Goal: Task Accomplishment & Management: Manage account settings

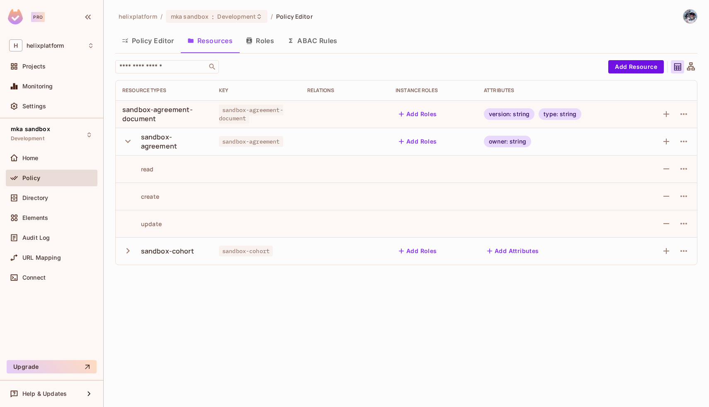
click at [128, 250] on icon "button" at bounding box center [127, 250] width 3 height 5
click at [666, 253] on icon "button" at bounding box center [667, 251] width 6 height 6
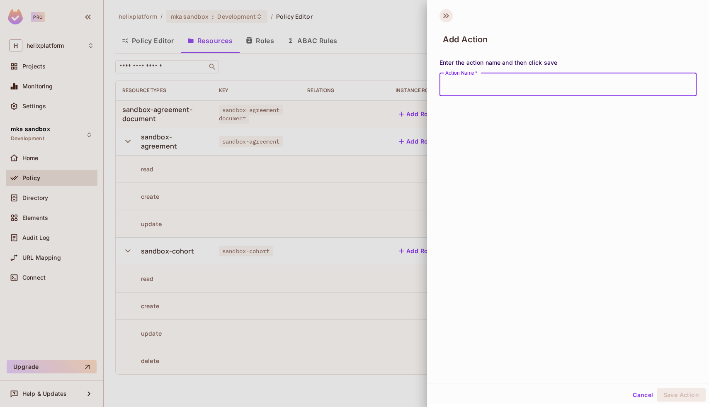
click at [447, 14] on icon at bounding box center [447, 15] width 3 height 5
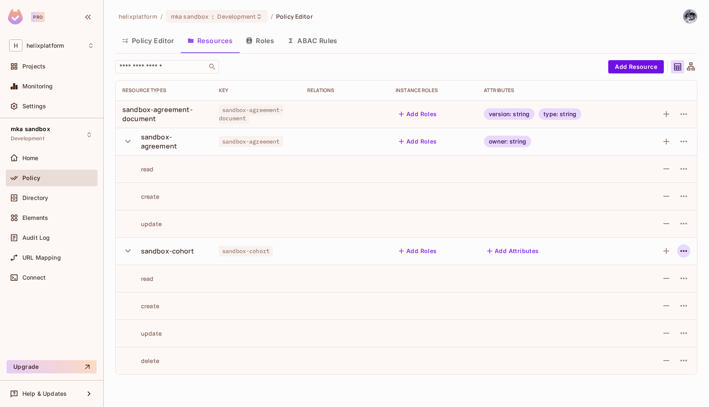
click at [680, 250] on icon "button" at bounding box center [684, 251] width 10 height 10
click at [657, 286] on div "Edit Resource" at bounding box center [647, 284] width 39 height 8
click at [685, 246] on icon "button" at bounding box center [684, 251] width 10 height 10
click at [652, 280] on div "Edit Resource" at bounding box center [647, 284] width 39 height 8
click at [683, 252] on icon "button" at bounding box center [684, 251] width 10 height 10
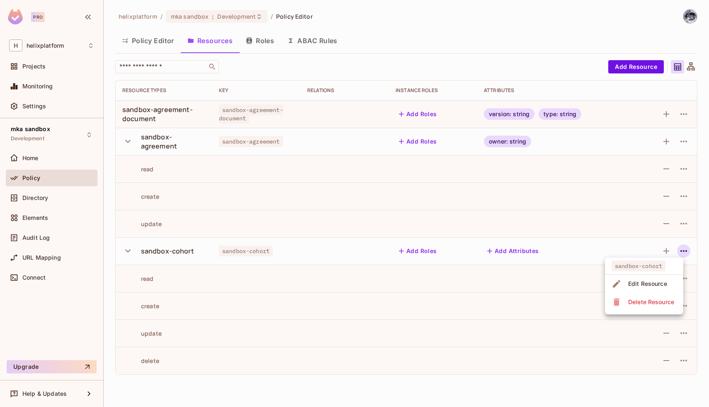
click at [654, 290] on span "Edit Resource" at bounding box center [648, 283] width 44 height 13
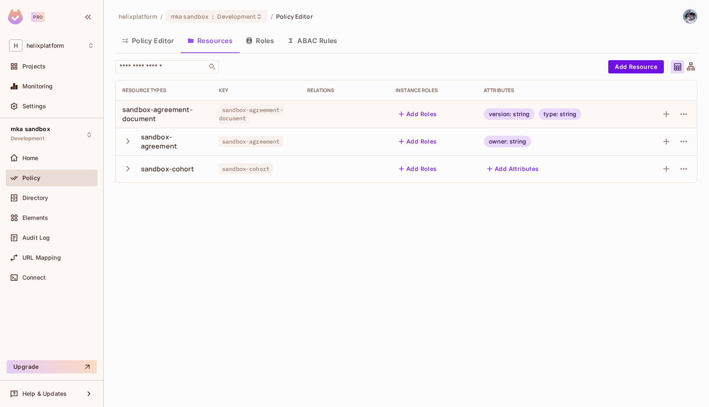
click at [126, 172] on icon "button" at bounding box center [127, 168] width 11 height 11
click at [683, 168] on icon "button" at bounding box center [684, 169] width 10 height 10
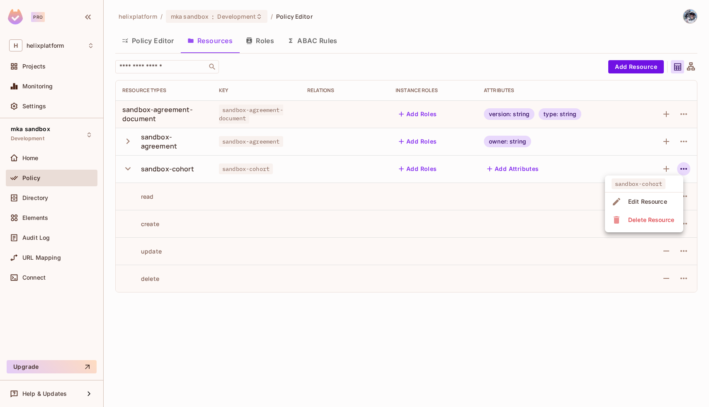
click at [653, 199] on div "Edit Resource" at bounding box center [647, 201] width 39 height 8
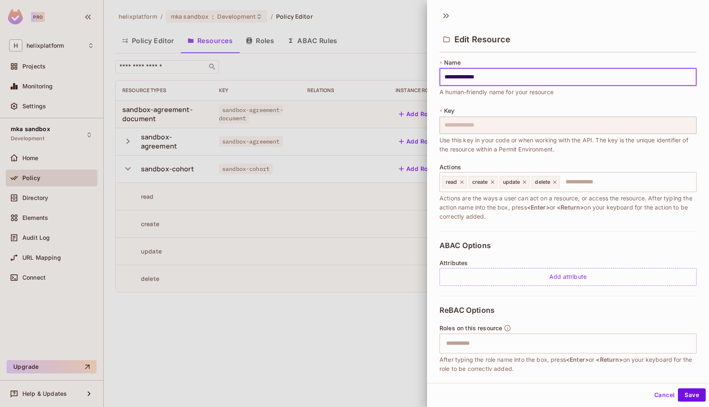
scroll to position [49, 0]
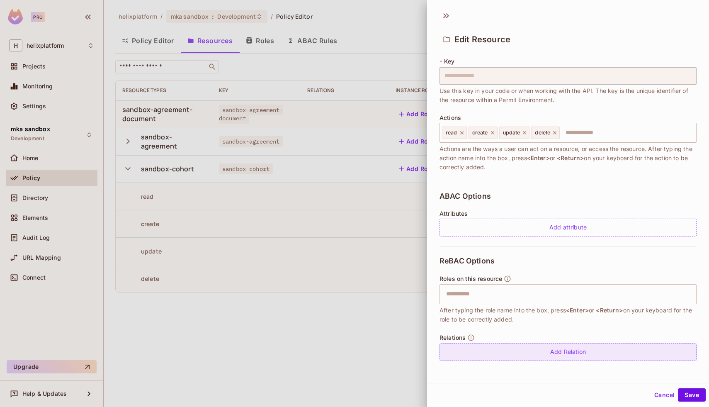
click at [554, 350] on div "Add Relation" at bounding box center [568, 352] width 257 height 18
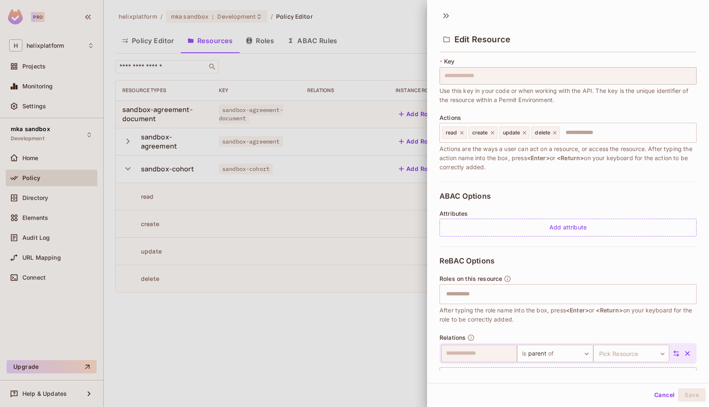
scroll to position [73, 0]
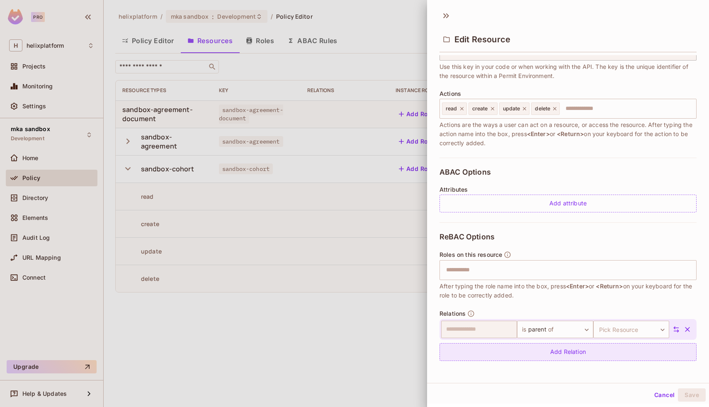
click at [551, 354] on div "Add Relation" at bounding box center [568, 352] width 257 height 18
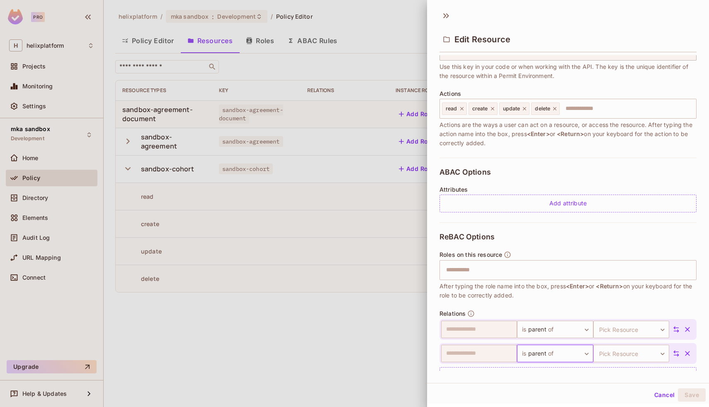
scroll to position [108, 0]
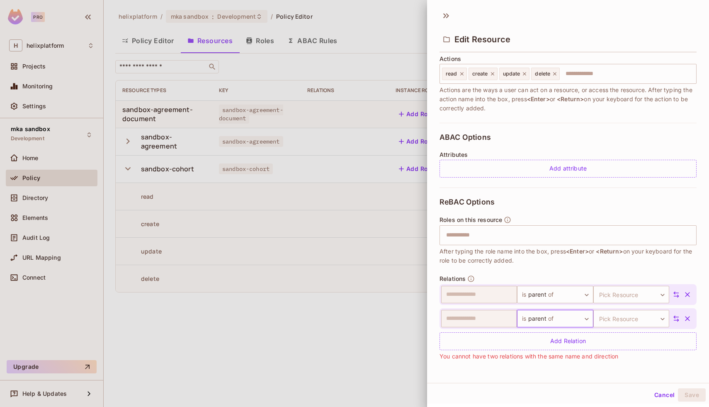
click at [690, 319] on icon "button" at bounding box center [687, 318] width 8 height 8
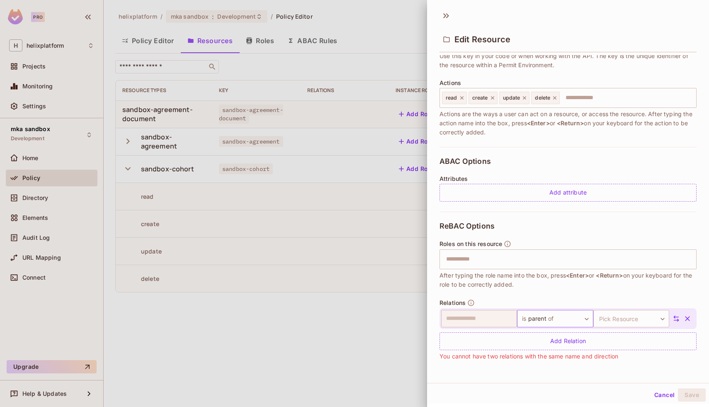
click at [585, 322] on body "**********" at bounding box center [354, 203] width 709 height 407
click at [588, 288] on div at bounding box center [354, 203] width 709 height 407
click at [573, 319] on body "**********" at bounding box center [354, 203] width 709 height 407
click at [539, 365] on li "is owner of" at bounding box center [554, 367] width 76 height 15
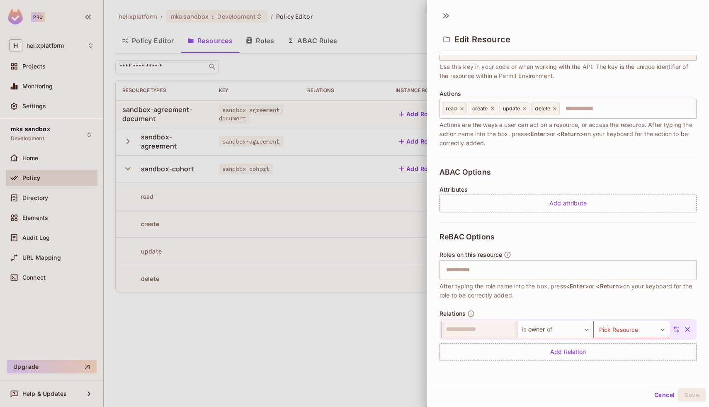
scroll to position [73, 0]
click at [618, 333] on body "**********" at bounding box center [354, 203] width 709 height 407
type input "****"
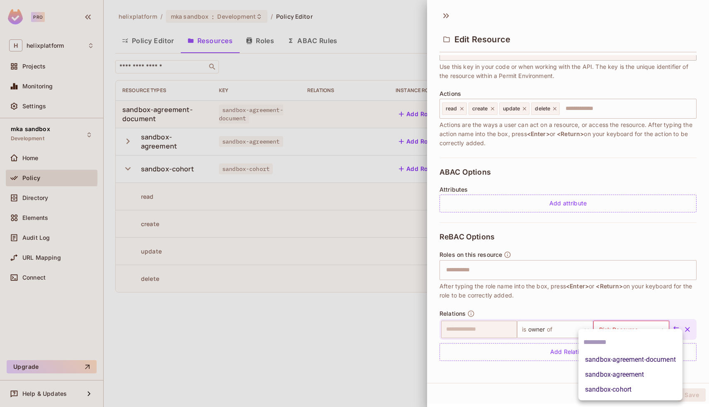
click at [509, 289] on div at bounding box center [354, 203] width 709 height 407
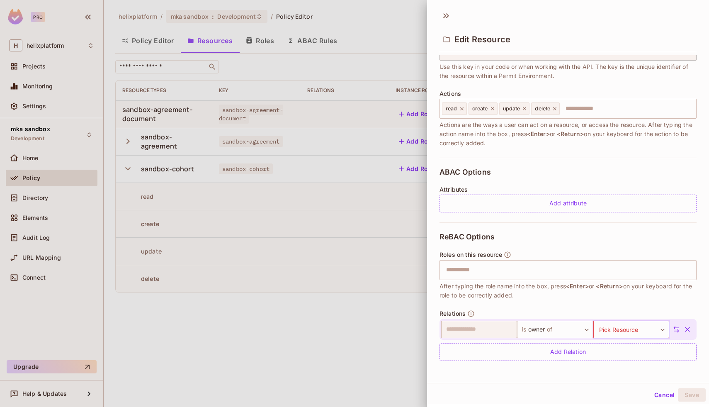
click at [676, 334] on div "​ is owner of ***** ​ Pick Resource ​ Pick Resource" at bounding box center [560, 329] width 239 height 17
click at [676, 331] on icon at bounding box center [676, 329] width 7 height 7
click at [469, 327] on body "**********" at bounding box center [354, 203] width 709 height 407
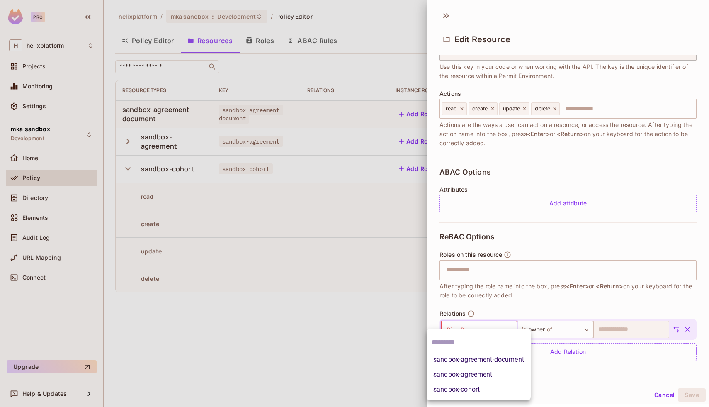
click at [539, 295] on div at bounding box center [354, 203] width 709 height 407
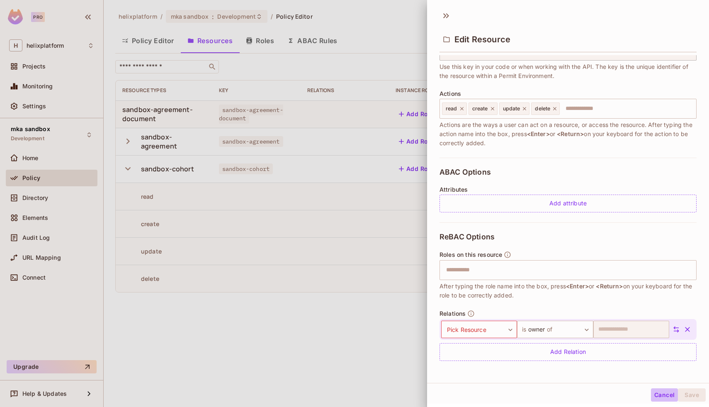
click at [659, 391] on button "Cancel" at bounding box center [664, 394] width 27 height 13
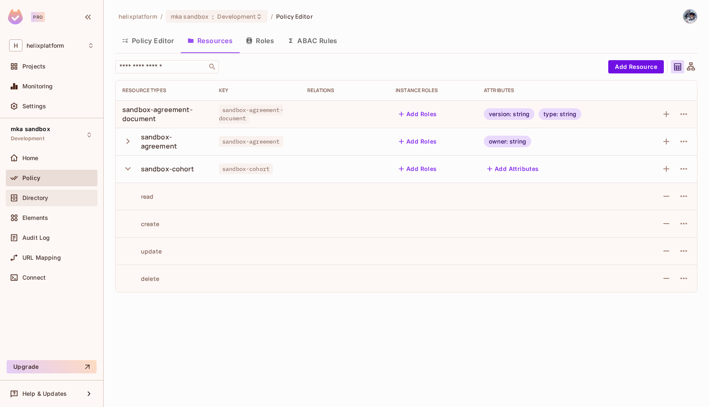
click at [22, 195] on span "Directory" at bounding box center [35, 198] width 26 height 7
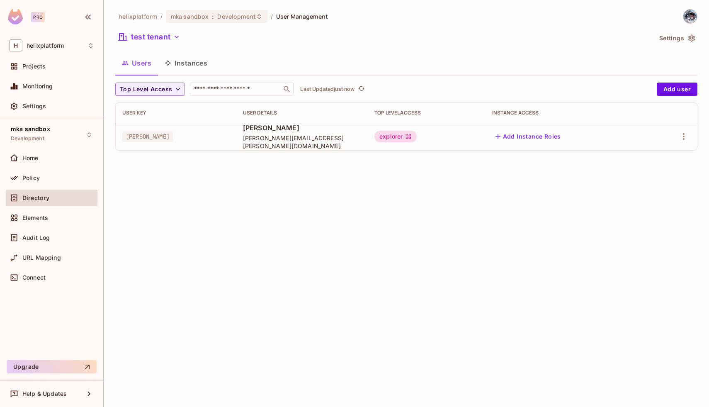
click at [259, 132] on span "Mike Amato" at bounding box center [302, 127] width 118 height 9
click at [515, 139] on button "Add Instance Roles" at bounding box center [528, 136] width 72 height 13
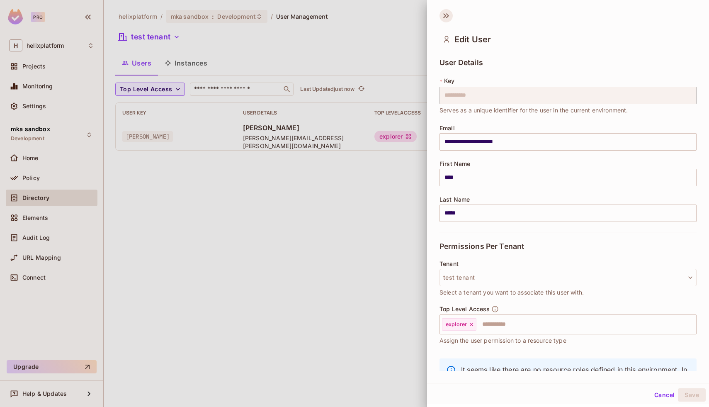
click at [446, 21] on icon at bounding box center [446, 15] width 13 height 13
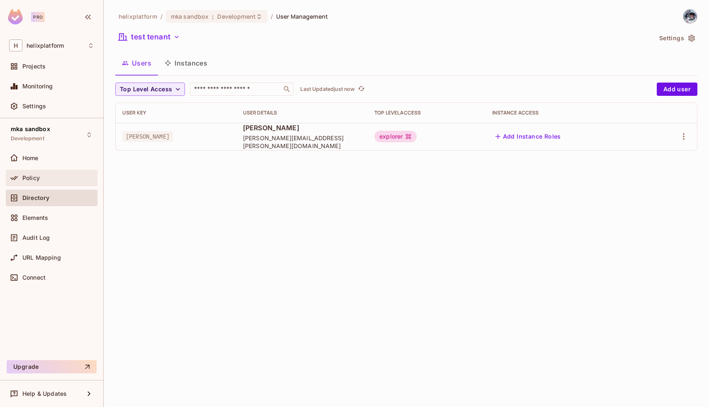
click at [48, 178] on div "Policy" at bounding box center [58, 178] width 72 height 7
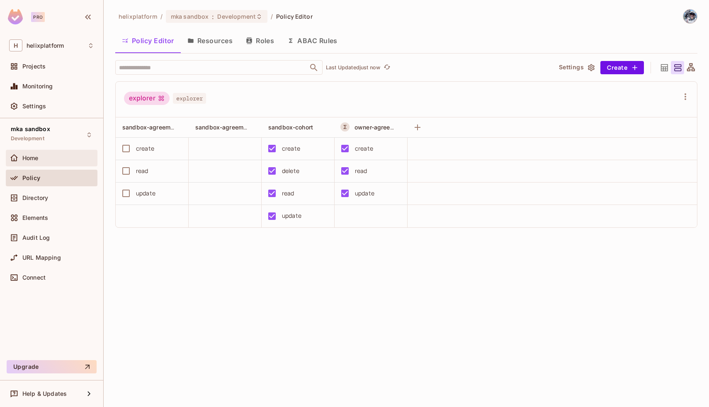
click at [49, 161] on div "Home" at bounding box center [51, 158] width 85 height 10
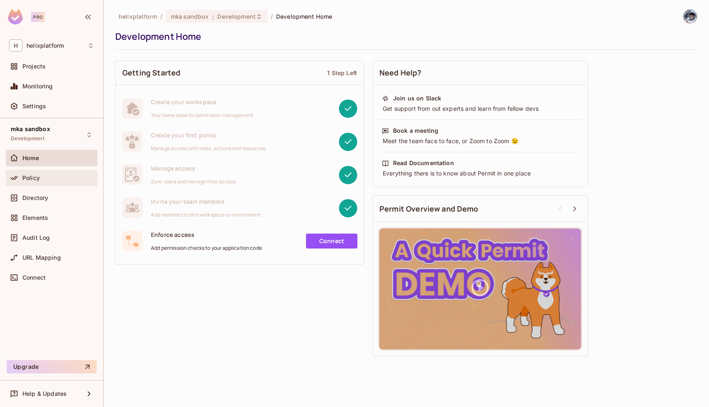
click at [49, 170] on div "Policy" at bounding box center [52, 178] width 92 height 17
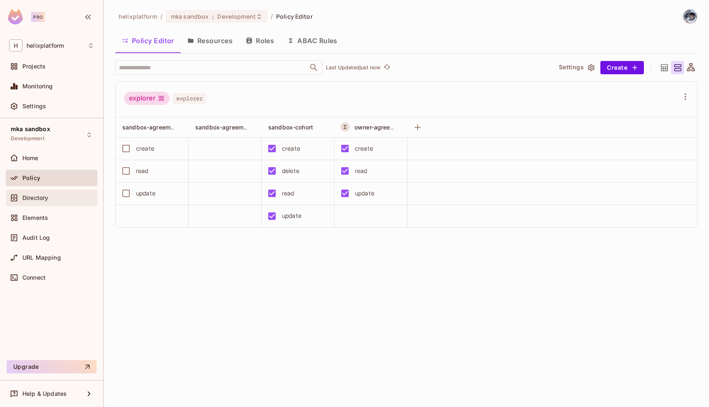
click at [38, 202] on div "Directory" at bounding box center [51, 198] width 85 height 10
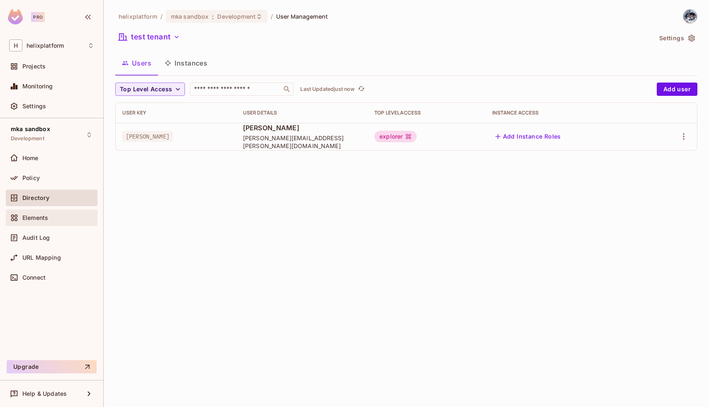
click at [37, 219] on span "Elements" at bounding box center [35, 217] width 26 height 7
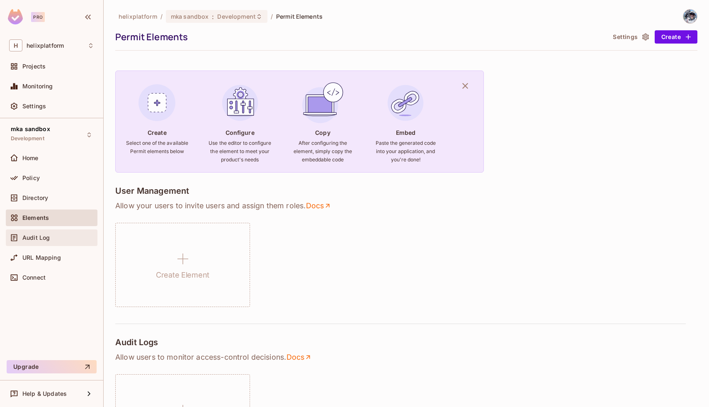
click at [38, 232] on div "Audit Log" at bounding box center [52, 237] width 92 height 17
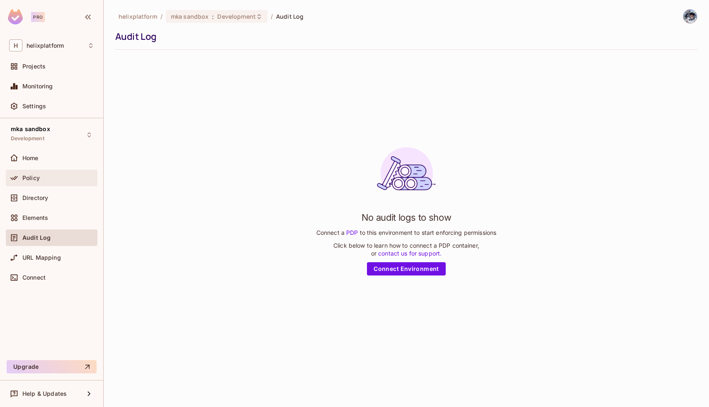
click at [36, 182] on div "Policy" at bounding box center [52, 178] width 92 height 17
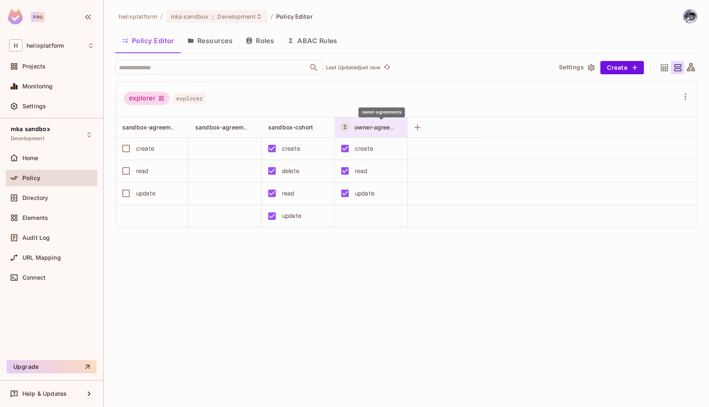
click at [362, 126] on span "owner-agreements" at bounding box center [381, 127] width 53 height 8
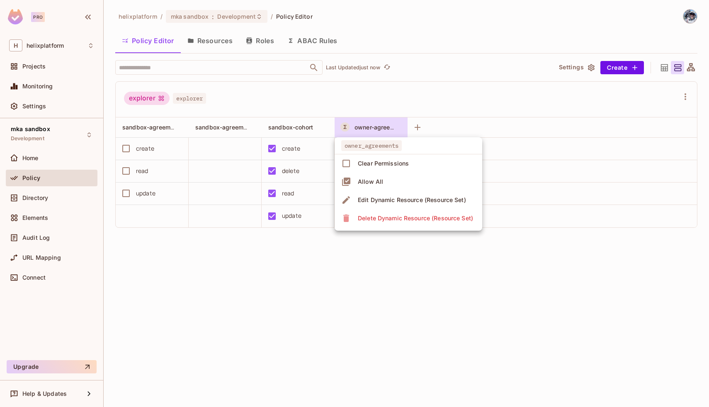
click at [284, 321] on div at bounding box center [354, 203] width 709 height 407
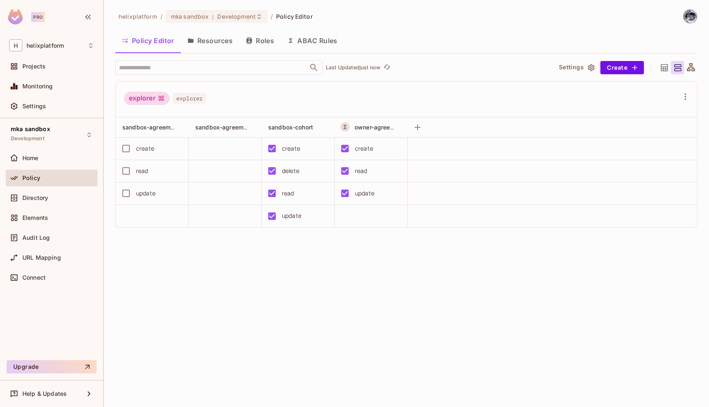
click at [262, 41] on button "Roles" at bounding box center [259, 40] width 41 height 21
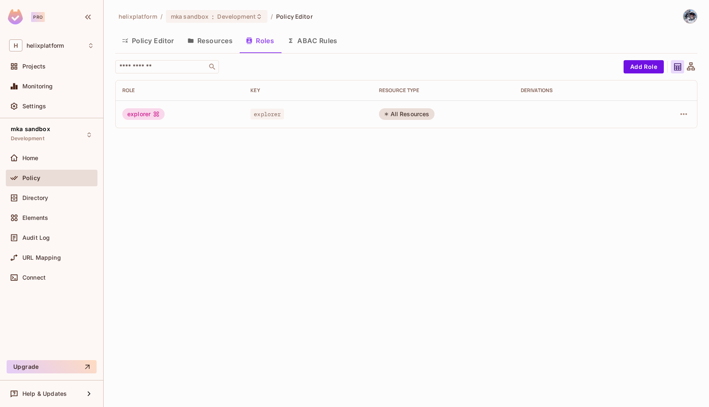
click at [315, 38] on button "ABAC Rules" at bounding box center [312, 40] width 63 height 21
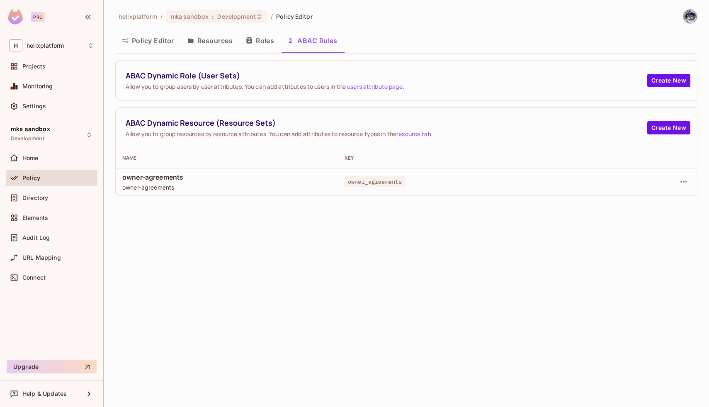
click at [224, 40] on button "Resources" at bounding box center [210, 40] width 58 height 21
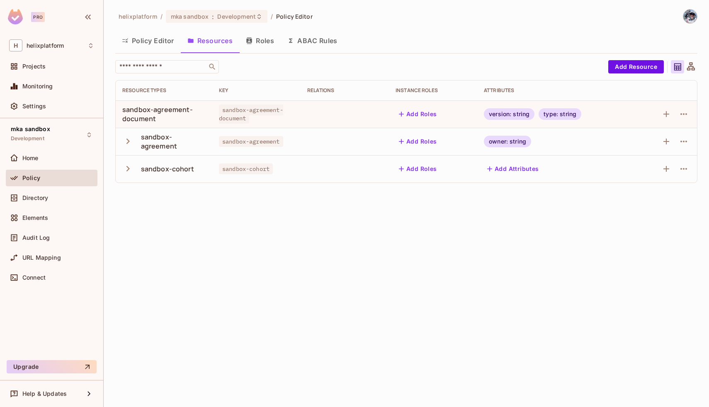
click at [689, 67] on icon at bounding box center [691, 67] width 10 height 10
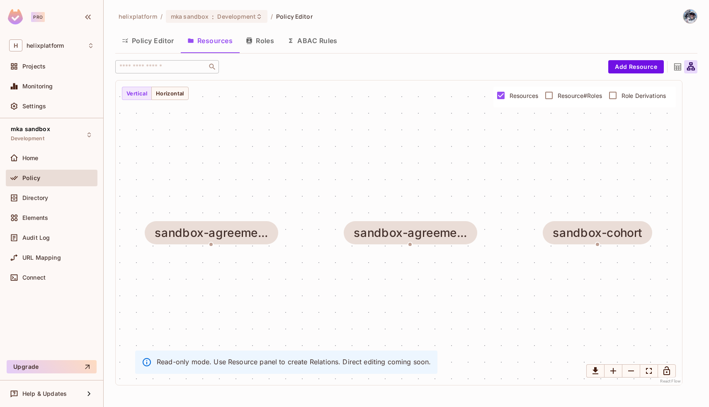
click at [581, 95] on span "Resource#Roles" at bounding box center [580, 96] width 44 height 8
click at [575, 95] on span "Resource#Roles" at bounding box center [580, 96] width 44 height 8
click at [523, 97] on span "Resources" at bounding box center [524, 96] width 29 height 8
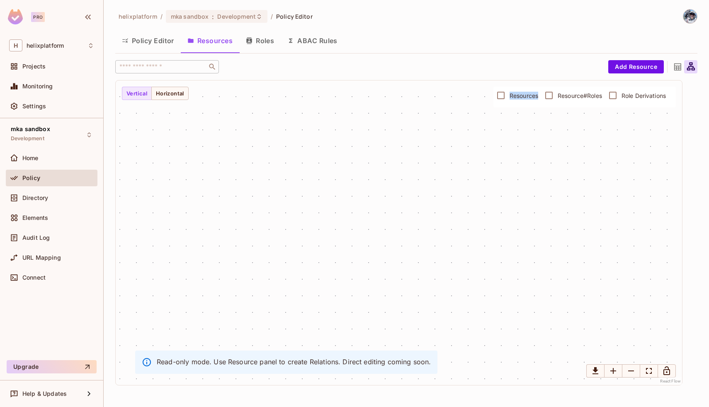
click at [523, 97] on span "Resources" at bounding box center [524, 96] width 29 height 8
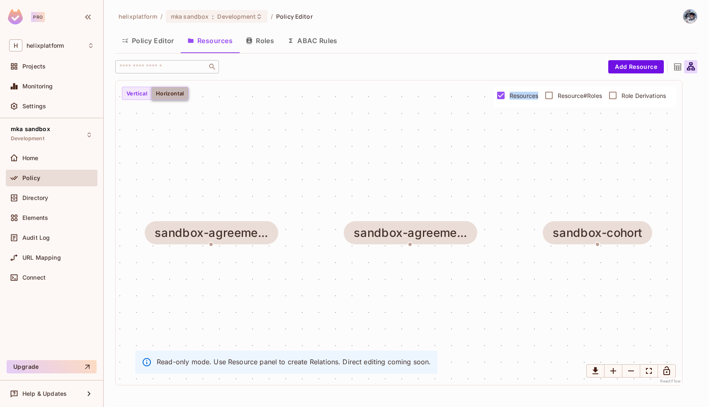
click at [175, 94] on button "Horizontal" at bounding box center [169, 93] width 37 height 13
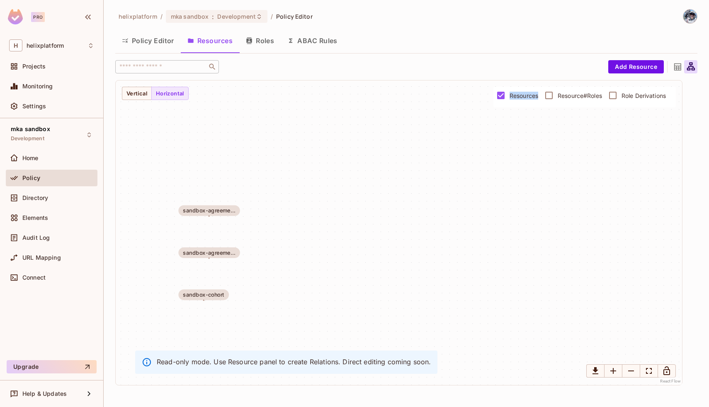
click at [676, 65] on icon at bounding box center [678, 67] width 10 height 10
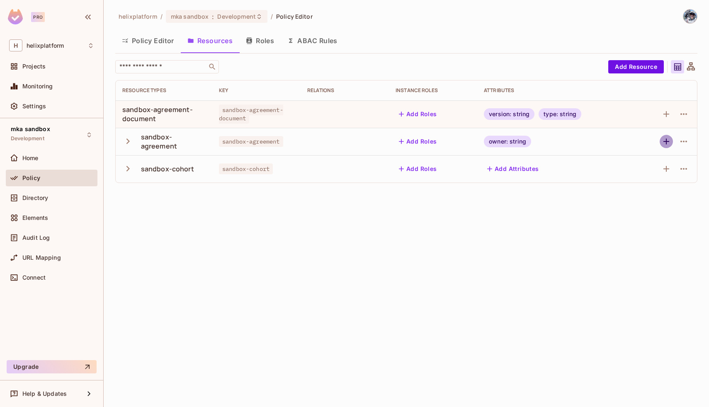
click at [669, 143] on icon "button" at bounding box center [666, 141] width 10 height 10
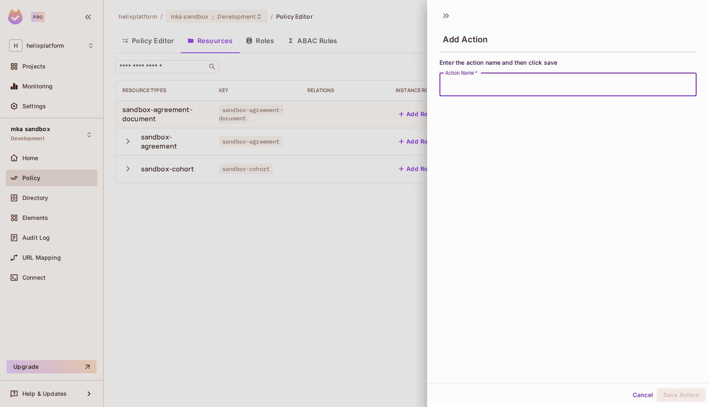
click at [445, 7] on div "Add Action Enter the action name and then click save Action Name   * Action Nam…" at bounding box center [568, 194] width 282 height 377
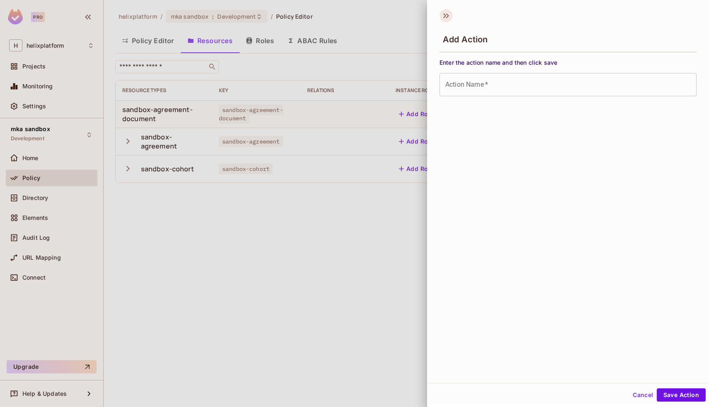
click at [445, 15] on icon at bounding box center [444, 15] width 3 height 5
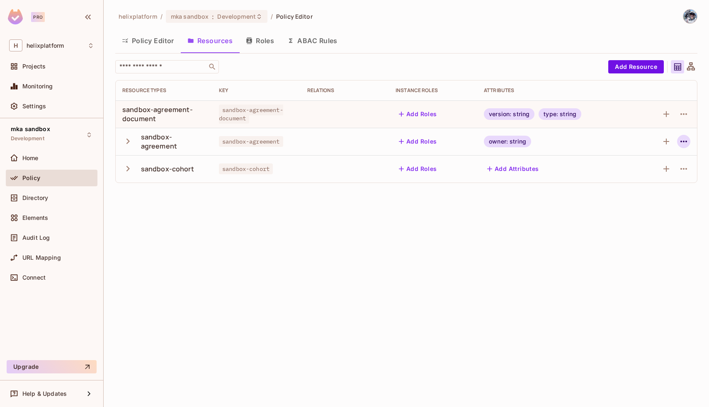
click at [682, 142] on icon "button" at bounding box center [684, 141] width 10 height 10
click at [651, 173] on div "Edit Resource" at bounding box center [646, 174] width 39 height 8
click at [562, 146] on div "owner: string" at bounding box center [556, 142] width 144 height 12
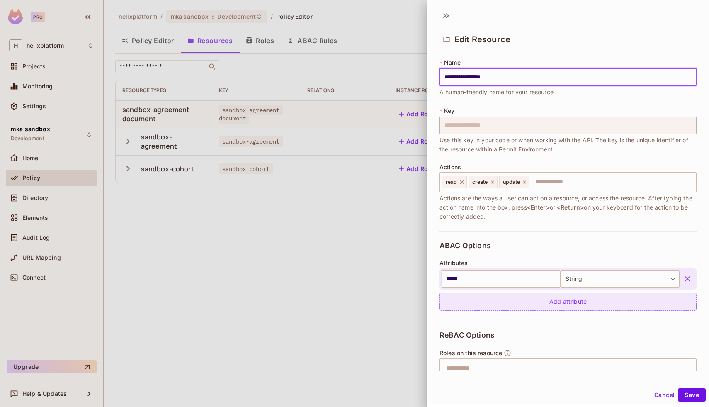
click at [545, 304] on div "Add attribute" at bounding box center [568, 302] width 257 height 18
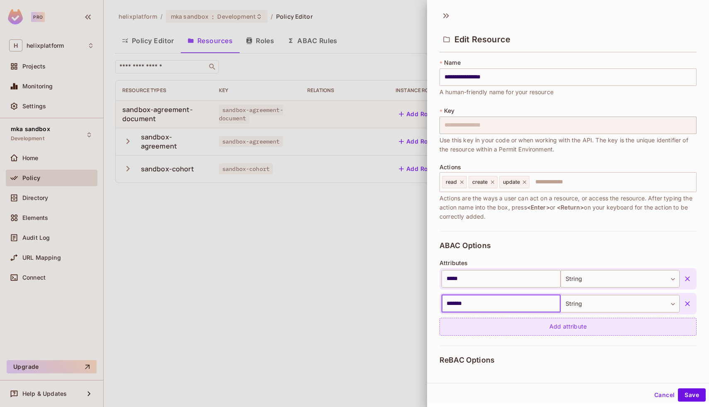
type input "*******"
click at [556, 327] on div "Add attribute" at bounding box center [568, 327] width 257 height 18
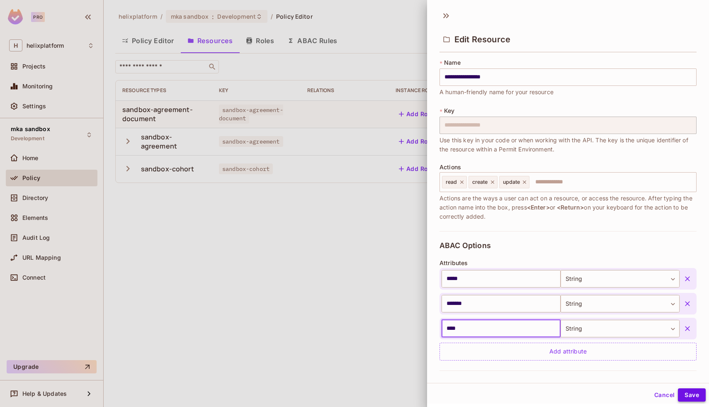
type input "****"
click at [695, 394] on button "Save" at bounding box center [692, 394] width 28 height 13
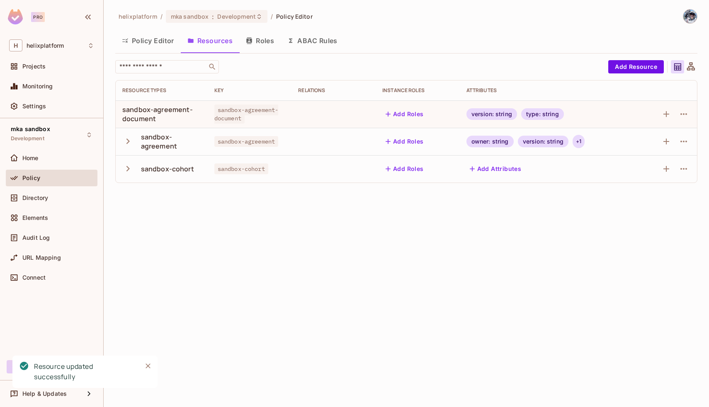
click at [579, 143] on div "+ 1" at bounding box center [579, 141] width 12 height 13
click at [529, 221] on div at bounding box center [354, 203] width 709 height 407
click at [124, 170] on icon "button" at bounding box center [127, 168] width 11 height 11
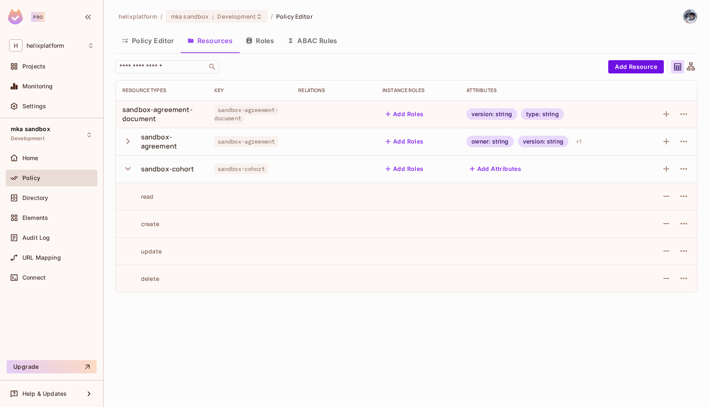
click at [124, 170] on icon "button" at bounding box center [127, 168] width 11 height 11
click at [124, 150] on div "sandbox-agreement" at bounding box center [161, 141] width 79 height 18
click at [127, 140] on icon "button" at bounding box center [127, 141] width 11 height 11
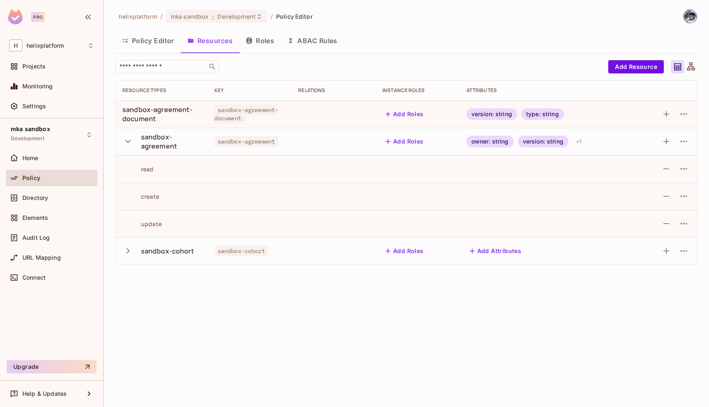
click at [127, 140] on icon "button" at bounding box center [127, 141] width 11 height 11
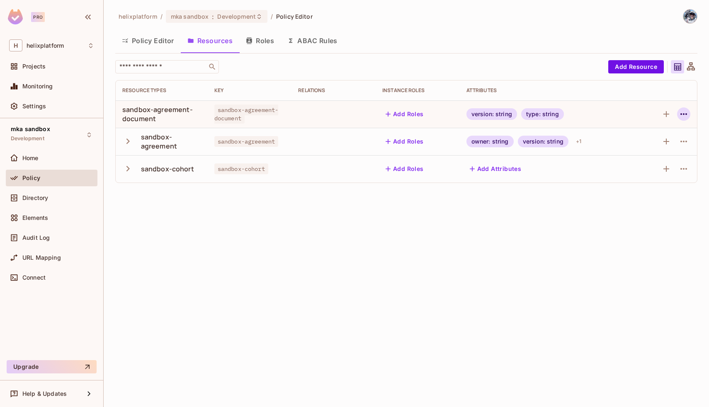
click at [678, 111] on button "button" at bounding box center [683, 113] width 13 height 13
click at [542, 226] on div at bounding box center [354, 203] width 709 height 407
click at [666, 139] on icon "button" at bounding box center [666, 141] width 10 height 10
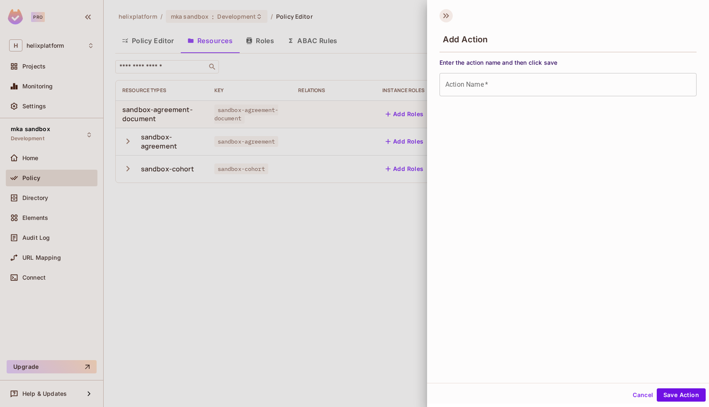
click at [446, 11] on icon at bounding box center [446, 15] width 13 height 13
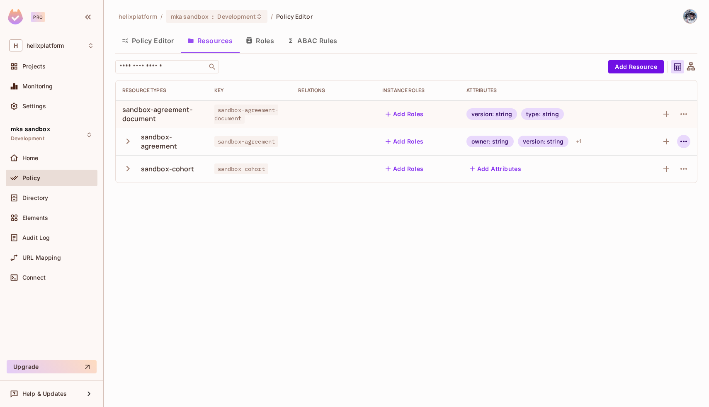
click at [681, 143] on icon "button" at bounding box center [684, 141] width 10 height 10
click at [648, 182] on li "Edit Resource" at bounding box center [643, 174] width 78 height 18
click at [690, 141] on button "button" at bounding box center [683, 141] width 13 height 13
click at [652, 178] on div "Edit Resource" at bounding box center [646, 174] width 39 height 8
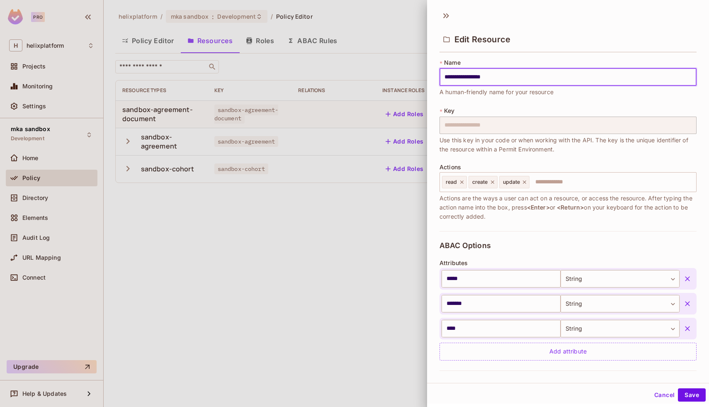
scroll to position [124, 0]
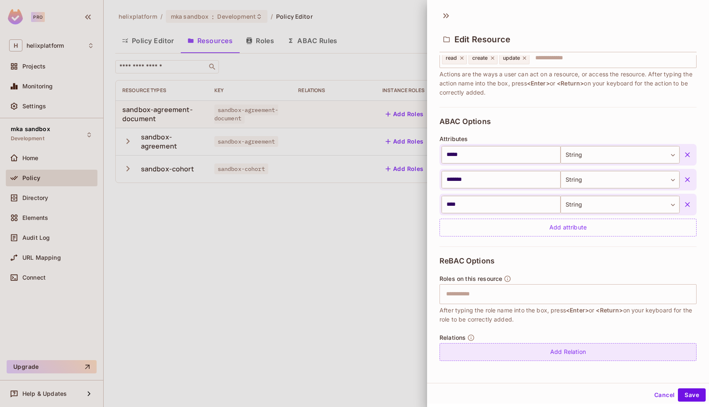
click at [545, 345] on div "Add Relation" at bounding box center [568, 352] width 257 height 18
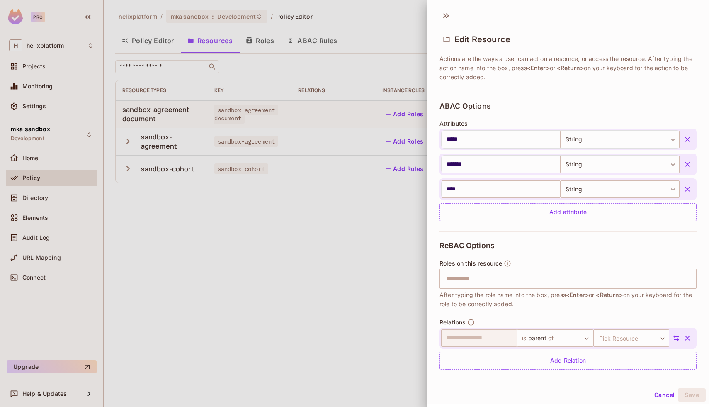
scroll to position [148, 0]
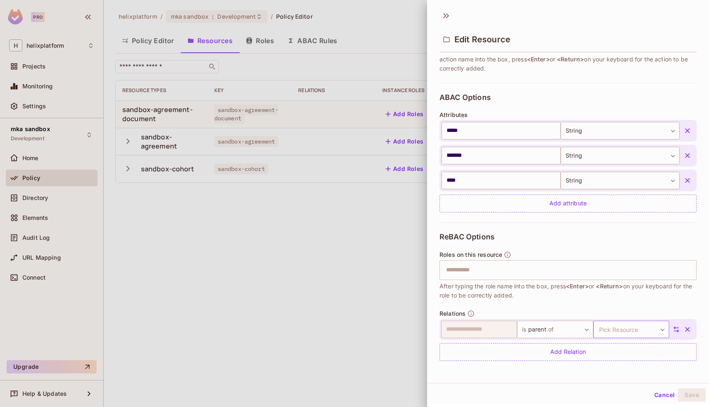
click at [612, 329] on body "**********" at bounding box center [354, 203] width 709 height 407
click at [462, 269] on div at bounding box center [354, 203] width 709 height 407
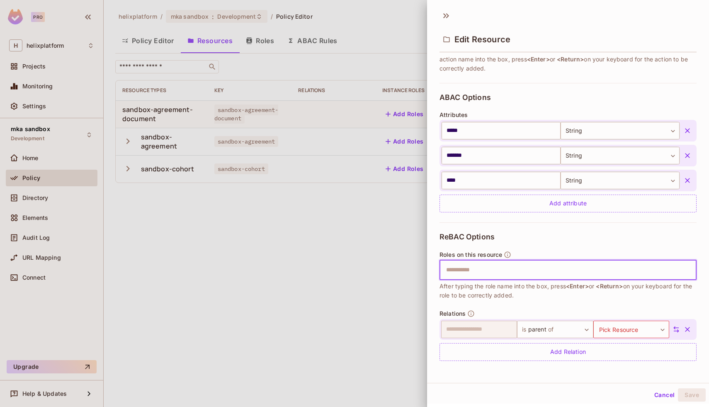
click at [470, 271] on input "text" at bounding box center [567, 270] width 252 height 17
type input "******"
click at [689, 330] on icon "button" at bounding box center [687, 329] width 5 height 5
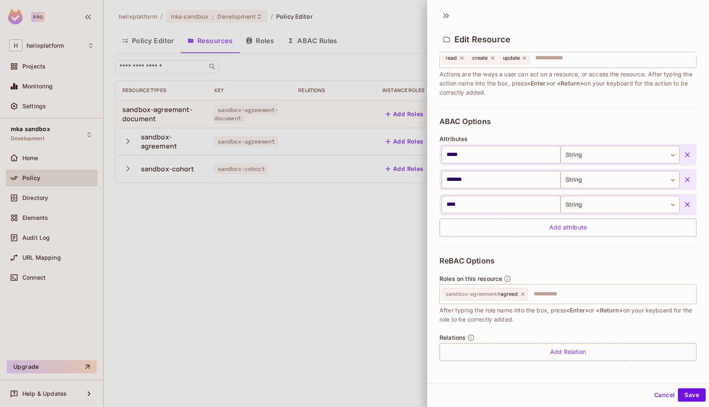
scroll to position [124, 0]
click at [444, 14] on icon at bounding box center [444, 15] width 3 height 5
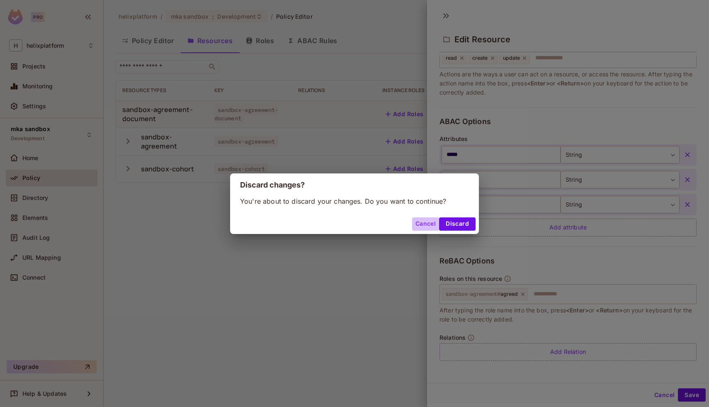
click at [414, 226] on button "Cancel" at bounding box center [425, 223] width 27 height 13
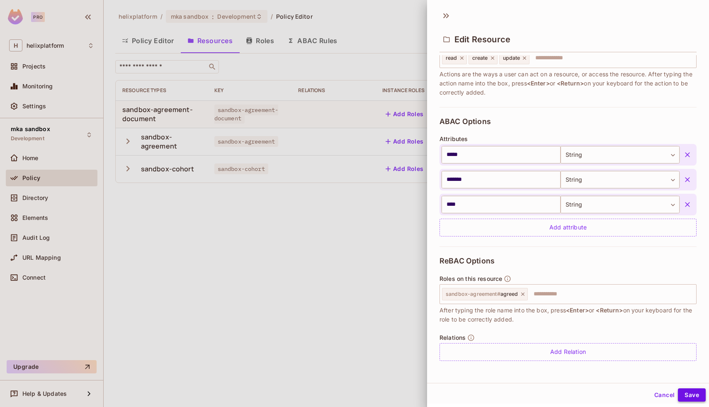
click at [688, 399] on button "Save" at bounding box center [692, 394] width 28 height 13
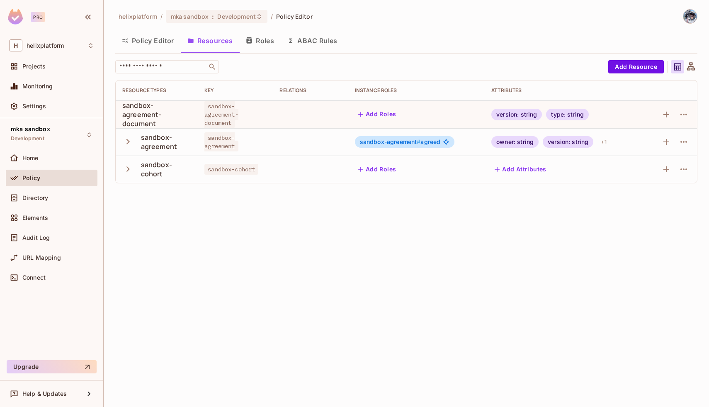
click at [496, 168] on icon "button" at bounding box center [497, 169] width 5 height 5
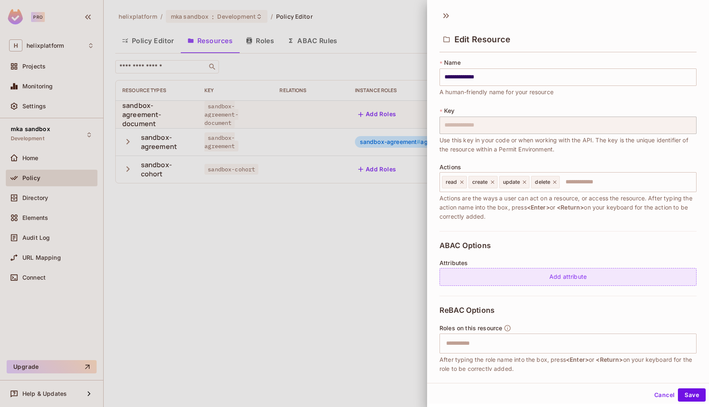
click at [535, 280] on div "Add attribute" at bounding box center [568, 277] width 257 height 18
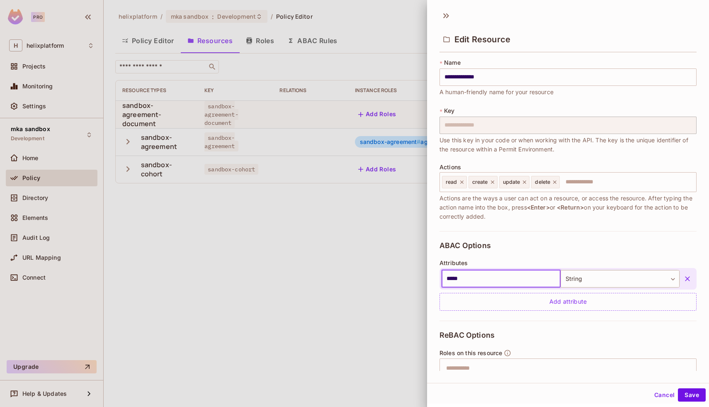
scroll to position [74, 0]
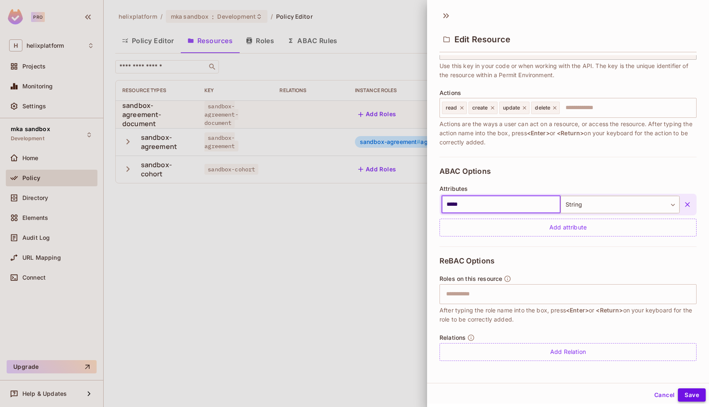
type input "*****"
click at [694, 396] on button "Save" at bounding box center [692, 394] width 28 height 13
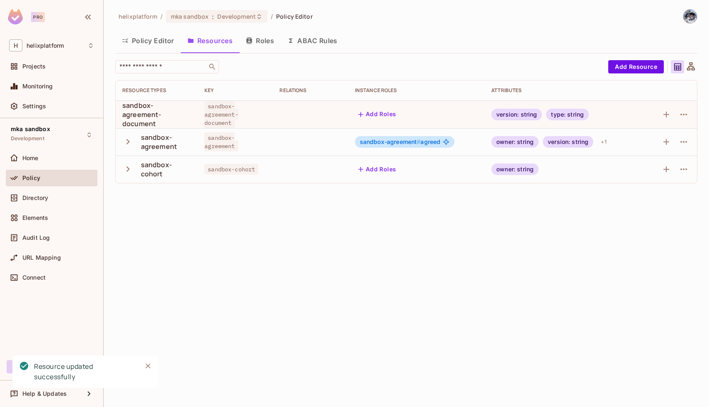
click at [154, 45] on button "Policy Editor" at bounding box center [148, 40] width 66 height 21
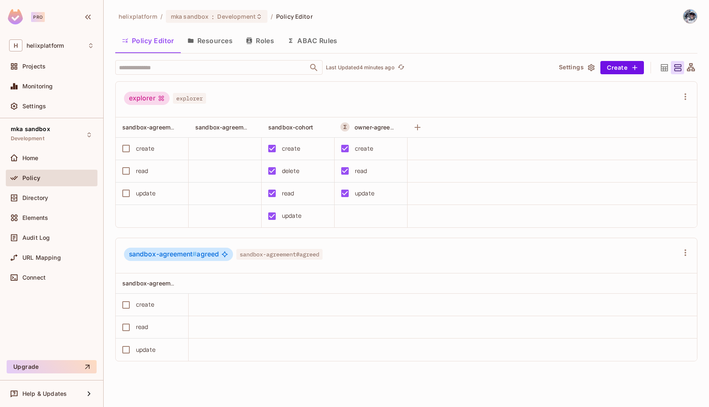
click at [265, 37] on button "Roles" at bounding box center [259, 40] width 41 height 21
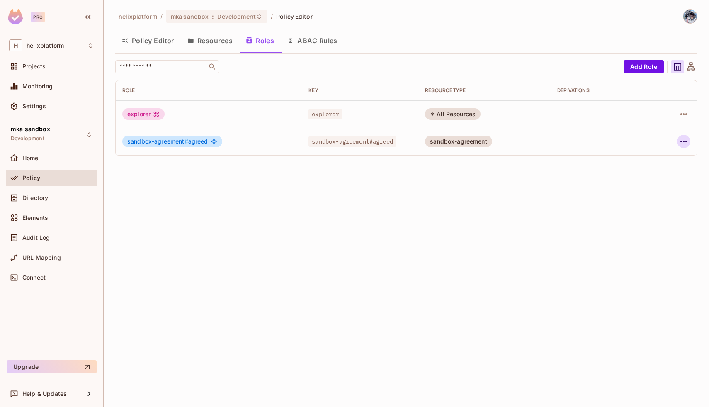
click at [684, 145] on icon "button" at bounding box center [684, 141] width 10 height 10
click at [658, 199] on div "Delete Role" at bounding box center [651, 197] width 32 height 8
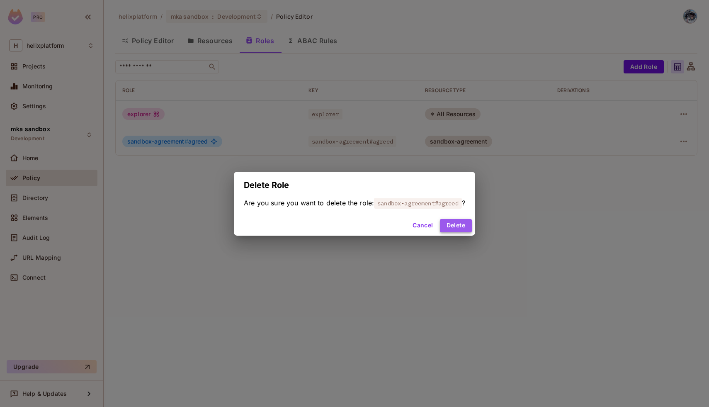
click at [470, 224] on button "Delete" at bounding box center [456, 225] width 32 height 13
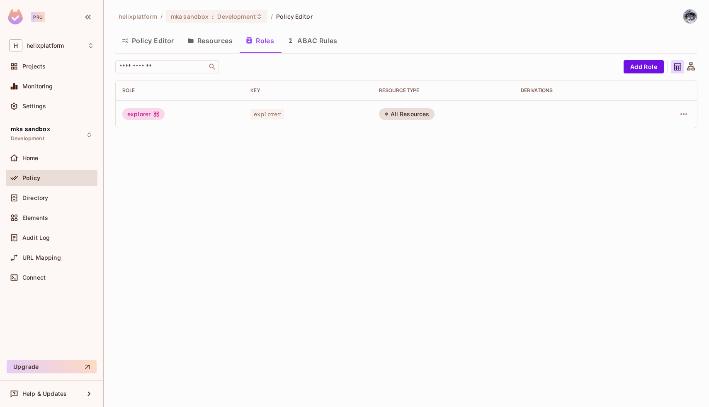
click at [204, 41] on button "Resources" at bounding box center [210, 40] width 58 height 21
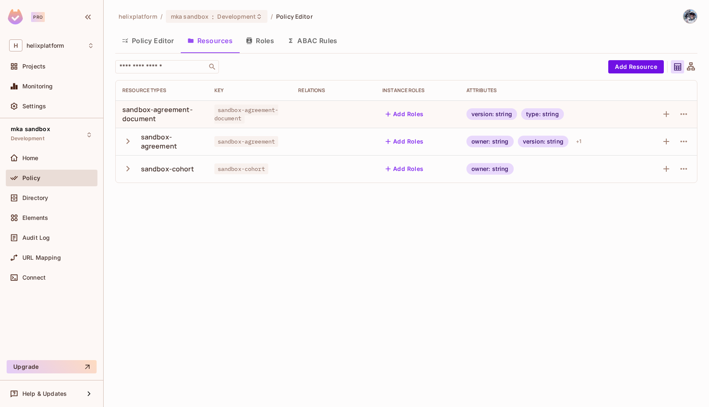
click at [128, 170] on icon "button" at bounding box center [127, 168] width 3 height 5
click at [128, 170] on icon "button" at bounding box center [127, 168] width 5 height 3
click at [260, 45] on button "Roles" at bounding box center [259, 40] width 41 height 21
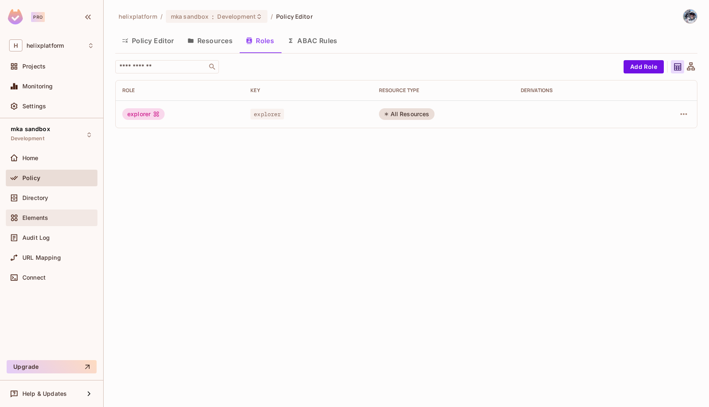
click at [34, 218] on span "Elements" at bounding box center [35, 217] width 26 height 7
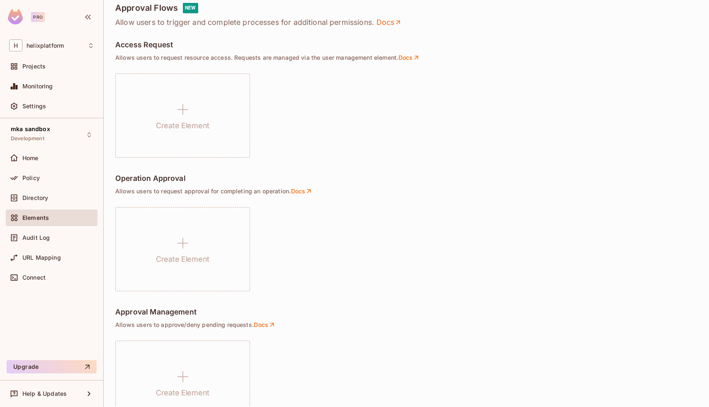
scroll to position [517, 0]
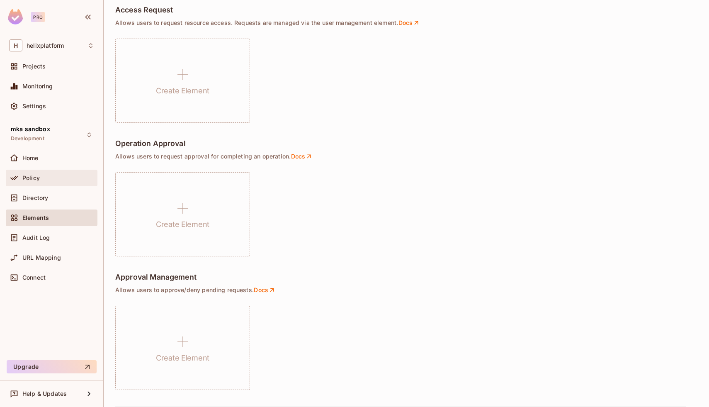
click at [36, 181] on span "Policy" at bounding box center [30, 178] width 17 height 7
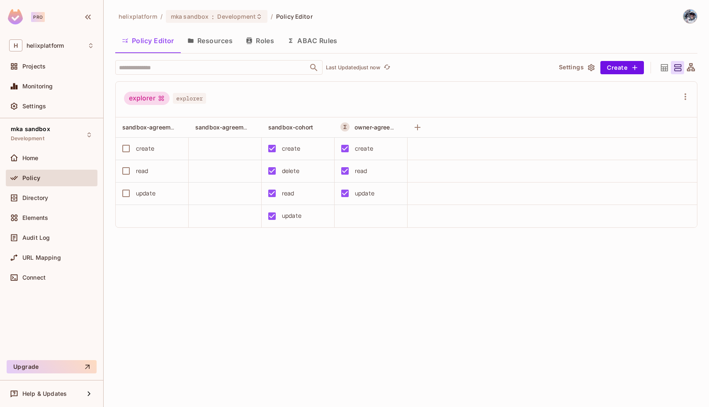
click at [204, 41] on button "Resources" at bounding box center [210, 40] width 58 height 21
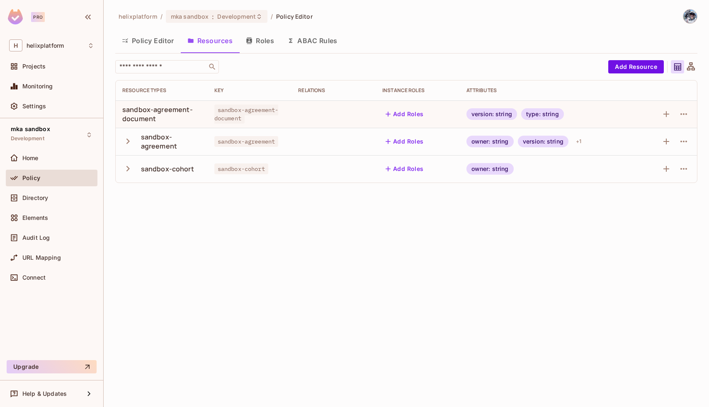
click at [126, 144] on icon "button" at bounding box center [127, 141] width 11 height 11
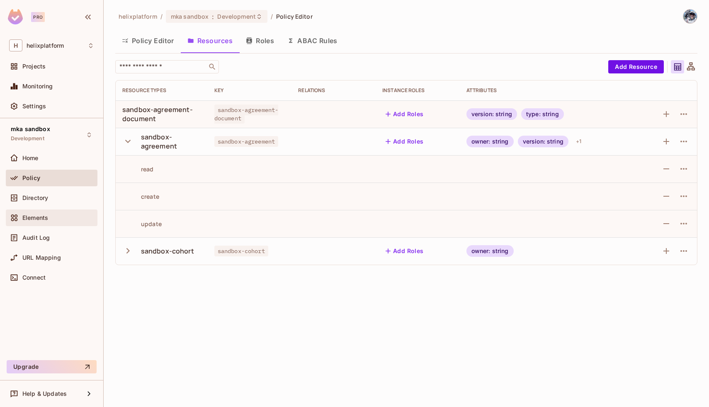
click at [42, 215] on span "Elements" at bounding box center [35, 217] width 26 height 7
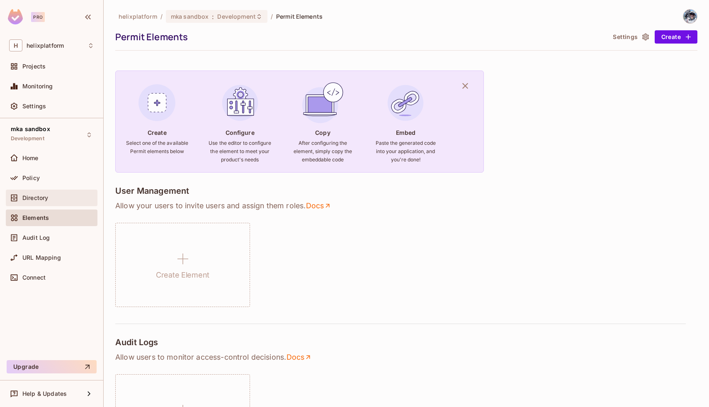
click at [37, 199] on span "Directory" at bounding box center [35, 198] width 26 height 7
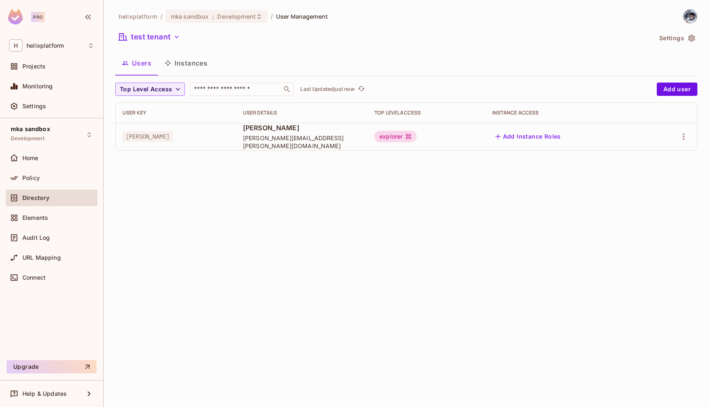
click at [236, 146] on td "Mike Amato michael.amato@helix.com" at bounding box center [301, 136] width 131 height 27
click at [682, 131] on button "button" at bounding box center [683, 136] width 13 height 13
click at [660, 157] on li "Edit" at bounding box center [647, 155] width 73 height 18
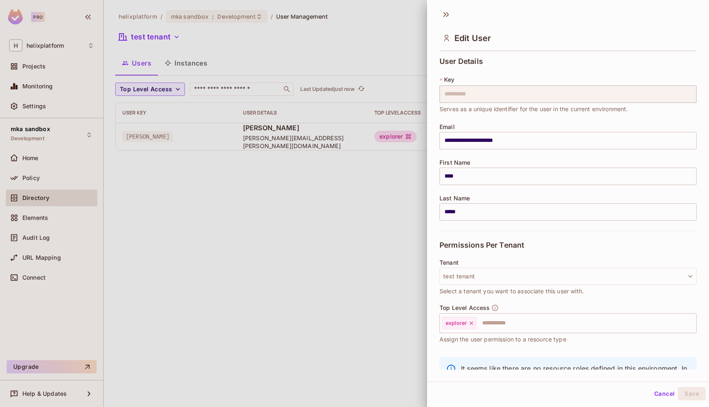
scroll to position [41, 0]
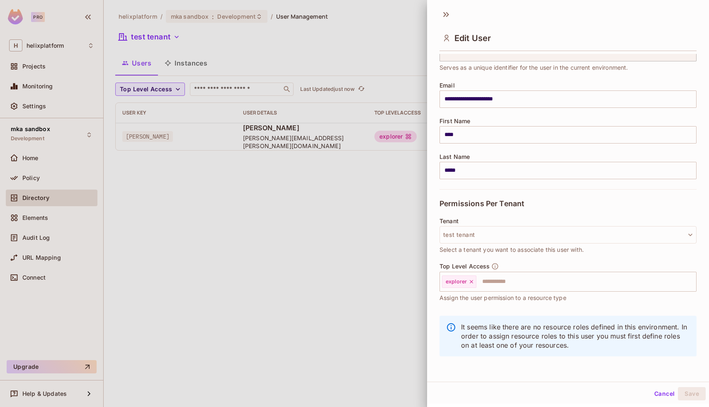
click at [656, 393] on button "Cancel" at bounding box center [664, 393] width 27 height 13
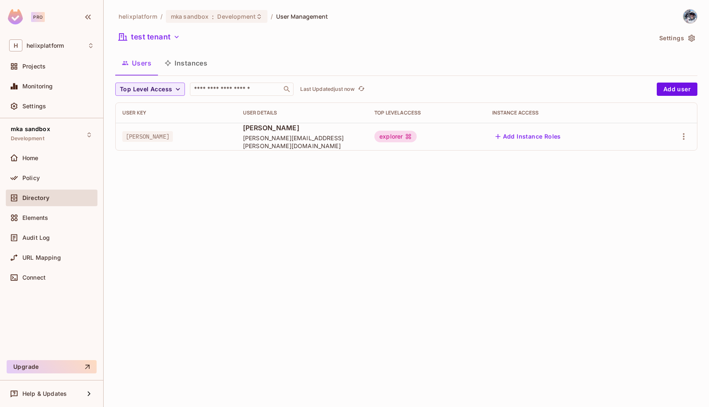
click at [202, 63] on button "Instances" at bounding box center [186, 63] width 56 height 21
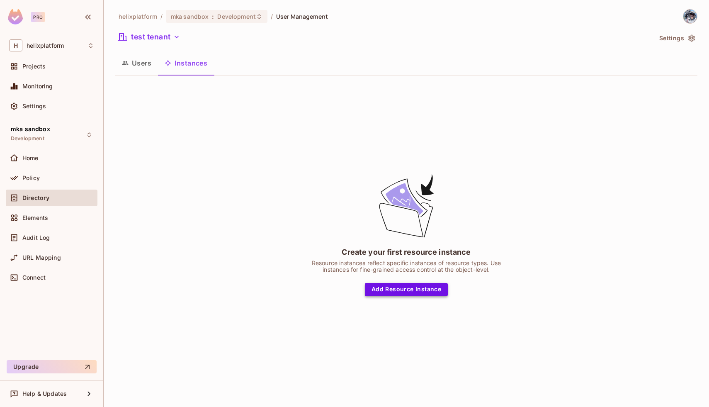
click at [403, 293] on button "Add Resource Instance" at bounding box center [406, 289] width 83 height 13
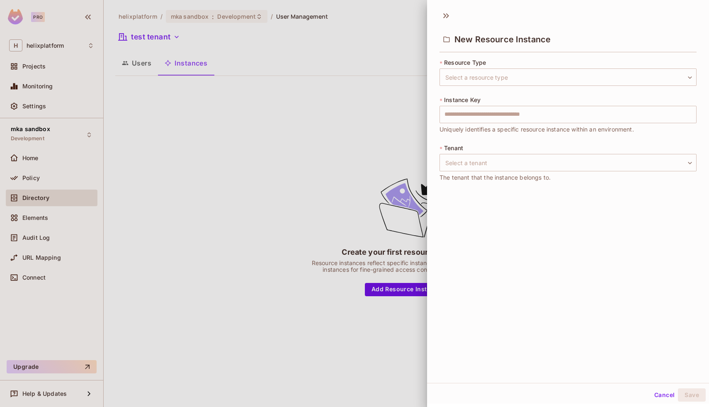
click at [464, 88] on div "* Resource Type Select a resource type ​ Select a resource type * Instance Key …" at bounding box center [568, 125] width 257 height 134
click at [465, 80] on body "Pro H helixplatform Projects Monitoring Settings mka sandbox Development Home P…" at bounding box center [354, 203] width 709 height 407
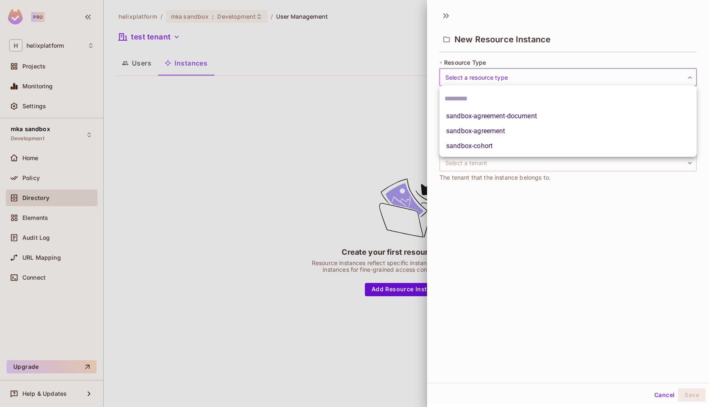
click at [462, 131] on li "sandbox-agreement" at bounding box center [568, 131] width 257 height 15
type input "**********"
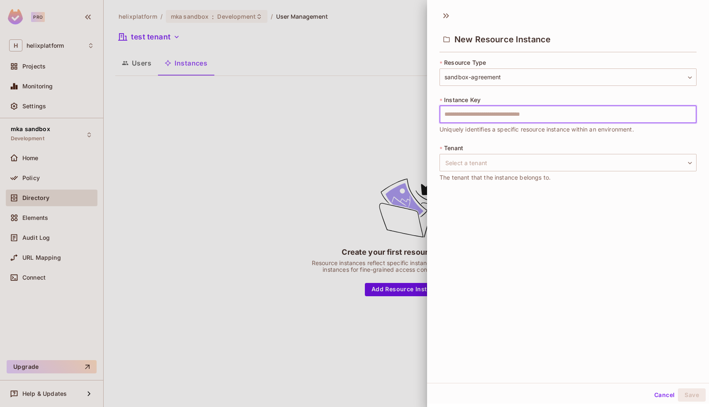
click at [467, 111] on input "text" at bounding box center [568, 114] width 257 height 17
type input "**********"
click at [455, 164] on body "**********" at bounding box center [354, 203] width 709 height 407
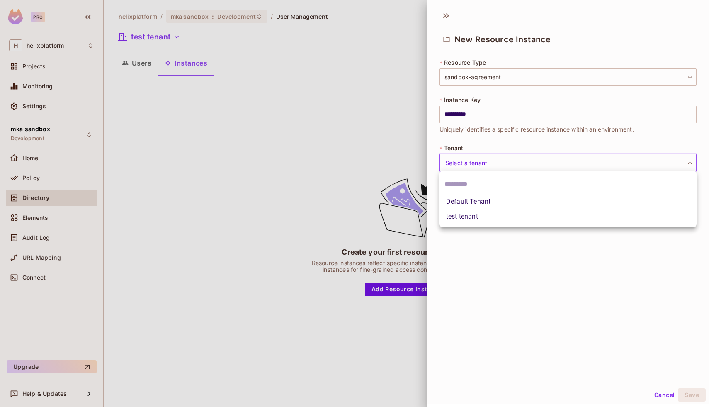
click at [465, 213] on li "test tenant" at bounding box center [568, 216] width 257 height 15
type input "**********"
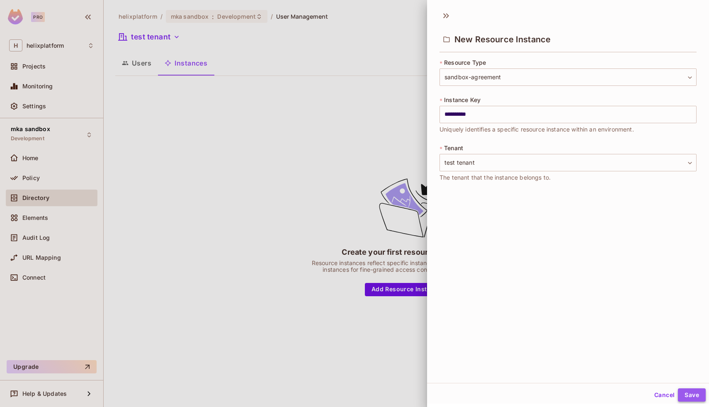
click at [684, 394] on button "Save" at bounding box center [692, 394] width 28 height 13
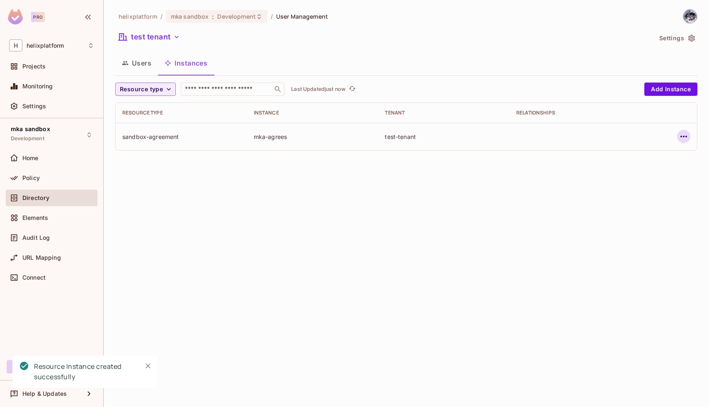
click at [680, 136] on icon "button" at bounding box center [684, 136] width 10 height 10
click at [535, 188] on div at bounding box center [354, 203] width 709 height 407
click at [656, 92] on button "Add Instance" at bounding box center [670, 89] width 53 height 13
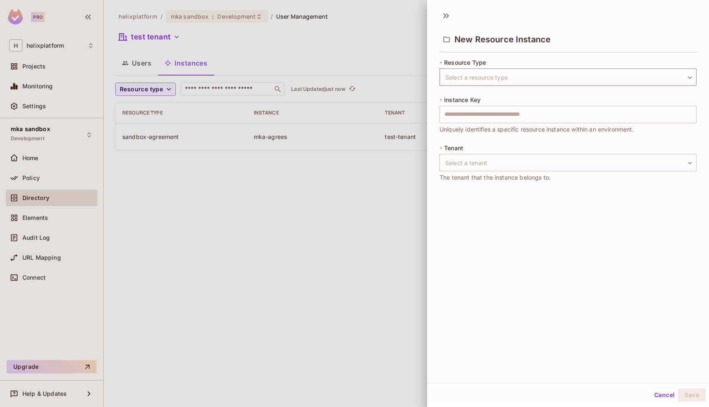
click at [620, 74] on body "Pro H helixplatform Projects Monitoring Settings mka sandbox Development Home P…" at bounding box center [354, 203] width 709 height 407
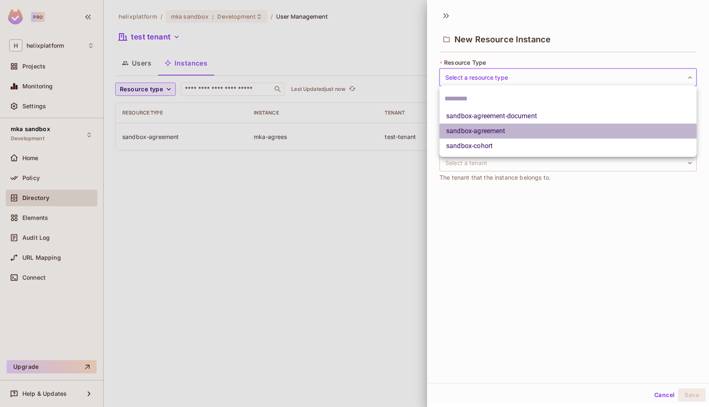
click at [540, 136] on li "sandbox-agreement" at bounding box center [568, 131] width 257 height 15
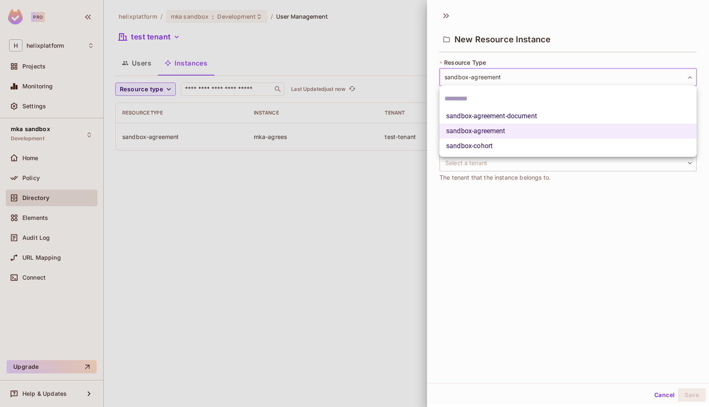
click at [528, 78] on body "**********" at bounding box center [354, 203] width 709 height 407
click at [517, 117] on li "sandbox-agreement-document" at bounding box center [568, 116] width 257 height 15
type input "**********"
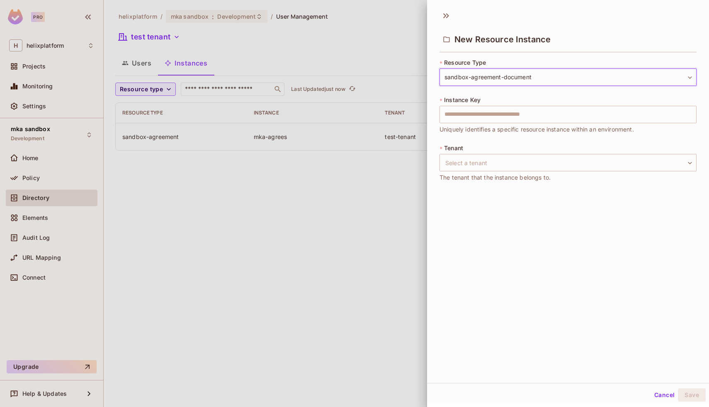
click at [517, 117] on input "text" at bounding box center [568, 114] width 257 height 17
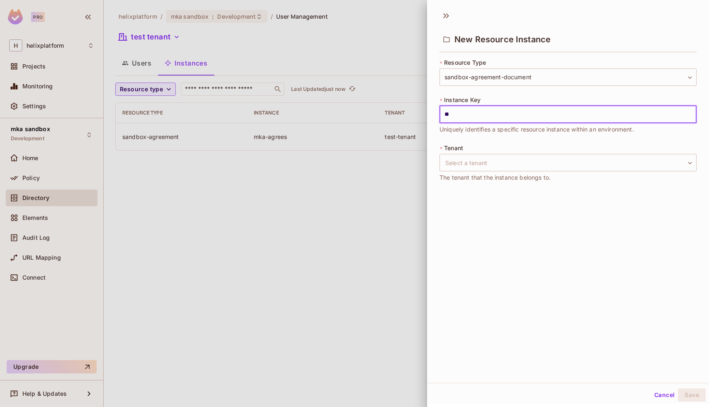
type input "*"
type input "********"
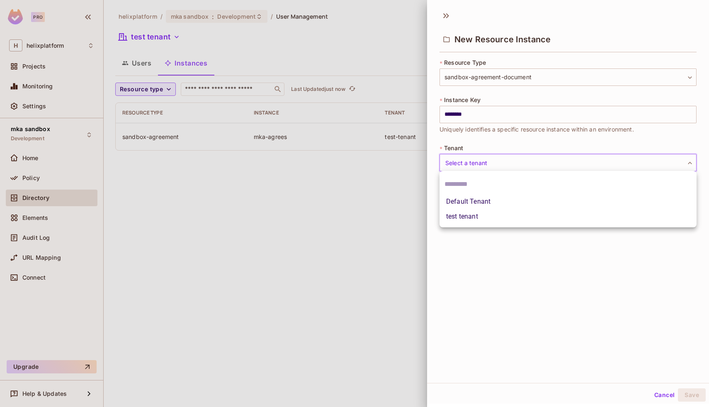
click at [509, 160] on body "**********" at bounding box center [354, 203] width 709 height 407
click at [501, 200] on li "Default Tenant" at bounding box center [568, 201] width 257 height 15
type input "*******"
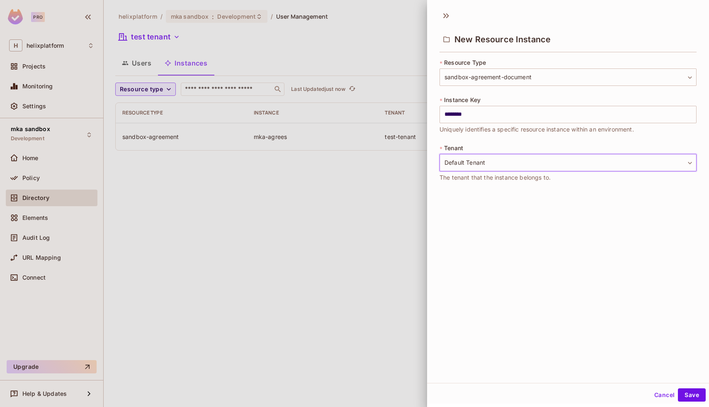
scroll to position [1, 0]
click at [685, 392] on button "Save" at bounding box center [692, 393] width 28 height 13
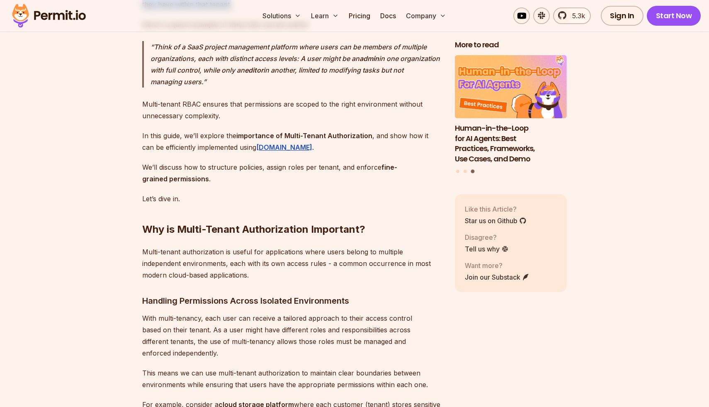
scroll to position [770, 0]
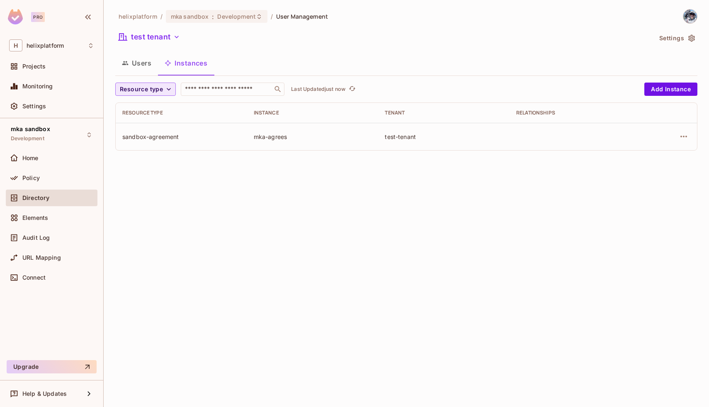
click at [170, 88] on icon "button" at bounding box center [169, 89] width 8 height 8
click at [171, 109] on span "sandbox-agreement-document" at bounding box center [165, 108] width 87 height 8
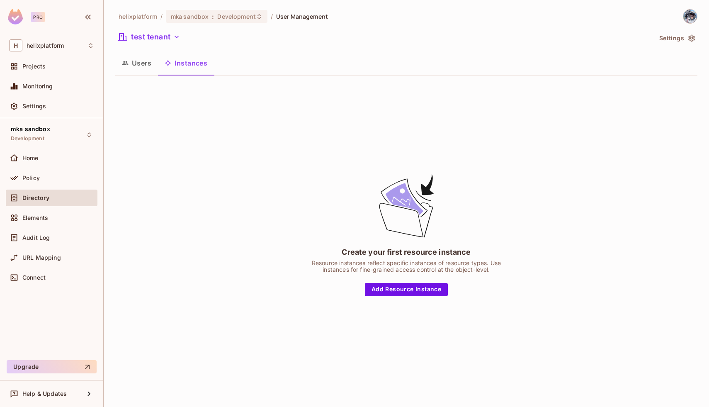
click at [138, 66] on button "Users" at bounding box center [136, 63] width 43 height 21
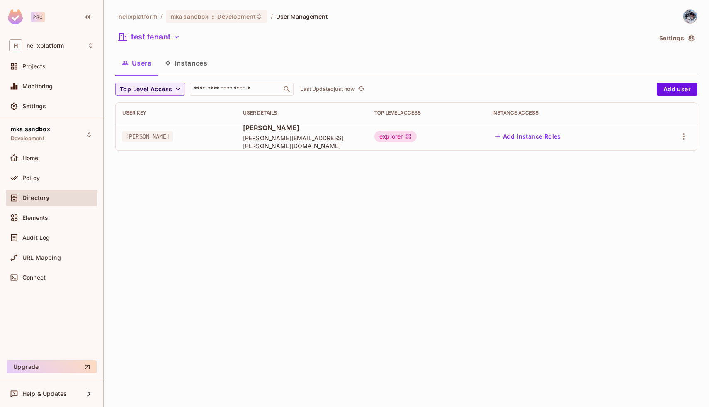
click at [182, 62] on button "Instances" at bounding box center [186, 63] width 56 height 21
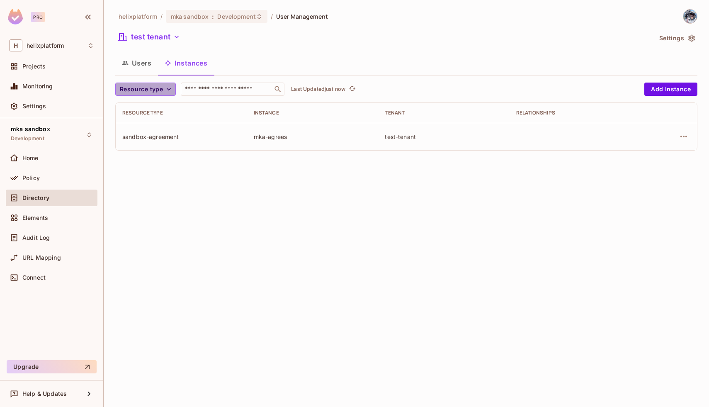
click at [168, 92] on icon "button" at bounding box center [169, 89] width 8 height 8
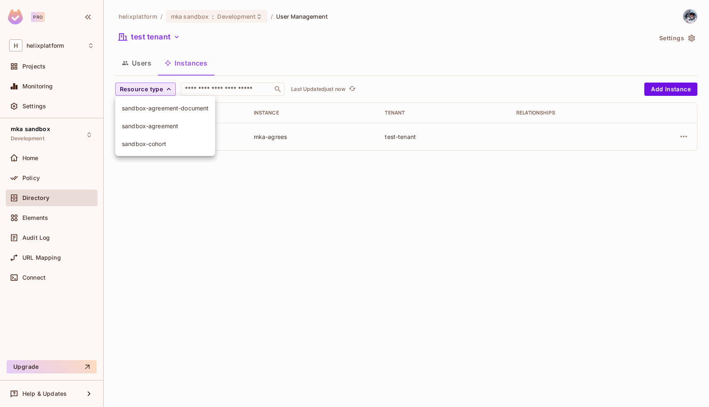
click at [165, 144] on span "sandbox-cohort" at bounding box center [165, 144] width 87 height 8
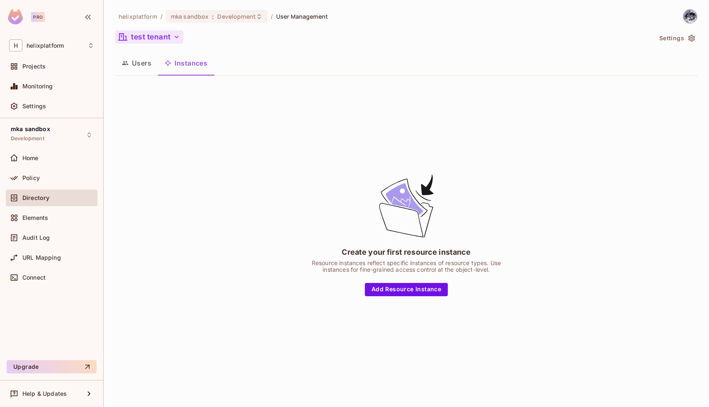
click at [154, 35] on button "test tenant" at bounding box center [149, 36] width 68 height 13
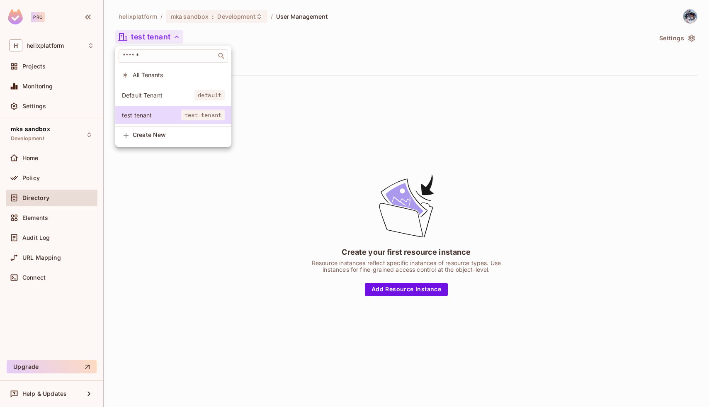
click at [163, 75] on span "All Tenants" at bounding box center [179, 75] width 92 height 8
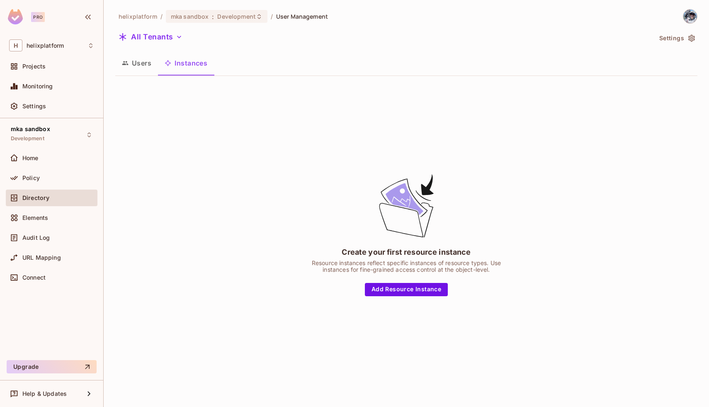
click at [145, 62] on button "Users" at bounding box center [136, 63] width 43 height 21
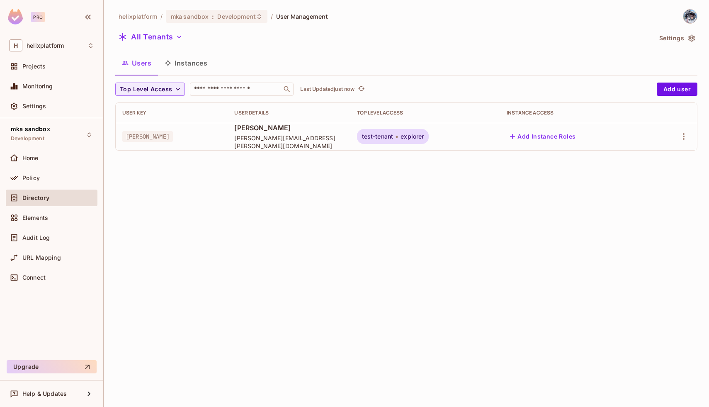
click at [182, 63] on button "Instances" at bounding box center [186, 63] width 56 height 21
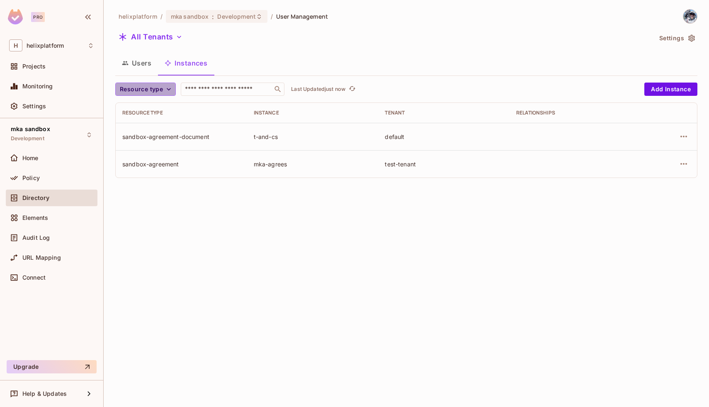
click at [163, 87] on button "Resource type" at bounding box center [145, 89] width 61 height 13
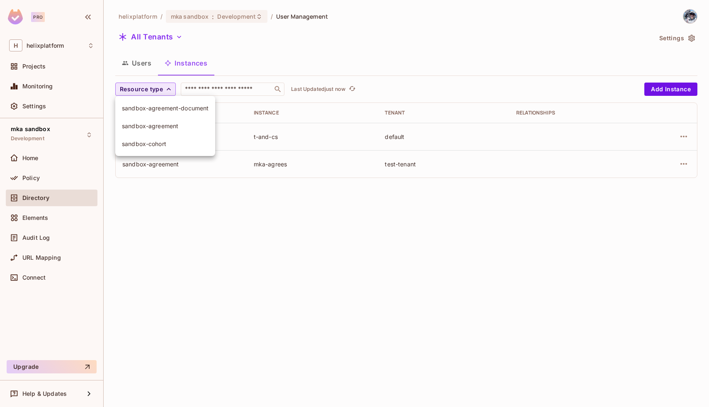
click at [163, 87] on div at bounding box center [354, 203] width 709 height 407
click at [687, 137] on icon "button" at bounding box center [684, 136] width 10 height 10
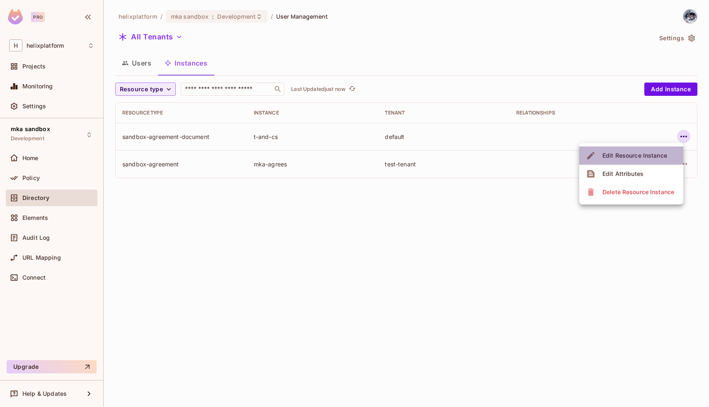
click at [648, 156] on div "Edit Resource Instance" at bounding box center [635, 155] width 65 height 8
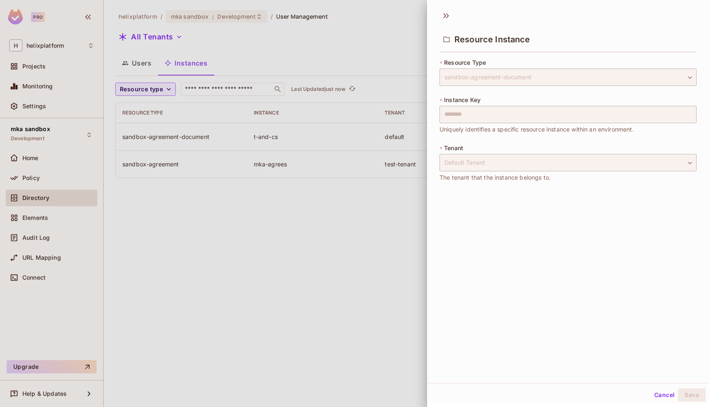
click at [498, 129] on span "Uniquely identifies a specific resource instance within an environment." at bounding box center [537, 129] width 195 height 9
click at [483, 159] on div "Default Tenant" at bounding box center [568, 162] width 257 height 17
click at [548, 177] on span "The tenant that the instance belongs to." at bounding box center [495, 177] width 111 height 9
click at [691, 159] on div "Default Tenant" at bounding box center [568, 162] width 257 height 17
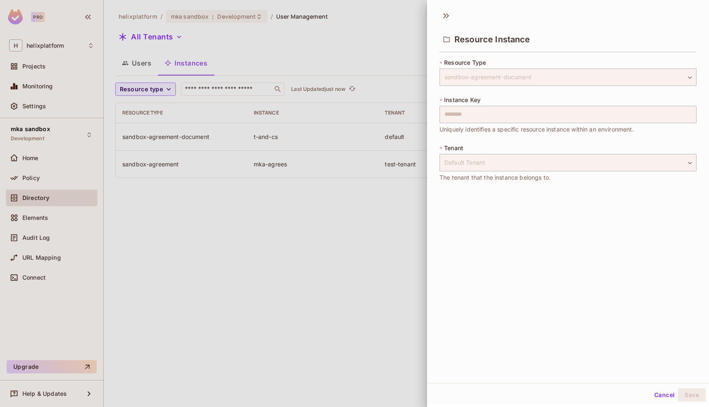
click at [662, 394] on button "Cancel" at bounding box center [664, 394] width 27 height 13
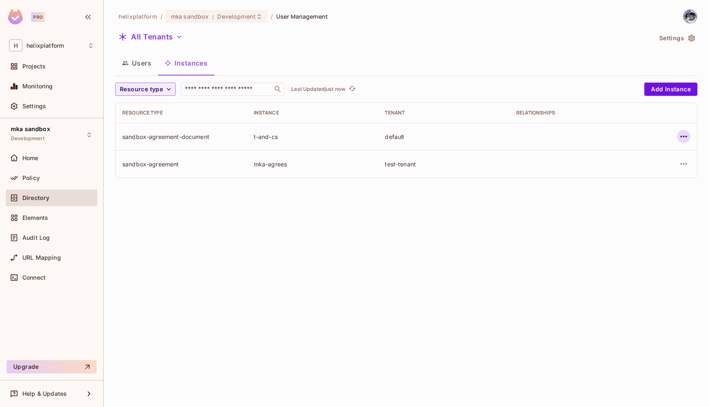
click at [688, 135] on icon "button" at bounding box center [684, 136] width 10 height 10
click at [637, 195] on div "Delete Resource Instance" at bounding box center [639, 192] width 72 height 8
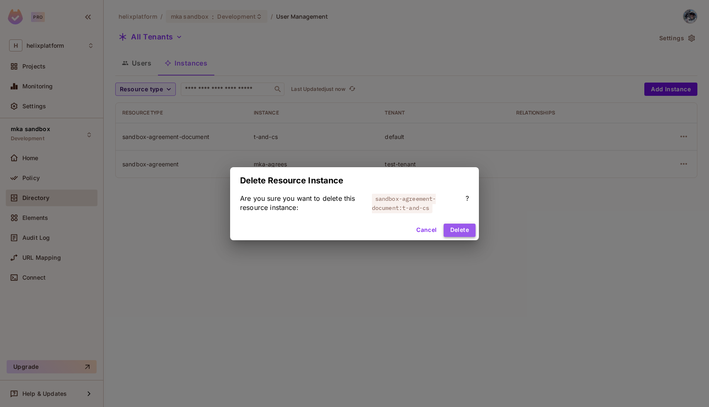
click at [457, 228] on button "Delete" at bounding box center [460, 230] width 32 height 13
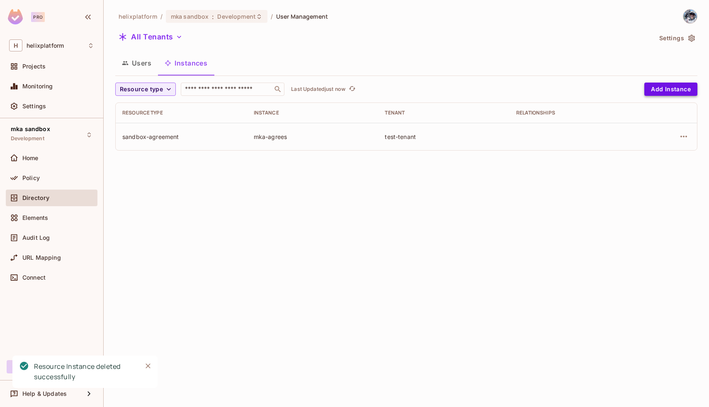
click at [664, 89] on button "Add Instance" at bounding box center [670, 89] width 53 height 13
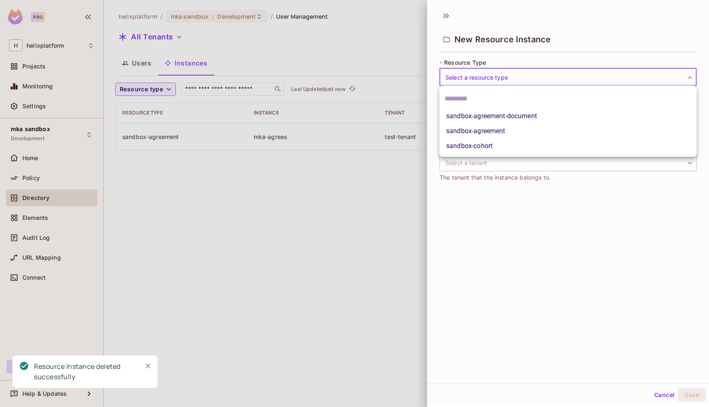
click at [648, 80] on body "Pro H helixplatform Projects Monitoring Settings mka sandbox Development Home P…" at bounding box center [354, 203] width 709 height 407
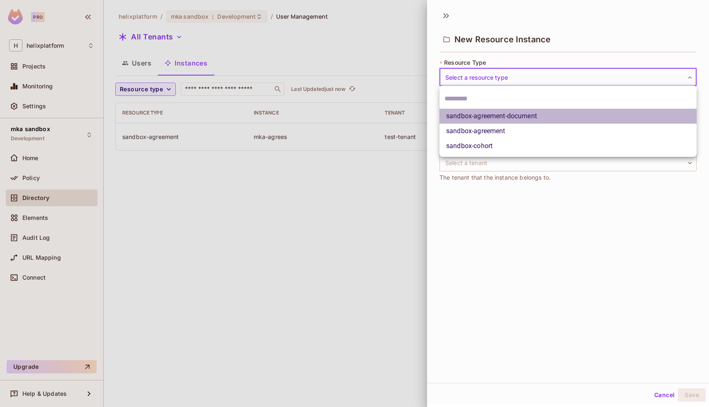
click at [617, 114] on li "sandbox-agreement-document" at bounding box center [568, 116] width 257 height 15
type input "**********"
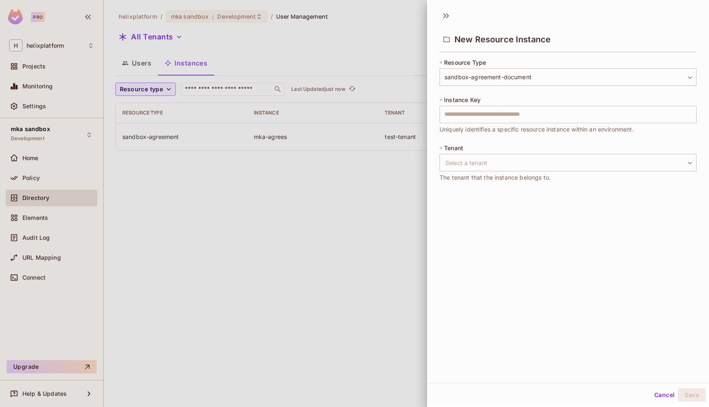
click at [582, 124] on div "* Instance Key ​ Uniquely identifies a specific resource instance within an env…" at bounding box center [568, 115] width 257 height 38
click at [580, 118] on input "text" at bounding box center [568, 114] width 257 height 17
click at [450, 115] on input "*********" at bounding box center [568, 114] width 257 height 17
click at [449, 115] on input "*********" at bounding box center [568, 114] width 257 height 17
type input "**********"
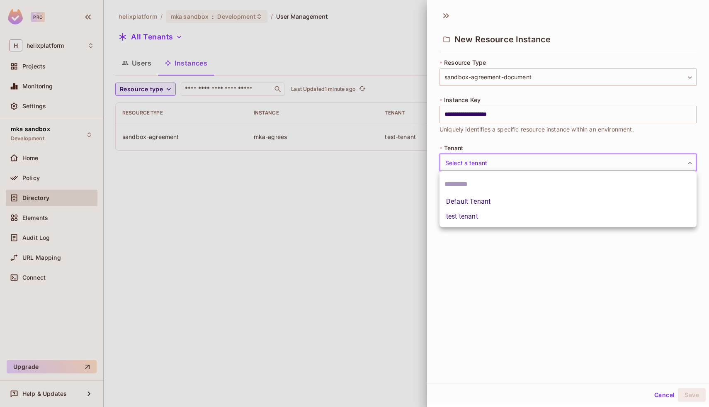
click at [524, 158] on body "**********" at bounding box center [354, 203] width 709 height 407
click at [489, 218] on li "test tenant" at bounding box center [568, 216] width 257 height 15
type input "**********"
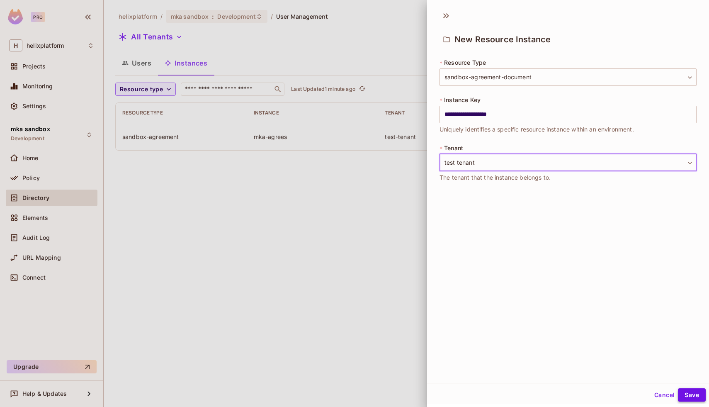
click at [691, 399] on button "Save" at bounding box center [692, 394] width 28 height 13
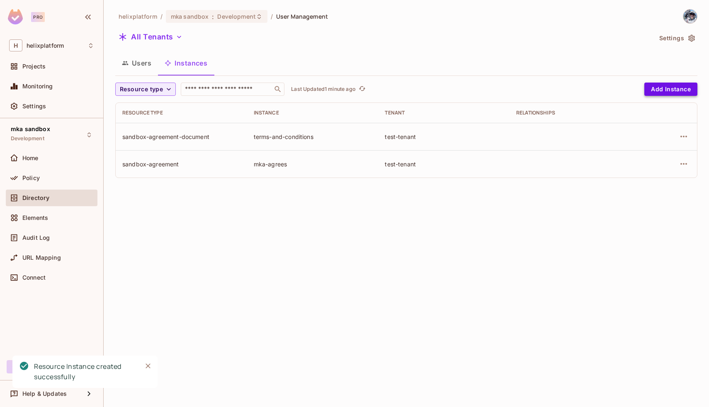
click at [659, 86] on button "Add Instance" at bounding box center [670, 89] width 53 height 13
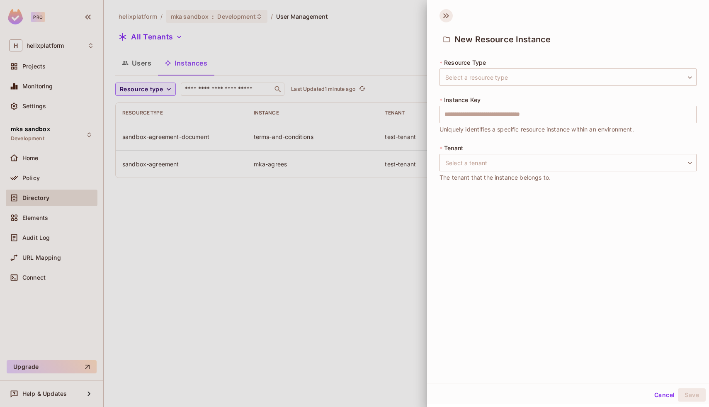
click at [446, 18] on icon at bounding box center [446, 15] width 13 height 13
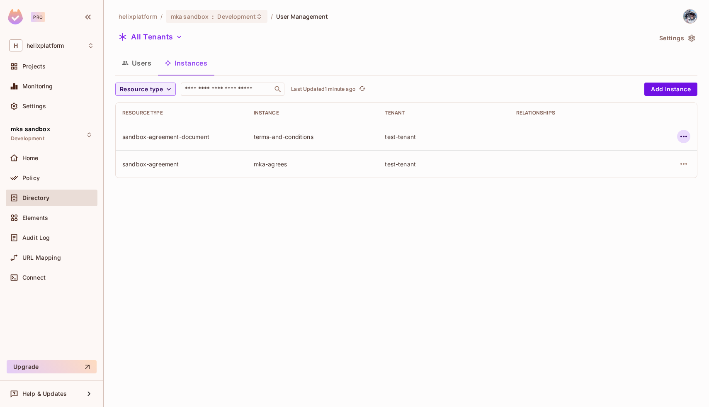
click at [687, 136] on icon "button" at bounding box center [684, 136] width 10 height 10
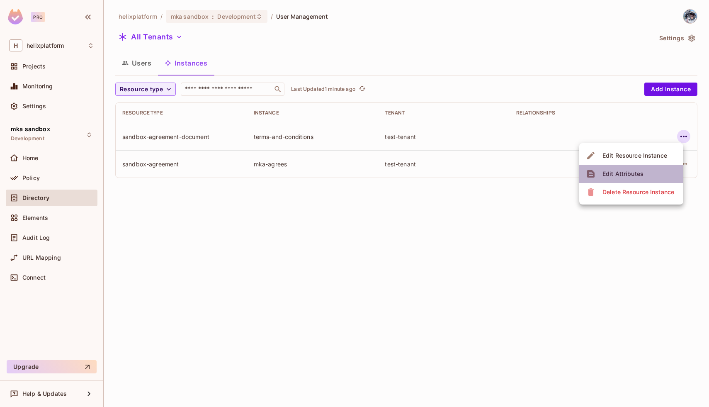
click at [641, 177] on div "Edit Attributes" at bounding box center [623, 174] width 41 height 8
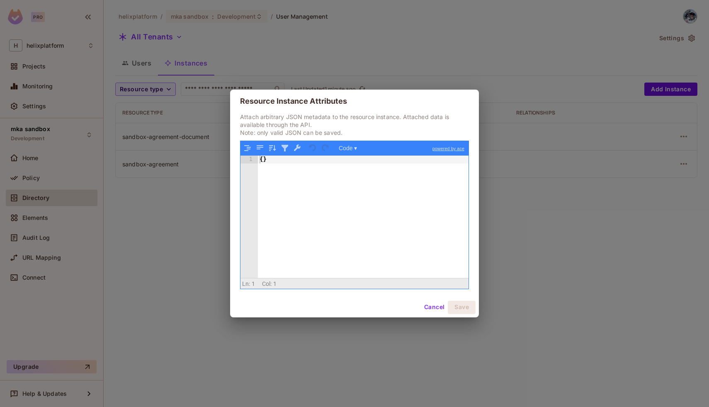
click at [371, 198] on div "{ }" at bounding box center [363, 224] width 211 height 137
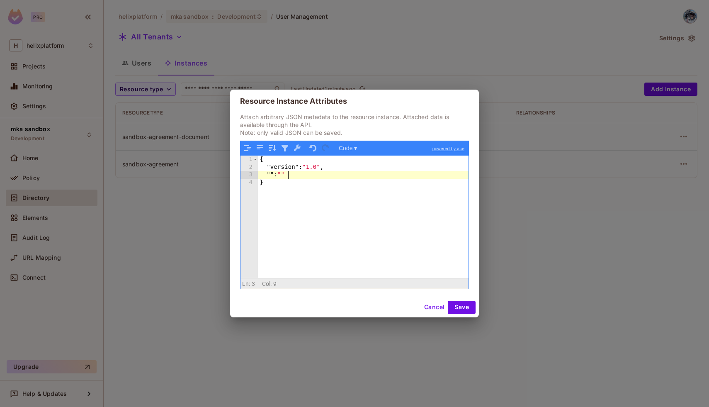
click at [270, 175] on div "{ "version" : "1.0" , "" : "" }" at bounding box center [363, 224] width 211 height 137
click at [451, 309] on button "Save" at bounding box center [462, 307] width 28 height 13
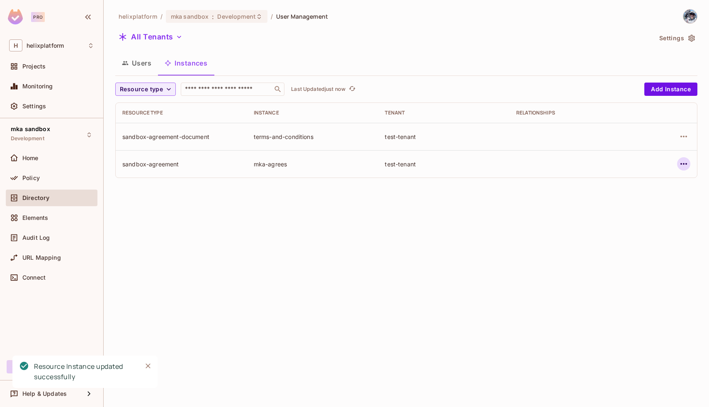
click at [683, 165] on icon "button" at bounding box center [684, 164] width 10 height 10
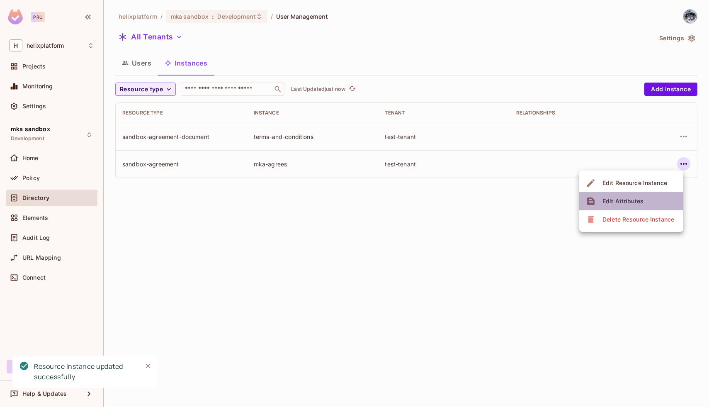
click at [627, 197] on span "Edit Attributes" at bounding box center [623, 201] width 46 height 13
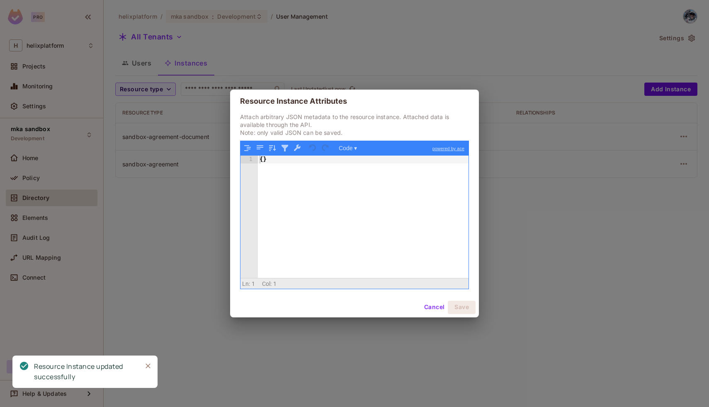
click at [372, 188] on div "{ }" at bounding box center [363, 224] width 211 height 137
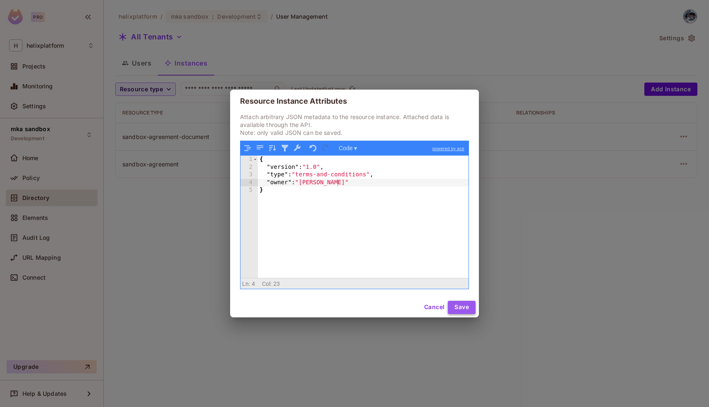
click at [453, 308] on button "Save" at bounding box center [462, 307] width 28 height 13
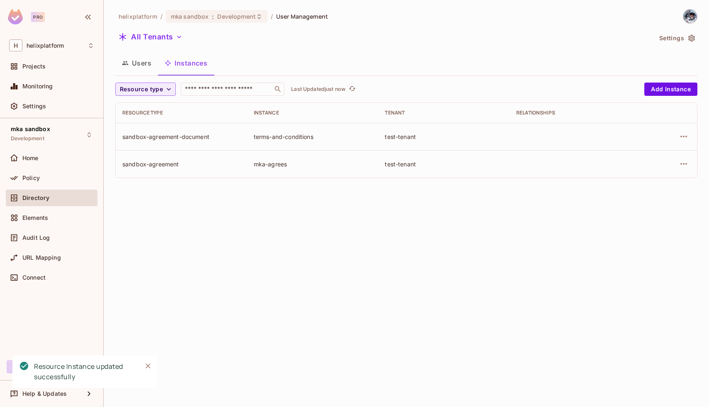
click at [137, 61] on button "Users" at bounding box center [136, 63] width 43 height 21
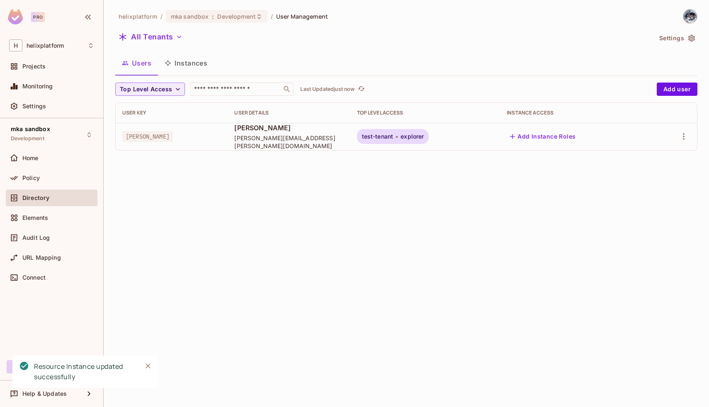
click at [191, 62] on button "Instances" at bounding box center [186, 63] width 56 height 21
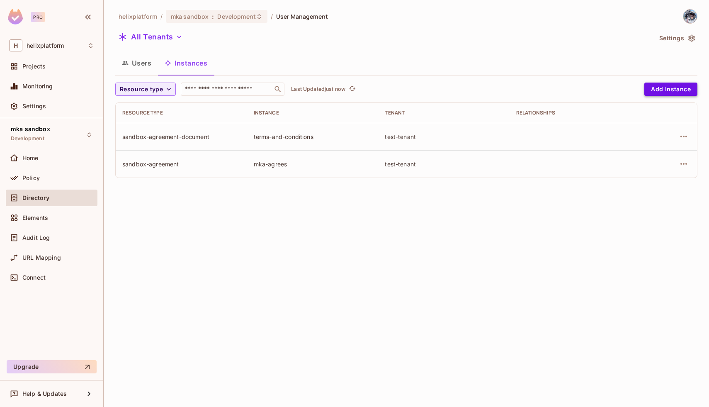
click at [660, 90] on button "Add Instance" at bounding box center [670, 89] width 53 height 13
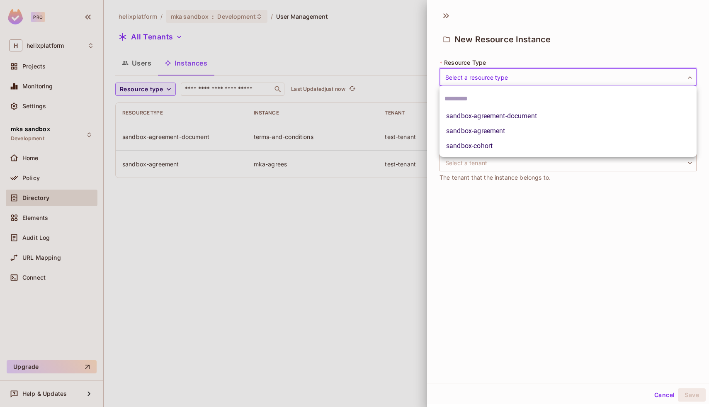
click at [516, 79] on body "Pro H helixplatform Projects Monitoring Settings mka sandbox Development Home P…" at bounding box center [354, 203] width 709 height 407
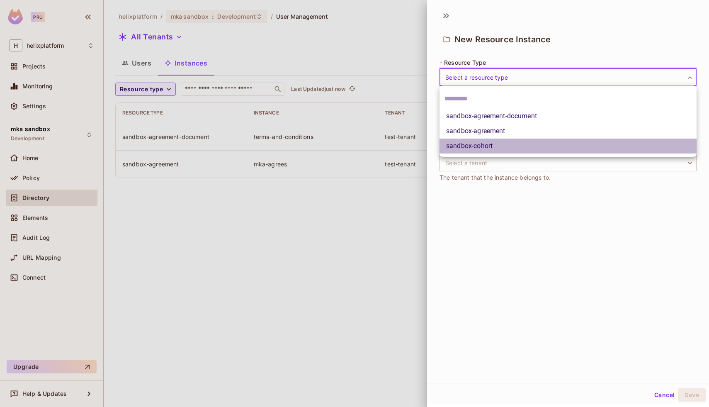
click at [494, 142] on li "sandbox-cohort" at bounding box center [568, 146] width 257 height 15
type input "**********"
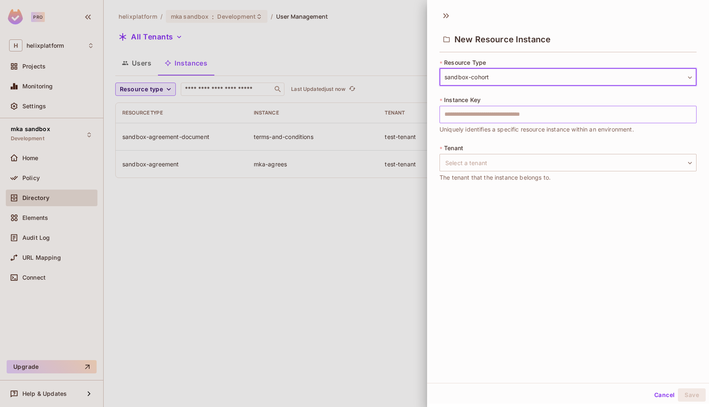
click at [530, 116] on input "text" at bounding box center [568, 114] width 257 height 17
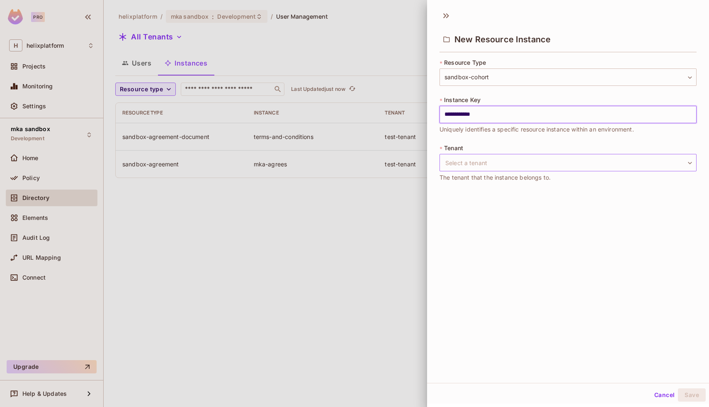
type input "**********"
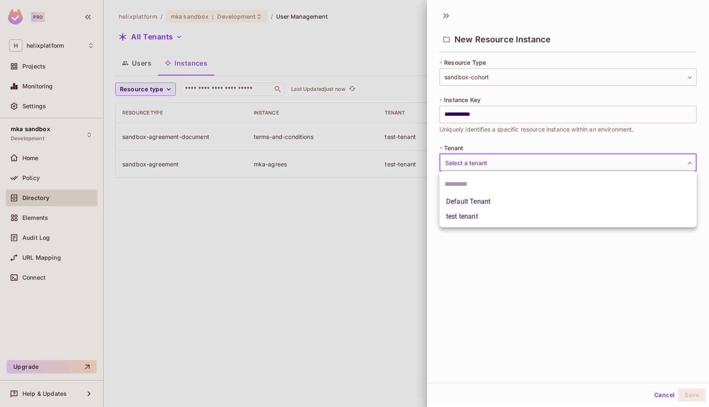
click at [491, 158] on body "**********" at bounding box center [354, 203] width 709 height 407
click at [471, 219] on li "test tenant" at bounding box center [568, 216] width 257 height 15
type input "**********"
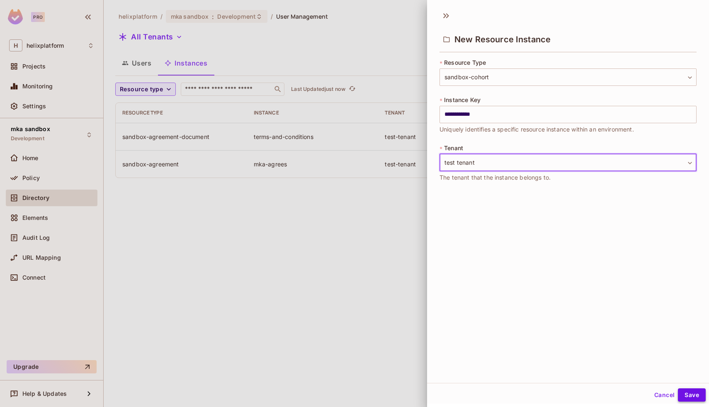
click at [698, 394] on button "Save" at bounding box center [692, 394] width 28 height 13
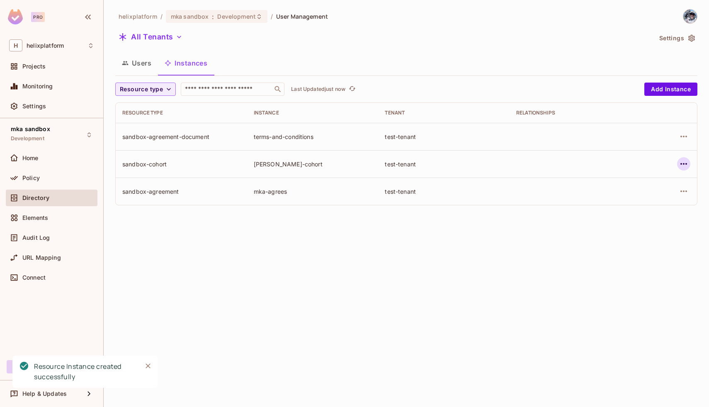
click at [685, 160] on icon "button" at bounding box center [684, 164] width 10 height 10
click at [632, 201] on div "Edit Attributes" at bounding box center [623, 201] width 41 height 8
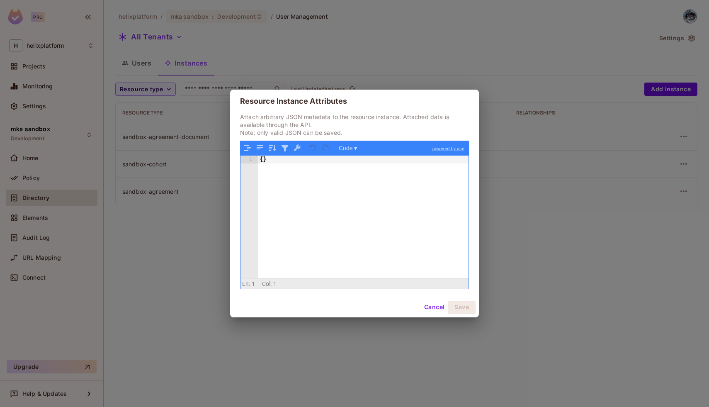
click at [391, 187] on div "{ }" at bounding box center [363, 224] width 211 height 137
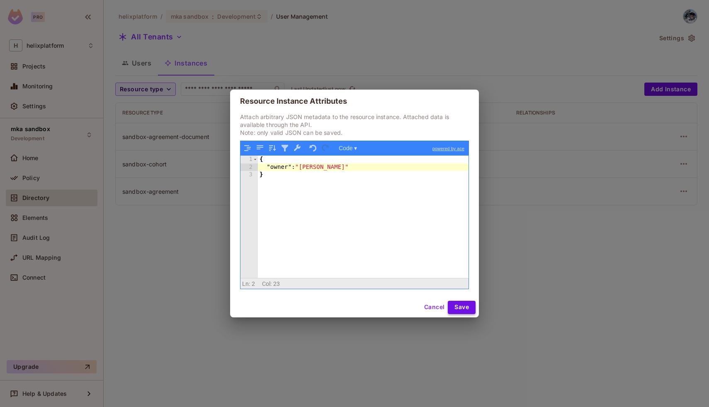
click at [461, 306] on button "Save" at bounding box center [462, 307] width 28 height 13
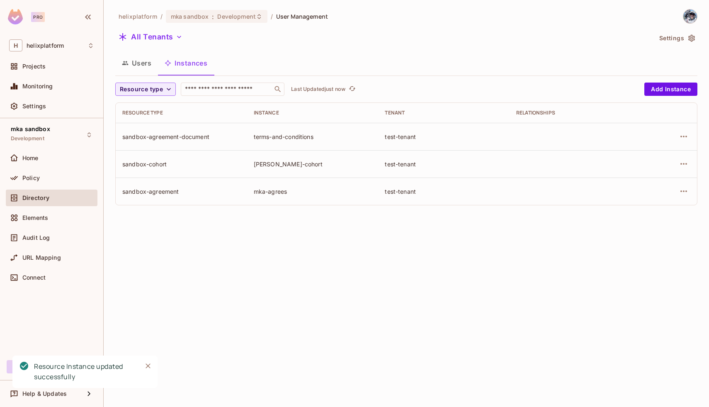
click at [140, 71] on button "Users" at bounding box center [136, 63] width 43 height 21
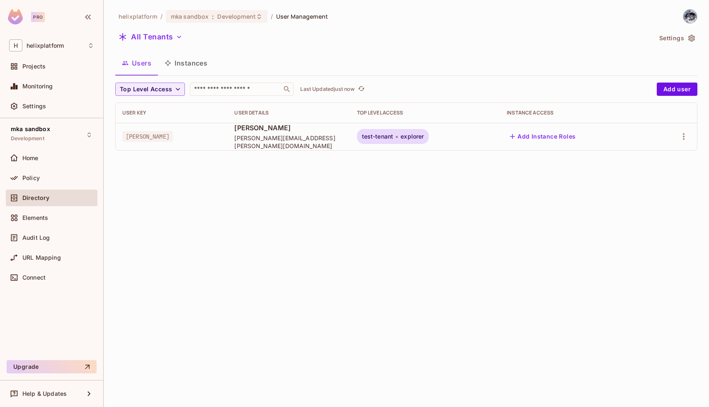
click at [182, 63] on button "Instances" at bounding box center [186, 63] width 56 height 21
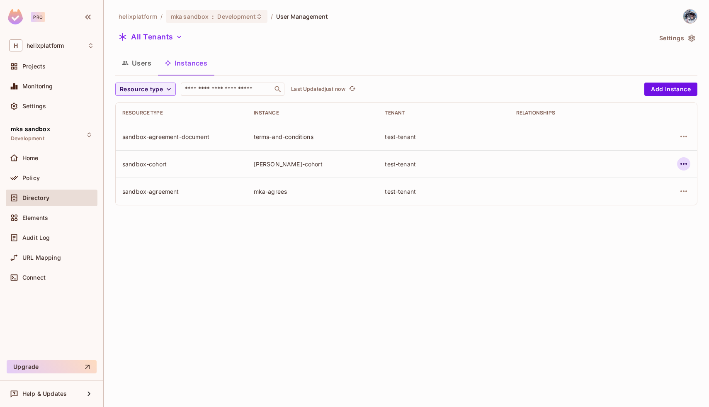
click at [688, 165] on icon "button" at bounding box center [684, 164] width 10 height 10
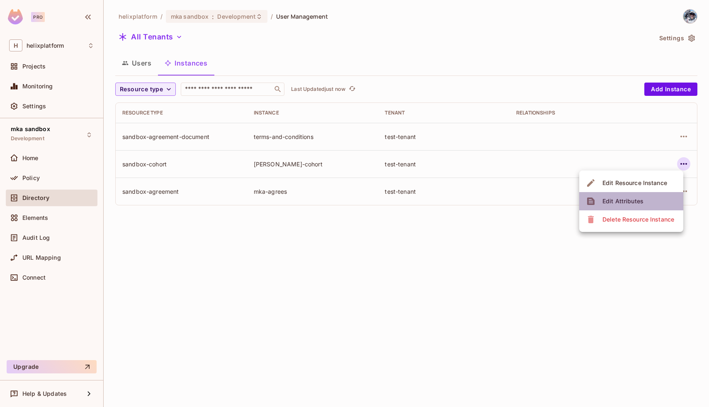
click at [645, 199] on li "Edit Attributes" at bounding box center [631, 201] width 104 height 18
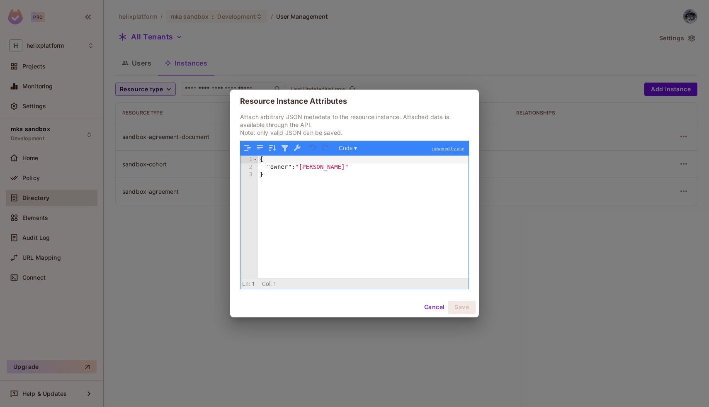
click at [430, 304] on button "Cancel" at bounding box center [434, 307] width 27 height 13
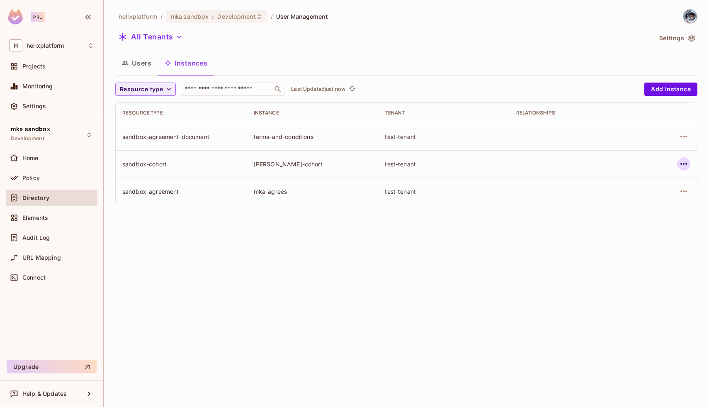
click at [689, 162] on button "button" at bounding box center [683, 163] width 13 height 13
click at [507, 247] on div at bounding box center [354, 203] width 709 height 407
click at [38, 168] on div "Home" at bounding box center [52, 160] width 92 height 20
click at [33, 176] on span "Policy" at bounding box center [30, 178] width 17 height 7
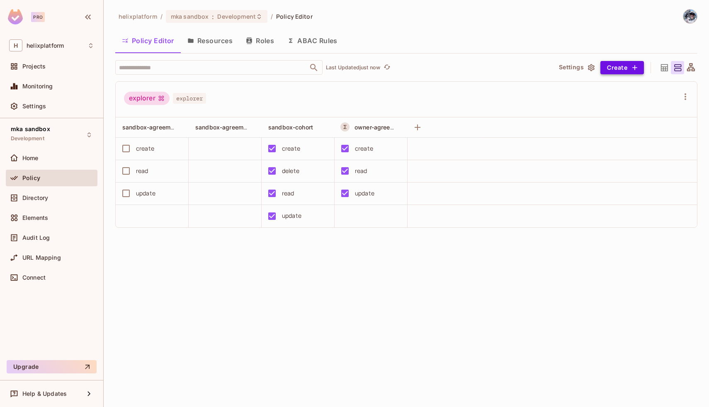
click at [615, 63] on button "Create" at bounding box center [623, 67] width 44 height 13
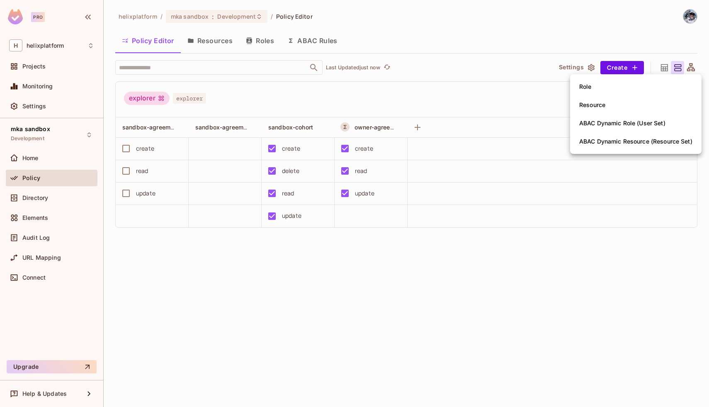
click at [600, 142] on div "ABAC Dynamic Resource (Resource Set)" at bounding box center [635, 141] width 113 height 8
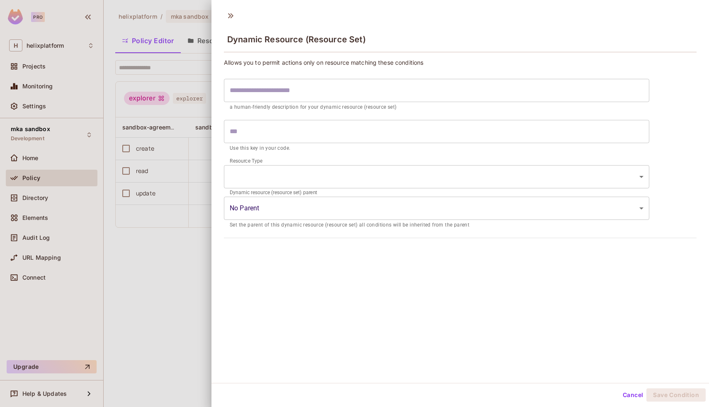
click at [428, 90] on input "text" at bounding box center [437, 90] width 426 height 23
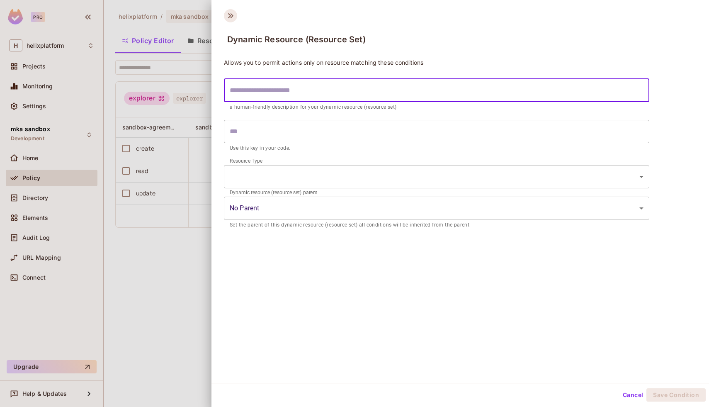
click at [234, 16] on icon at bounding box center [230, 15] width 13 height 13
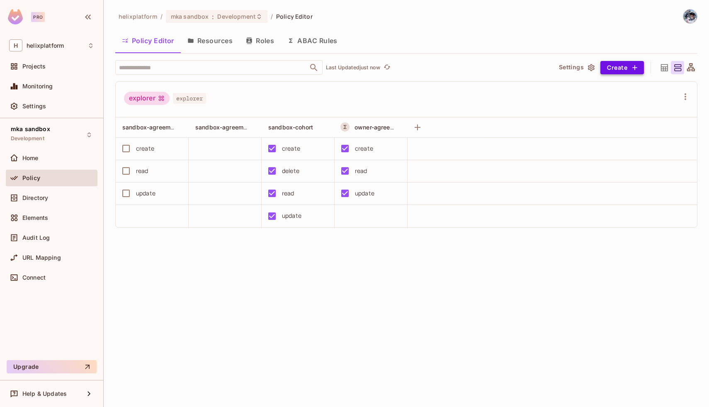
click at [617, 61] on button "Create" at bounding box center [623, 67] width 44 height 13
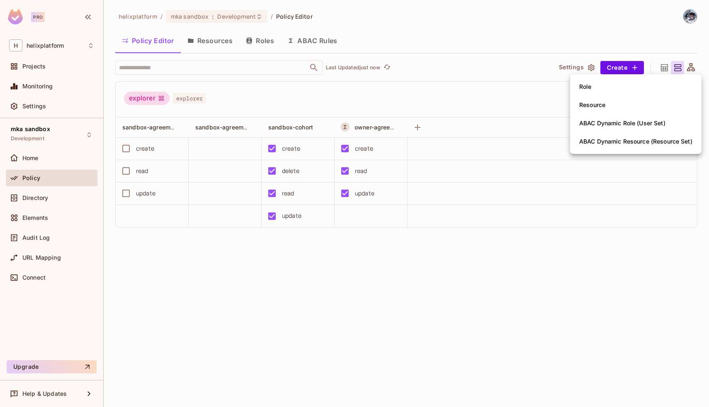
click at [617, 123] on div "ABAC Dynamic Role (User Set)" at bounding box center [622, 123] width 86 height 8
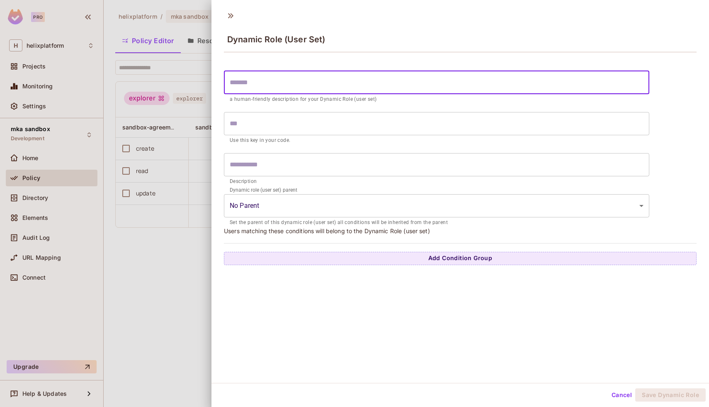
click at [238, 81] on input "text" at bounding box center [437, 82] width 426 height 23
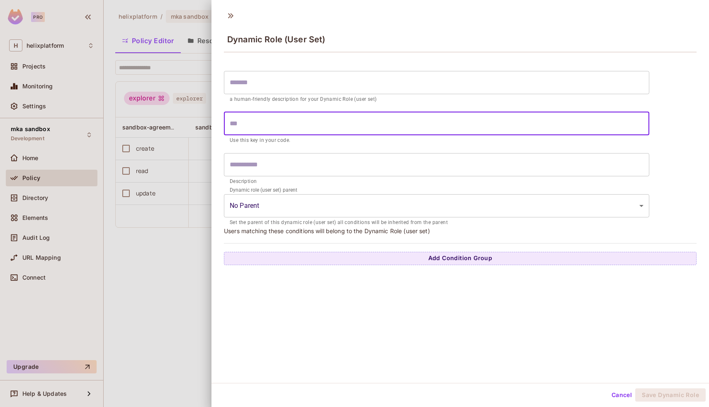
click at [248, 122] on input "text" at bounding box center [437, 123] width 426 height 23
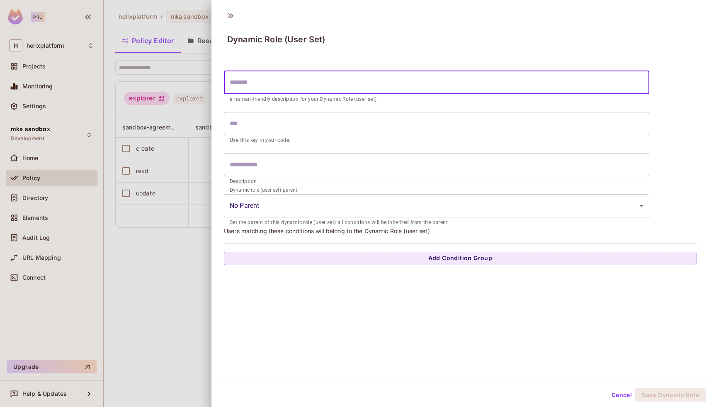
click at [252, 81] on input "text" at bounding box center [437, 82] width 426 height 23
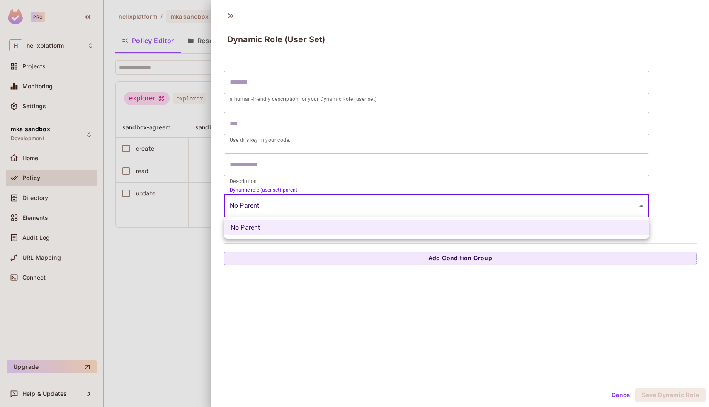
click at [267, 208] on body "Pro H helixplatform Projects Monitoring Settings mka sandbox Development Home P…" at bounding box center [354, 203] width 709 height 407
click at [267, 208] on div at bounding box center [354, 203] width 709 height 407
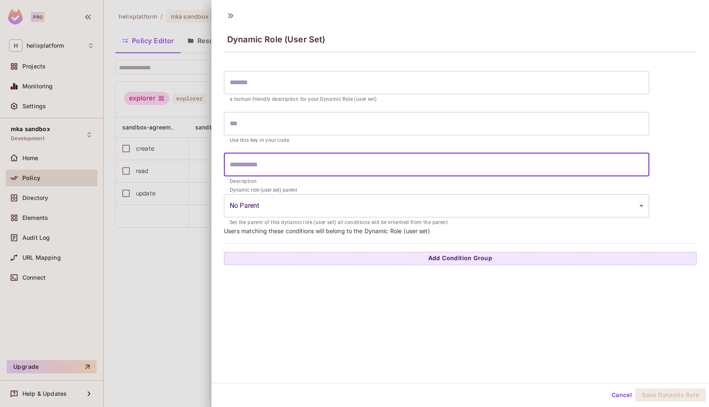
click at [265, 168] on input "text" at bounding box center [437, 164] width 426 height 23
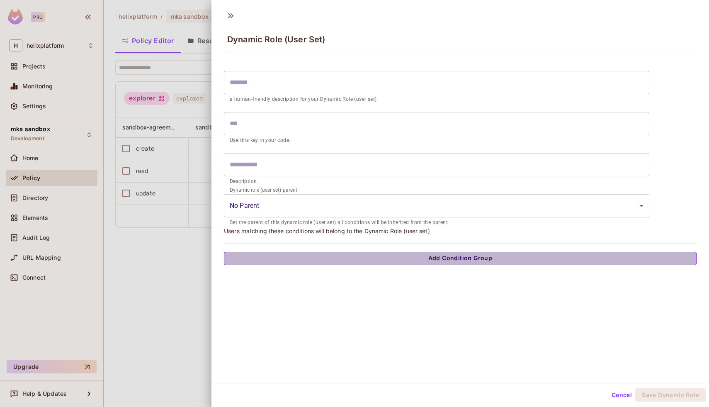
click at [294, 259] on button "Add Condition Group" at bounding box center [460, 258] width 473 height 13
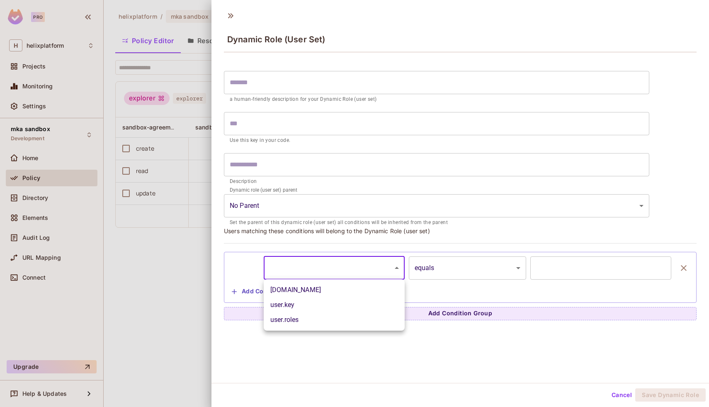
click at [301, 270] on body "Pro H helixplatform Projects Monitoring Settings mka sandbox Development Home P…" at bounding box center [354, 203] width 709 height 407
click at [287, 353] on div at bounding box center [354, 203] width 709 height 407
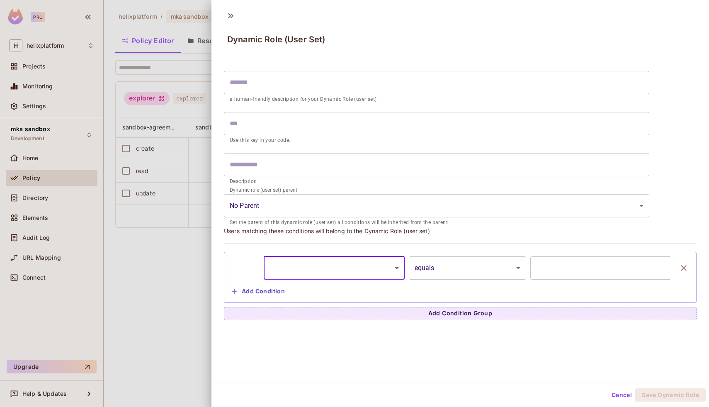
click at [382, 275] on body "Pro H helixplatform Projects Monitoring Settings mka sandbox Development Home P…" at bounding box center [354, 203] width 709 height 407
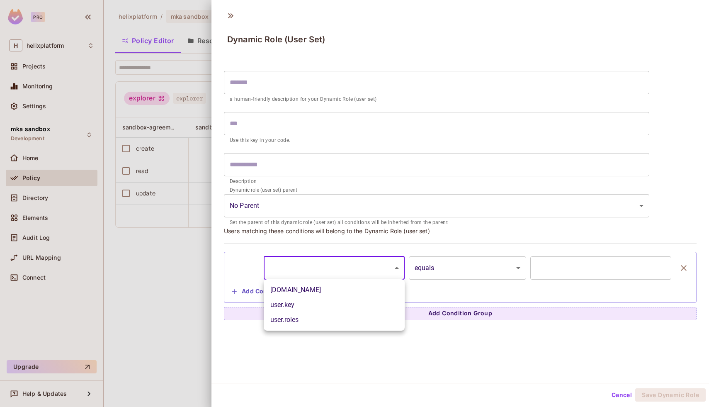
click at [568, 269] on div at bounding box center [354, 203] width 709 height 407
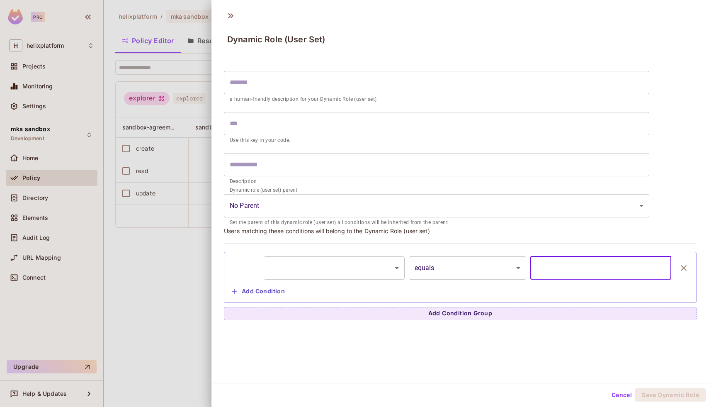
click at [580, 268] on input "text" at bounding box center [600, 267] width 141 height 23
click at [229, 15] on icon at bounding box center [230, 15] width 5 height 5
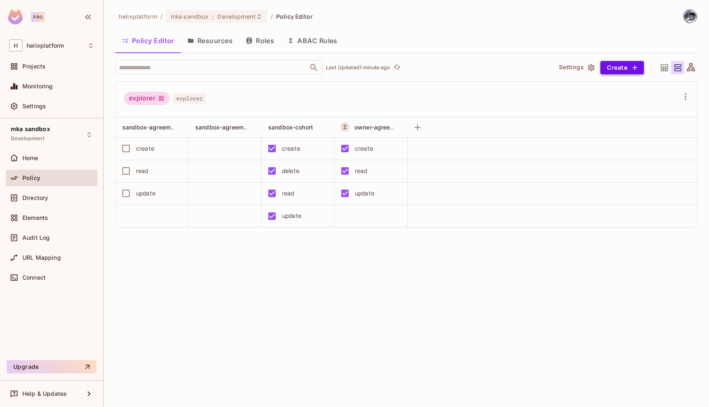
click at [618, 68] on button "Create" at bounding box center [623, 67] width 44 height 13
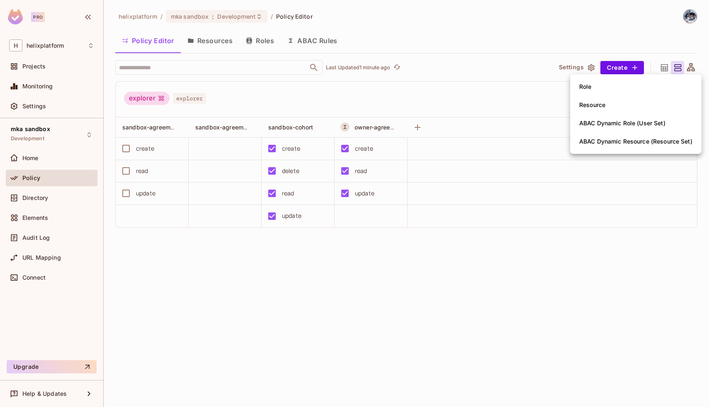
click at [617, 120] on div "ABAC Dynamic Role (User Set)" at bounding box center [622, 123] width 86 height 8
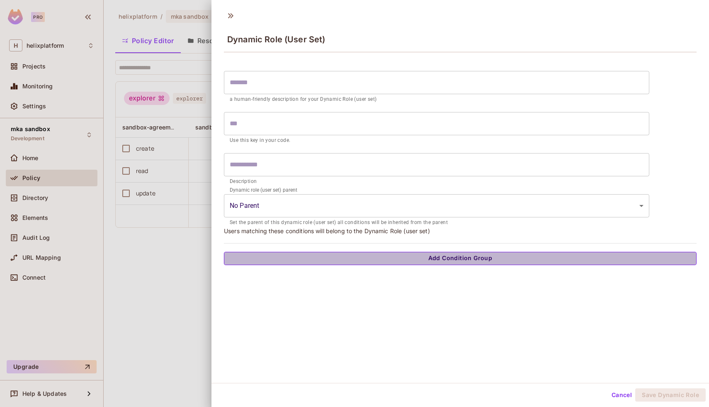
click at [420, 260] on button "Add Condition Group" at bounding box center [460, 258] width 473 height 13
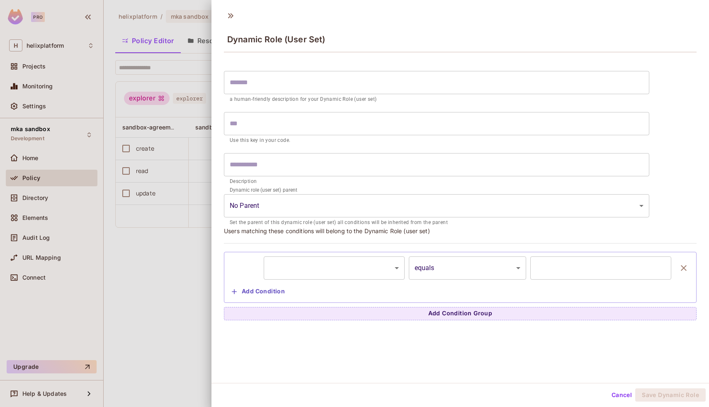
click at [376, 275] on body "Pro H helixplatform Projects Monitoring Settings mka sandbox Development Home P…" at bounding box center [354, 203] width 709 height 407
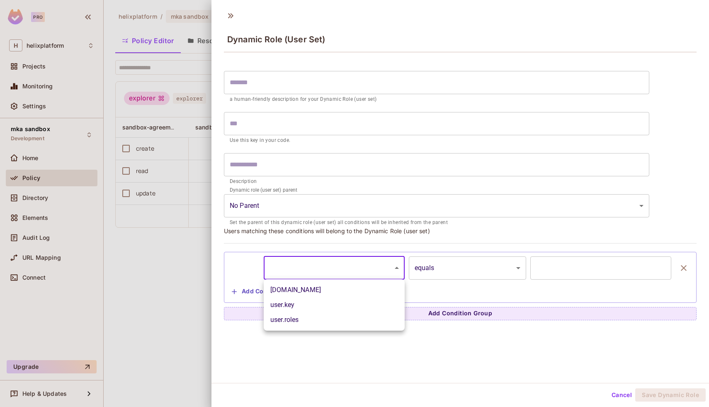
click at [365, 315] on li "user.roles" at bounding box center [334, 319] width 141 height 15
type input "**********"
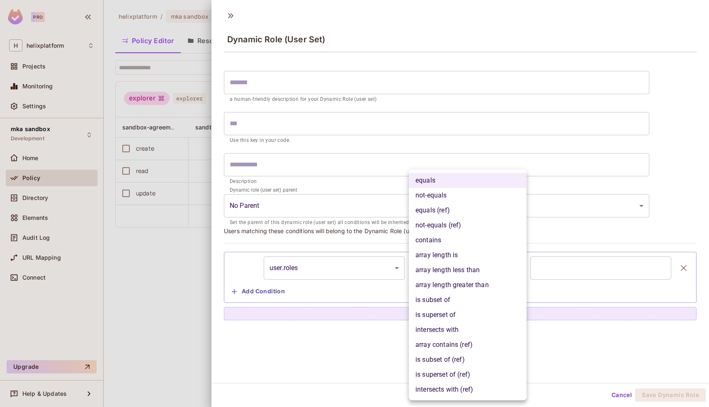
click at [486, 269] on body "**********" at bounding box center [354, 203] width 709 height 407
click at [575, 266] on div at bounding box center [354, 203] width 709 height 407
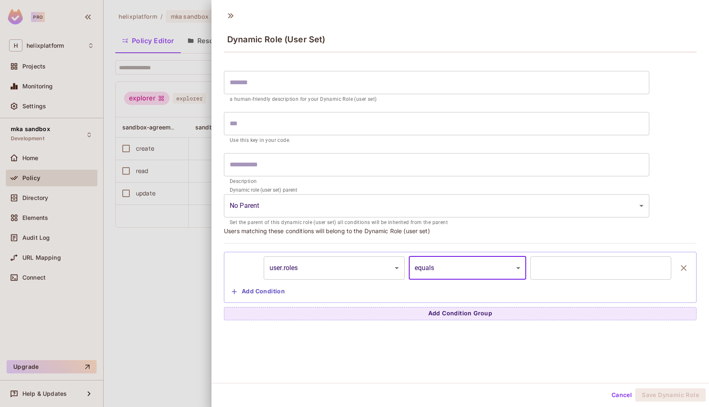
click at [575, 266] on input "text" at bounding box center [600, 267] width 141 height 23
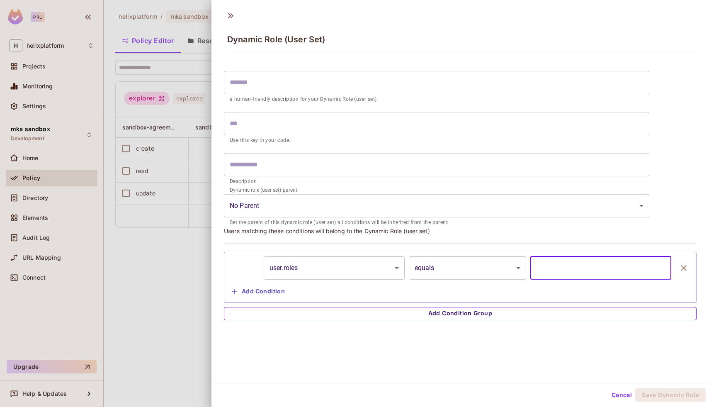
click at [489, 318] on button "Add Condition Group" at bounding box center [460, 313] width 473 height 13
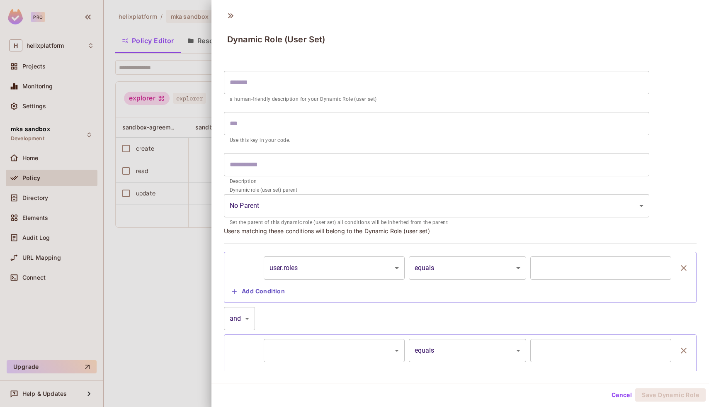
scroll to position [32, 0]
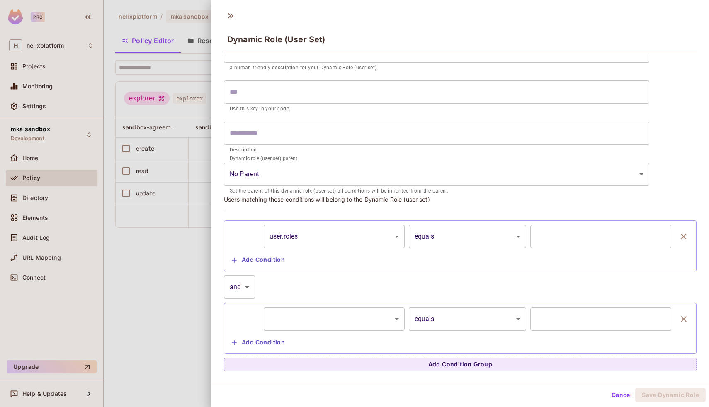
click at [351, 316] on body "**********" at bounding box center [354, 203] width 709 height 407
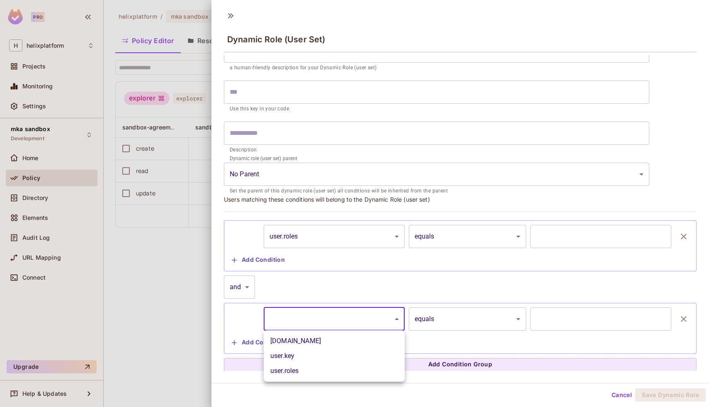
click at [614, 391] on div at bounding box center [354, 203] width 709 height 407
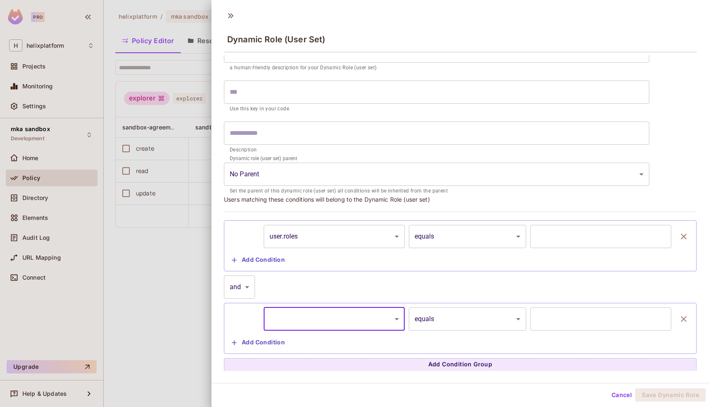
click at [619, 395] on button "Cancel" at bounding box center [621, 394] width 27 height 13
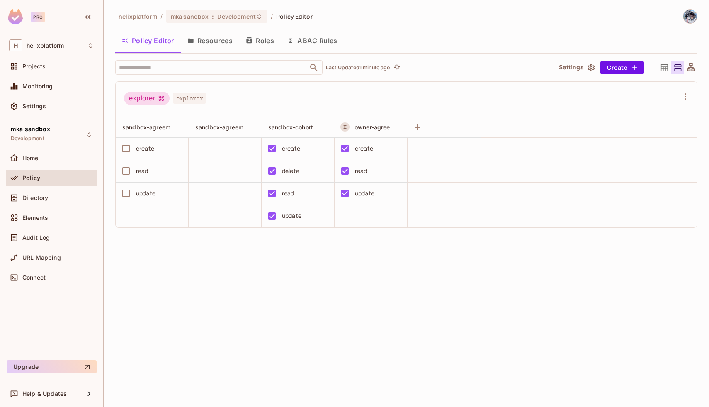
click at [296, 36] on button "ABAC Rules" at bounding box center [312, 40] width 63 height 21
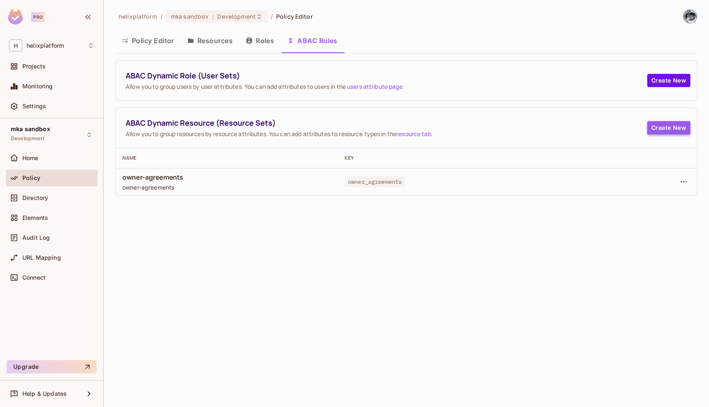
click at [669, 125] on button "Create New" at bounding box center [668, 127] width 43 height 13
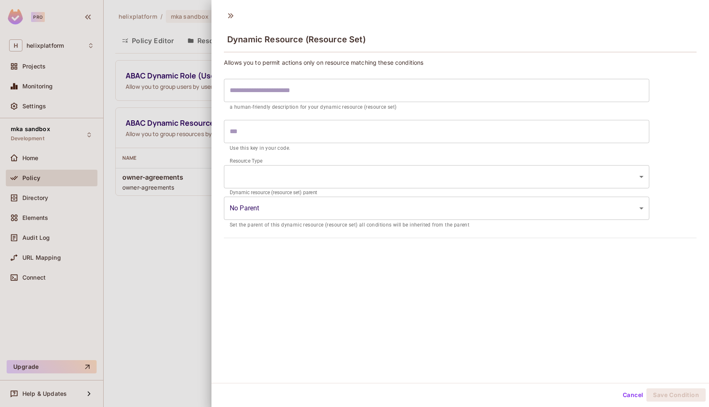
click at [445, 207] on body "Pro H helixplatform Projects Monitoring Settings mka sandbox Development Home P…" at bounding box center [354, 203] width 709 height 407
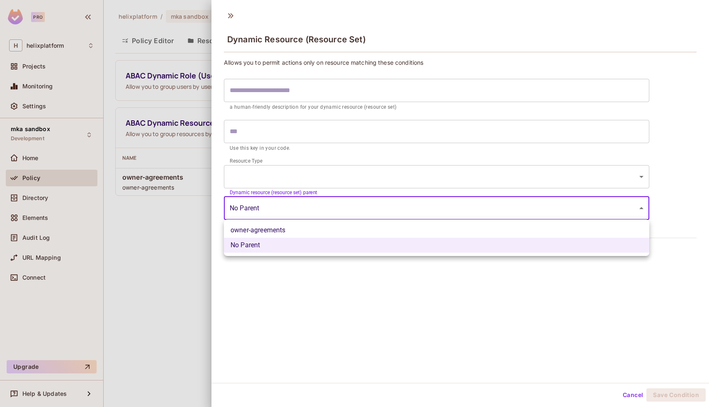
click at [445, 207] on div at bounding box center [354, 203] width 709 height 407
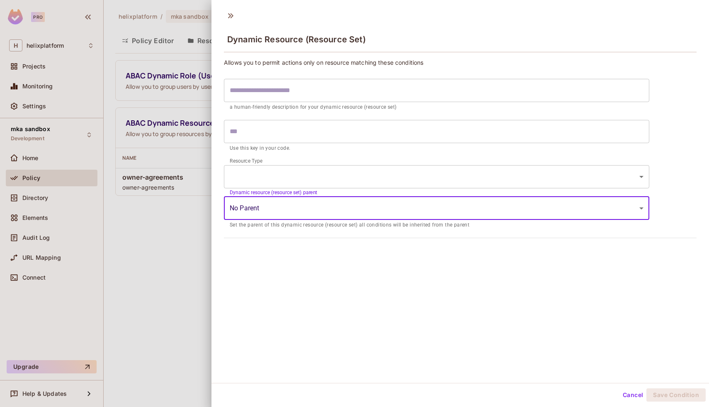
click at [436, 209] on body "Pro H helixplatform Projects Monitoring Settings mka sandbox Development Home P…" at bounding box center [354, 203] width 709 height 407
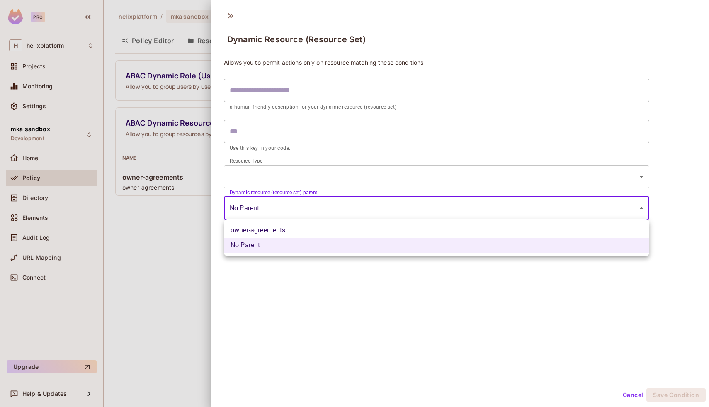
click at [419, 240] on li "No Parent" at bounding box center [437, 245] width 426 height 15
click at [421, 210] on body "Pro H helixplatform Projects Monitoring Settings mka sandbox Development Home P…" at bounding box center [354, 203] width 709 height 407
click at [414, 234] on li "owner-agreements" at bounding box center [437, 230] width 426 height 15
type input "**********"
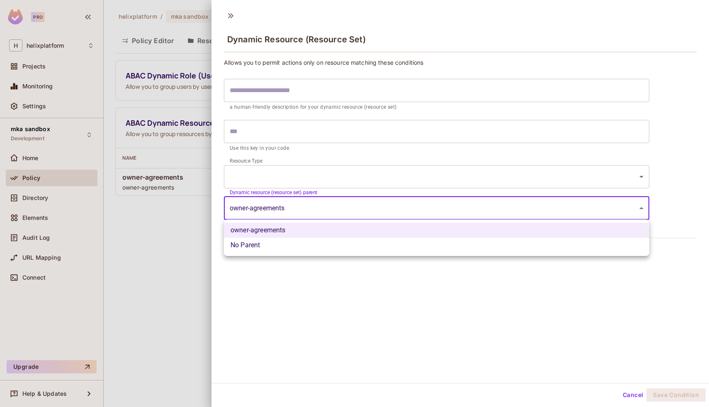
click at [411, 211] on body "**********" at bounding box center [354, 203] width 709 height 407
click at [400, 247] on li "No Parent" at bounding box center [437, 245] width 426 height 15
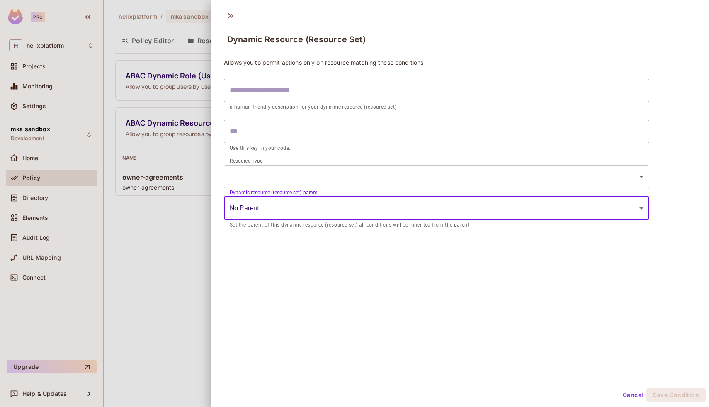
click at [391, 186] on body "**********" at bounding box center [354, 203] width 709 height 407
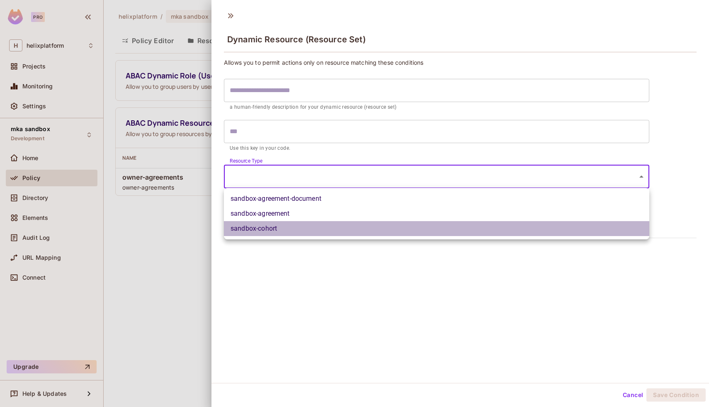
click at [385, 227] on li "sandbox-cohort" at bounding box center [437, 228] width 426 height 15
type input "**********"
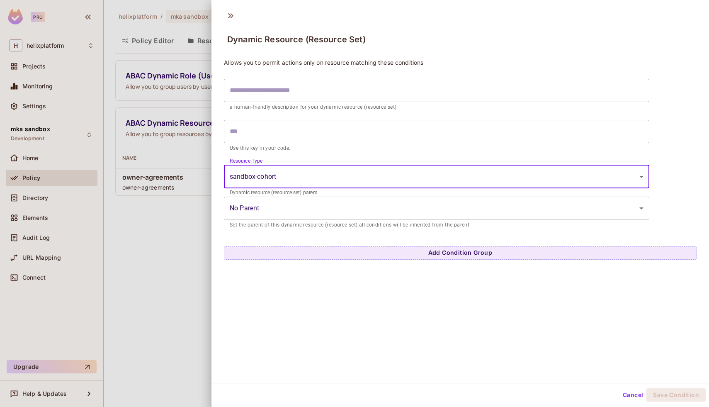
click at [384, 134] on input "text" at bounding box center [437, 131] width 426 height 23
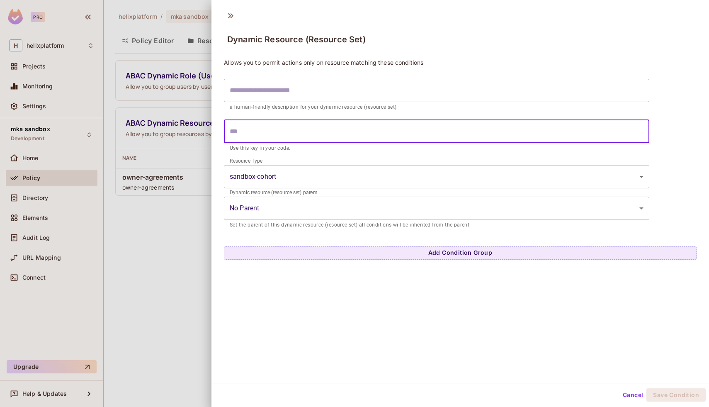
click at [402, 245] on div "**********" at bounding box center [460, 158] width 473 height 201
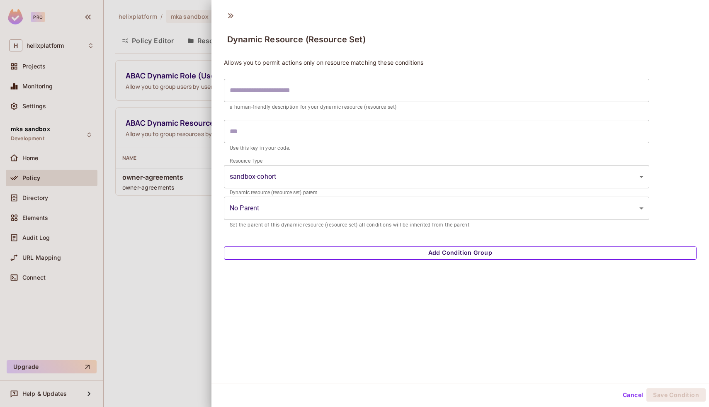
click at [402, 257] on button "Add Condition Group" at bounding box center [460, 252] width 473 height 13
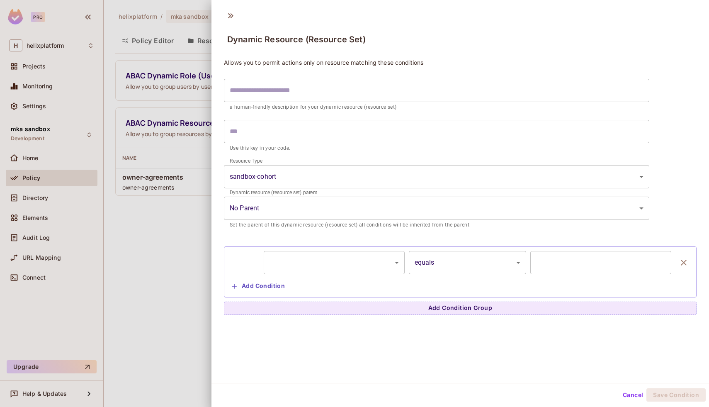
click at [387, 260] on body "**********" at bounding box center [354, 203] width 709 height 407
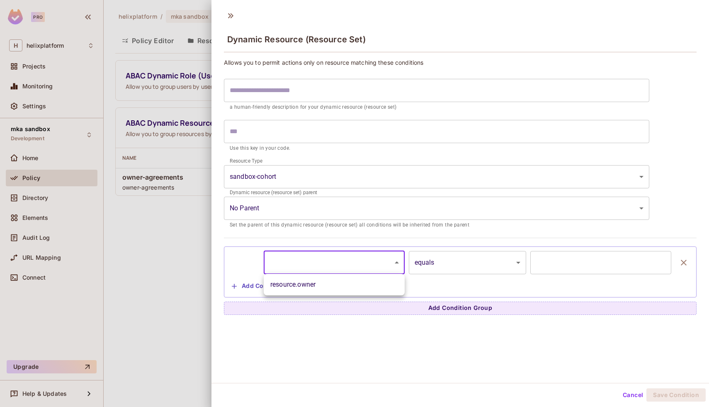
click at [393, 135] on div at bounding box center [354, 203] width 709 height 407
click at [555, 264] on input "text" at bounding box center [600, 262] width 141 height 23
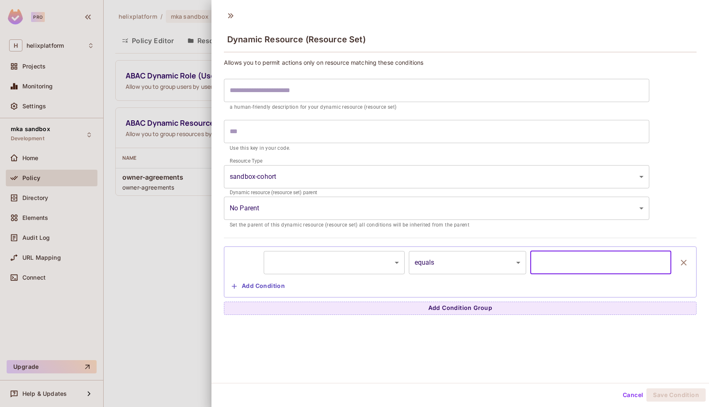
click at [392, 258] on body "**********" at bounding box center [354, 203] width 709 height 407
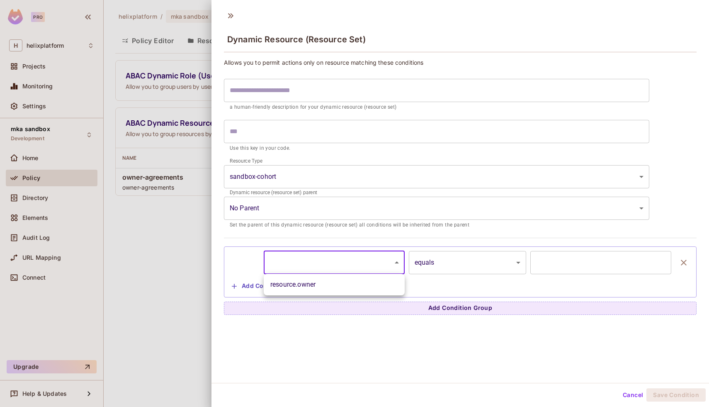
click at [386, 279] on li "resource.owner" at bounding box center [334, 284] width 141 height 15
type input "**********"
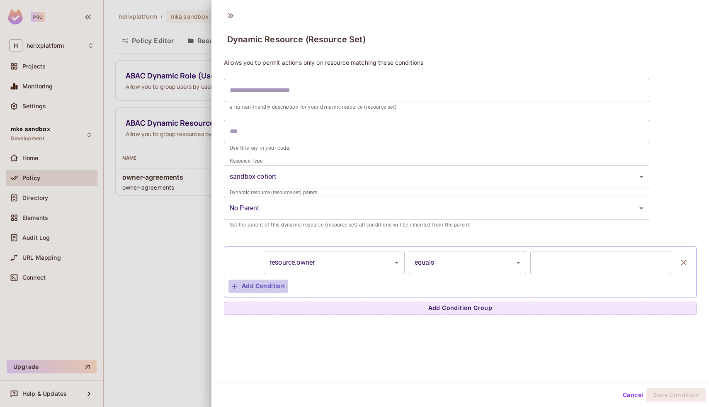
click at [262, 289] on button "Add Condition" at bounding box center [259, 286] width 60 height 13
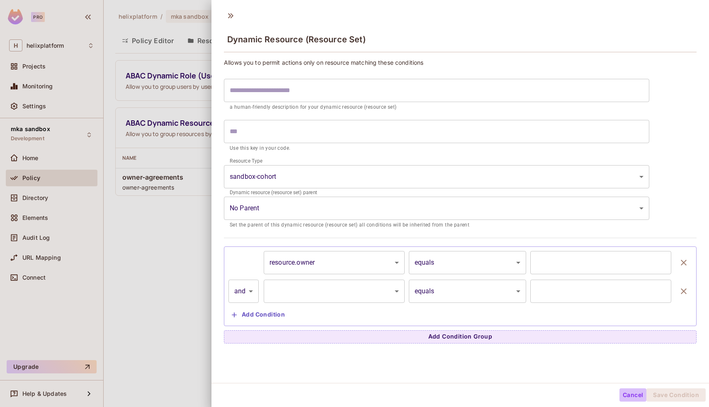
click at [637, 395] on button "Cancel" at bounding box center [633, 394] width 27 height 13
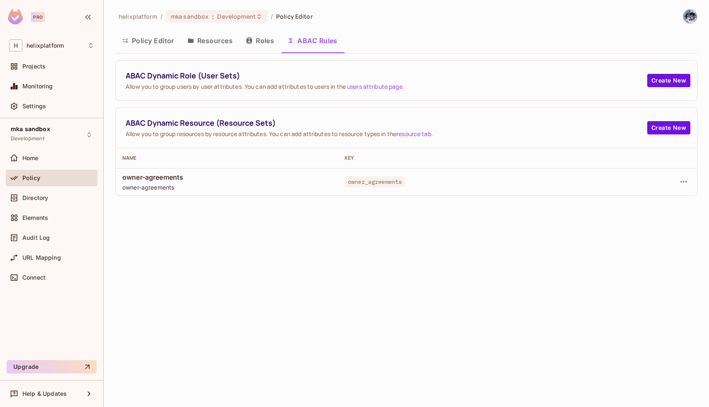
click at [222, 41] on button "Resources" at bounding box center [210, 40] width 58 height 21
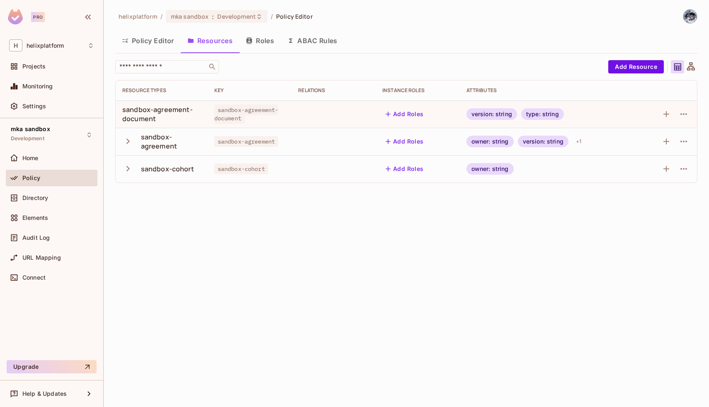
click at [257, 41] on button "Roles" at bounding box center [259, 40] width 41 height 21
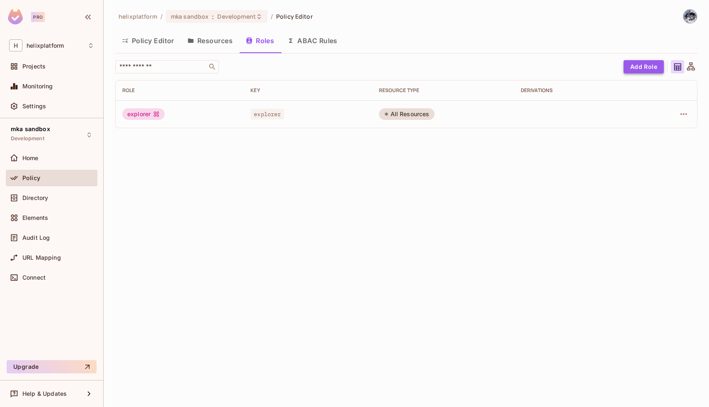
click at [645, 66] on button "Add Role" at bounding box center [644, 66] width 40 height 13
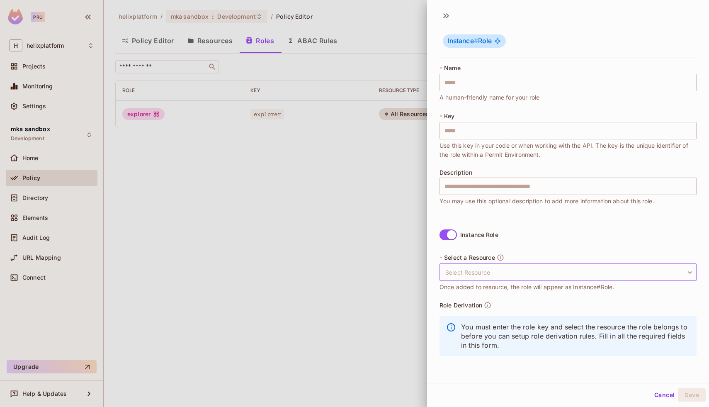
click at [477, 272] on body "Pro H helixplatform Projects Monitoring Settings mka sandbox Development Home P…" at bounding box center [354, 203] width 709 height 407
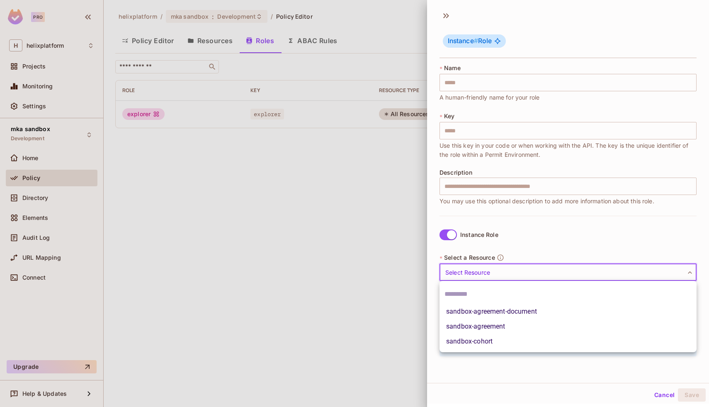
click at [481, 346] on li "sandbox-cohort" at bounding box center [568, 341] width 257 height 15
type input "**********"
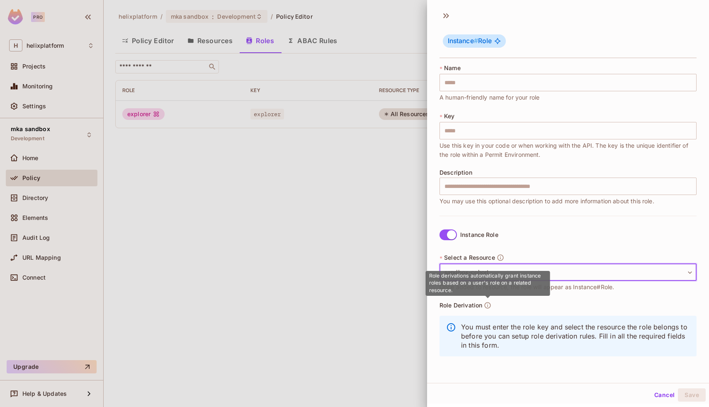
click at [489, 305] on icon "button" at bounding box center [487, 305] width 7 height 7
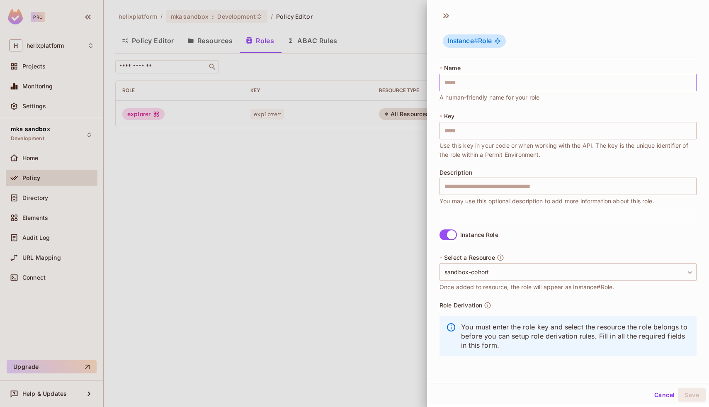
click at [480, 77] on input "text" at bounding box center [568, 82] width 257 height 17
click at [477, 83] on input "text" at bounding box center [568, 82] width 257 height 17
type input "*"
type input "**"
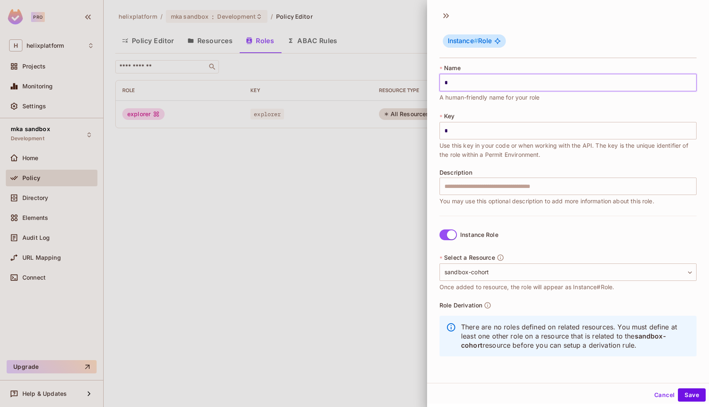
type input "**"
type input "***"
type input "****"
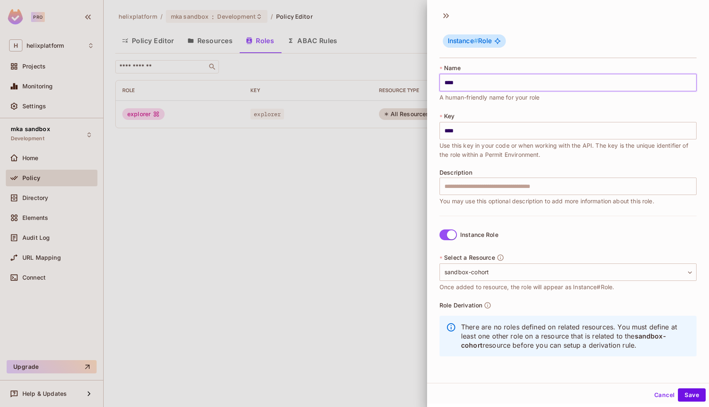
type input "*****"
type input "******"
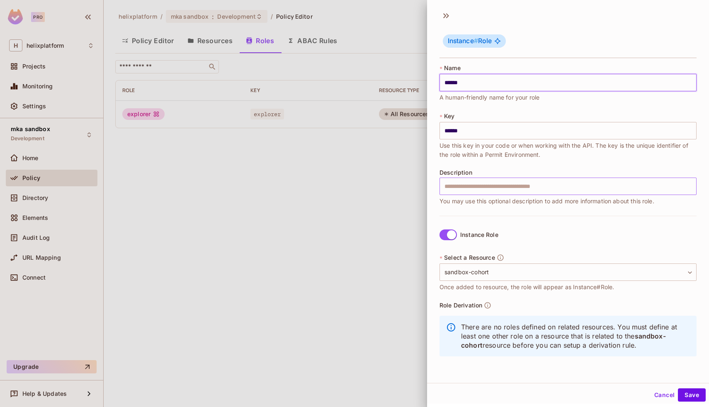
click at [461, 188] on input "text" at bounding box center [568, 186] width 257 height 17
click at [466, 189] on input "text" at bounding box center [568, 186] width 257 height 17
type input "**********"
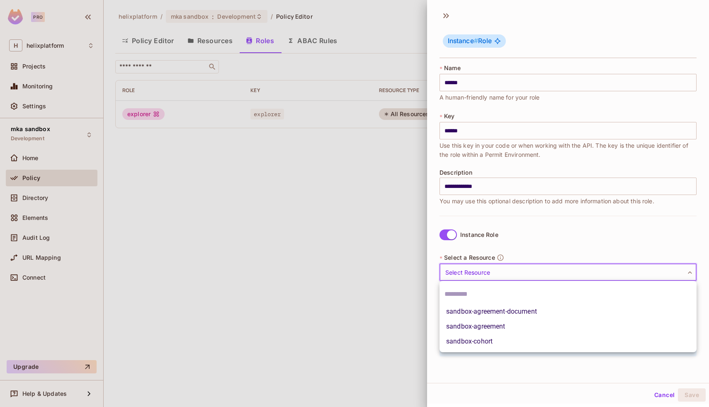
click at [481, 267] on body "**********" at bounding box center [354, 203] width 709 height 407
click at [483, 338] on li "sandbox-cohort" at bounding box center [568, 341] width 257 height 15
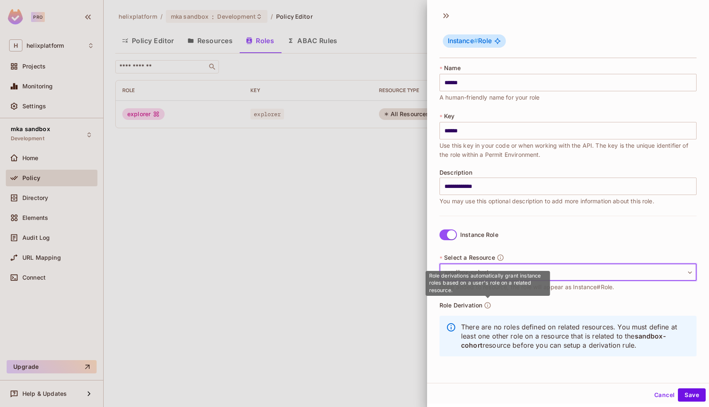
click at [489, 306] on icon "button" at bounding box center [487, 305] width 7 height 7
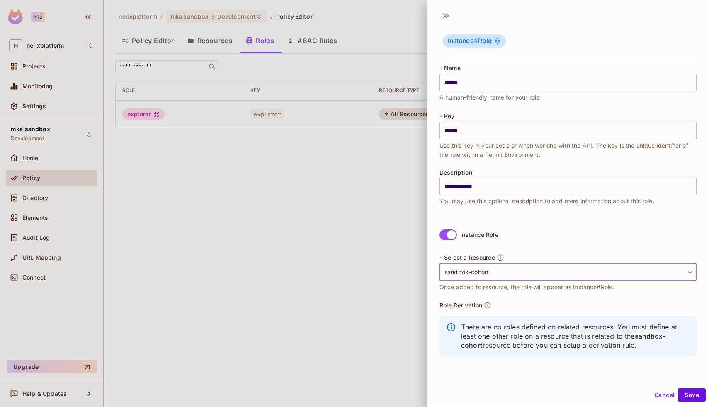
click at [513, 270] on body "**********" at bounding box center [354, 203] width 709 height 407
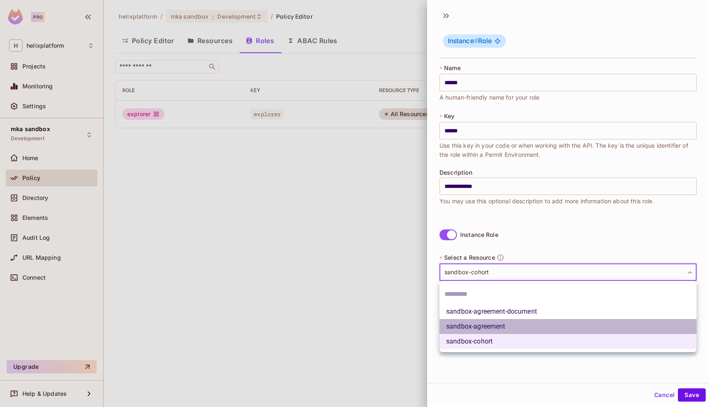
click at [494, 325] on li "sandbox-agreement" at bounding box center [568, 326] width 257 height 15
type input "**********"
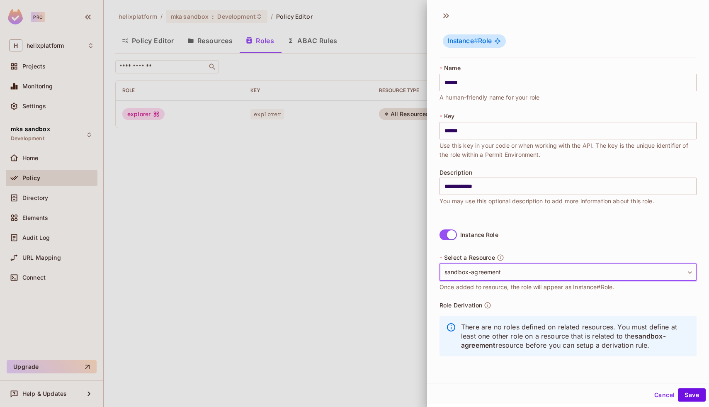
click at [485, 303] on icon "button" at bounding box center [487, 305] width 7 height 7
click at [659, 396] on button "Cancel" at bounding box center [664, 394] width 27 height 13
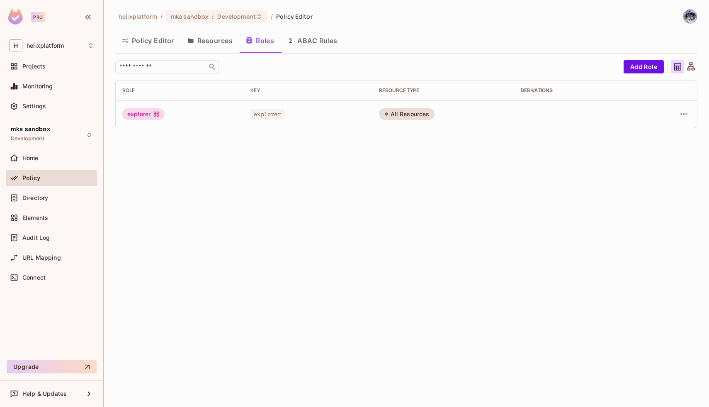
click at [212, 38] on button "Resources" at bounding box center [210, 40] width 58 height 21
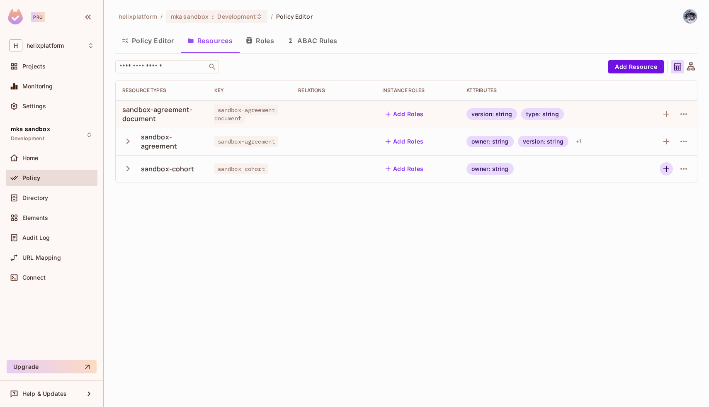
click at [665, 169] on icon "button" at bounding box center [667, 169] width 6 height 6
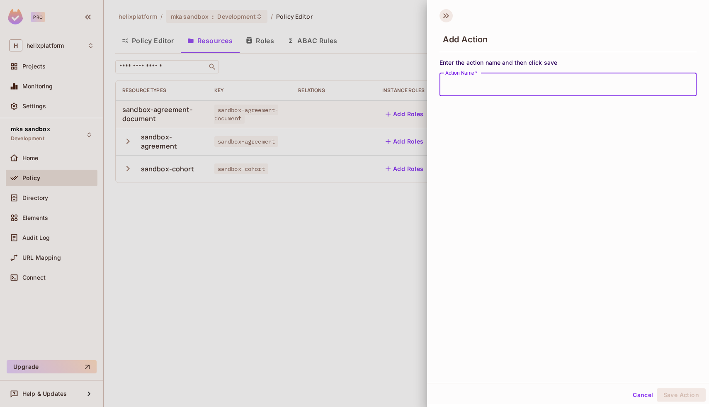
click at [450, 18] on icon at bounding box center [446, 15] width 13 height 13
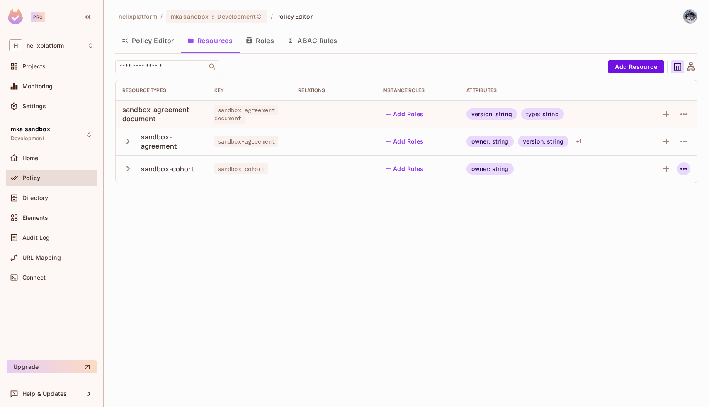
click at [682, 170] on icon "button" at bounding box center [684, 169] width 10 height 10
click at [670, 196] on li "Edit Resource" at bounding box center [644, 201] width 78 height 18
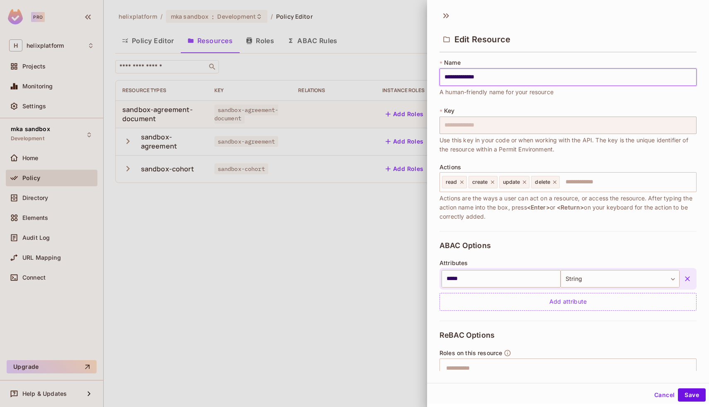
scroll to position [74, 0]
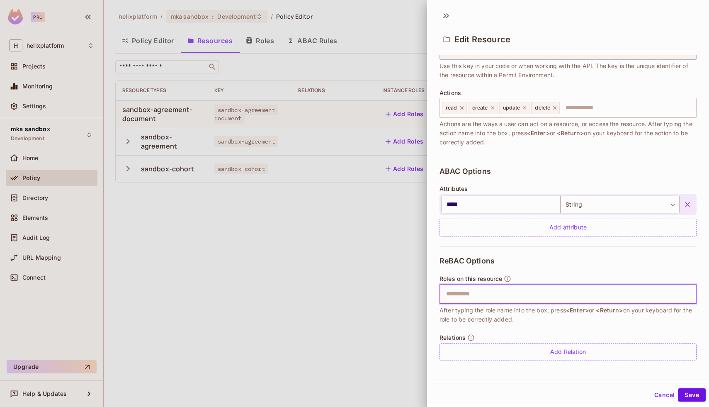
click at [515, 294] on input "text" at bounding box center [567, 294] width 252 height 17
click at [443, 13] on icon at bounding box center [446, 15] width 13 height 13
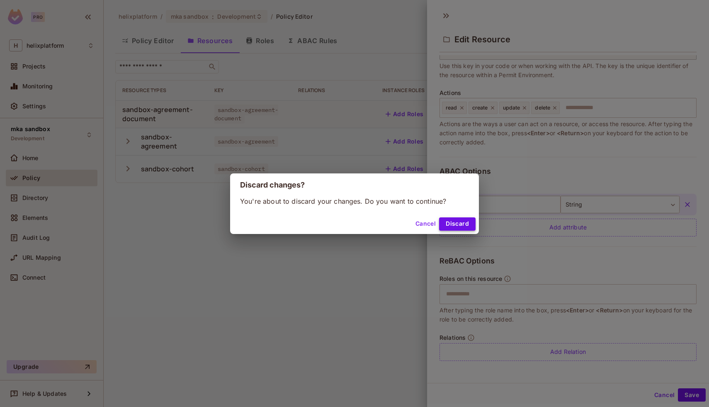
click at [450, 220] on button "Discard" at bounding box center [457, 223] width 36 height 13
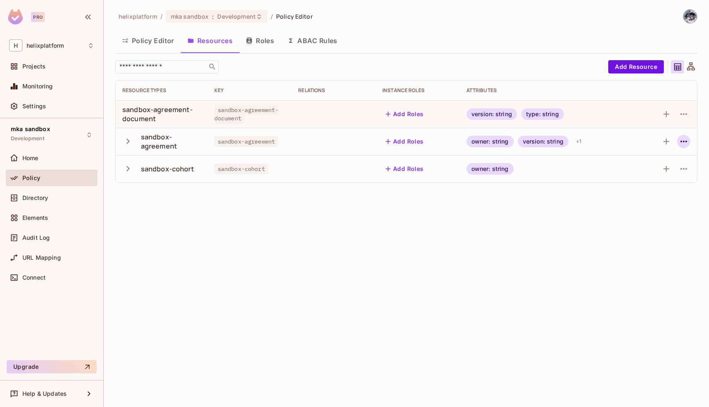
click at [681, 143] on icon "button" at bounding box center [684, 141] width 10 height 10
click at [655, 178] on span "Edit Resource" at bounding box center [647, 174] width 44 height 13
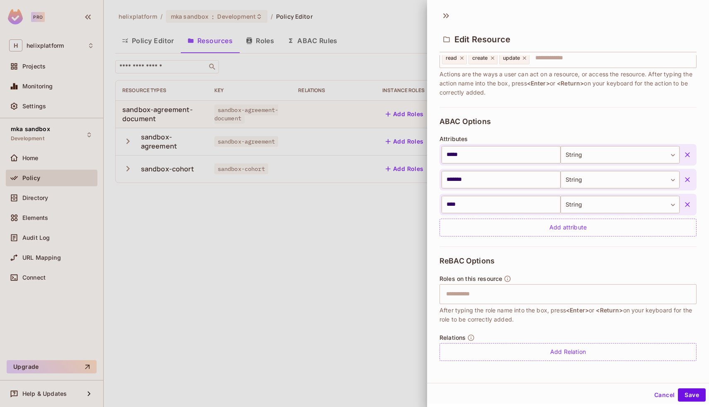
scroll to position [1, 0]
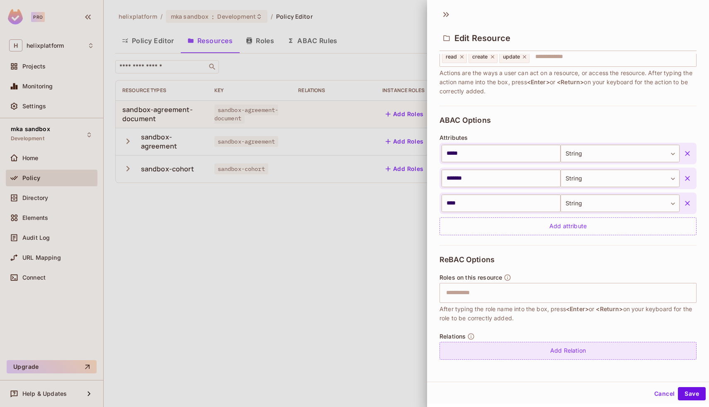
click at [528, 353] on div "Add Relation" at bounding box center [568, 351] width 257 height 18
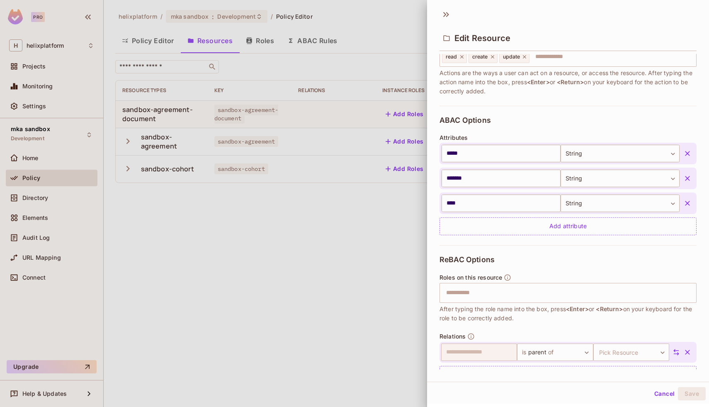
scroll to position [148, 0]
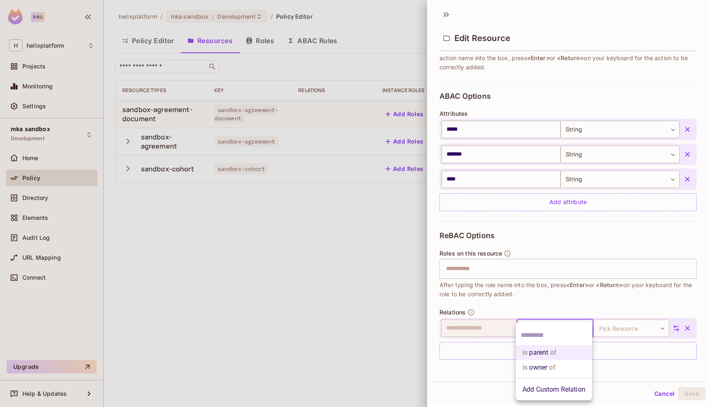
click at [539, 330] on body "**********" at bounding box center [354, 203] width 709 height 407
click at [542, 311] on div at bounding box center [354, 203] width 709 height 407
click at [543, 329] on body "**********" at bounding box center [354, 203] width 709 height 407
click at [539, 386] on li "Add Custom Relation" at bounding box center [554, 389] width 76 height 15
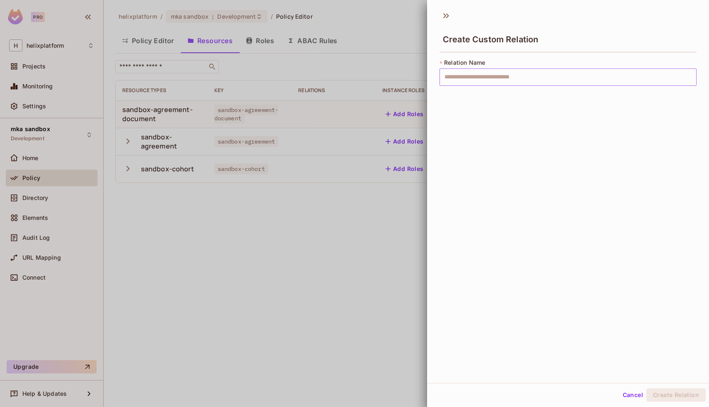
click at [498, 82] on input "text" at bounding box center [568, 76] width 257 height 17
type input "******"
click at [666, 396] on button "Create Relation" at bounding box center [676, 394] width 59 height 13
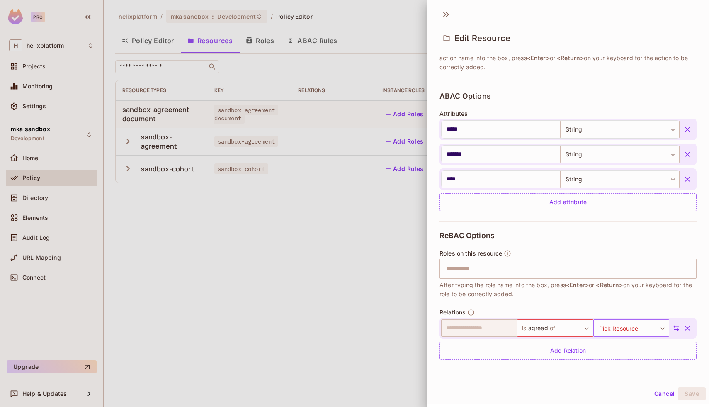
click at [635, 325] on body "**********" at bounding box center [354, 203] width 709 height 407
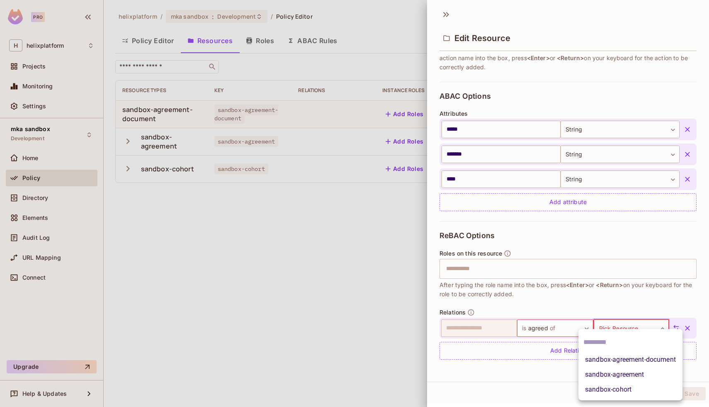
click at [629, 362] on li "sandbox-agreement-document" at bounding box center [631, 359] width 104 height 15
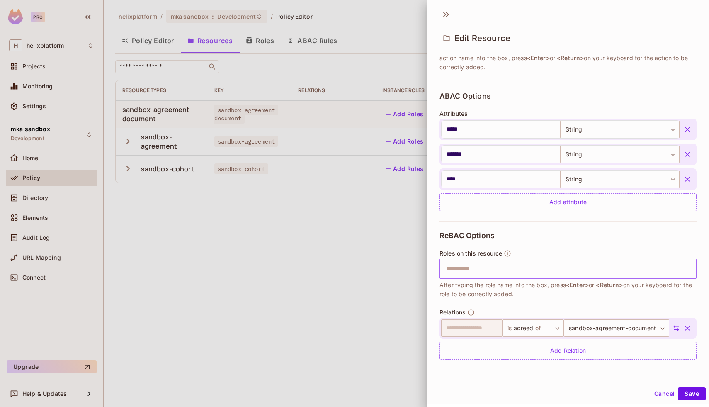
click at [501, 272] on input "text" at bounding box center [567, 268] width 252 height 17
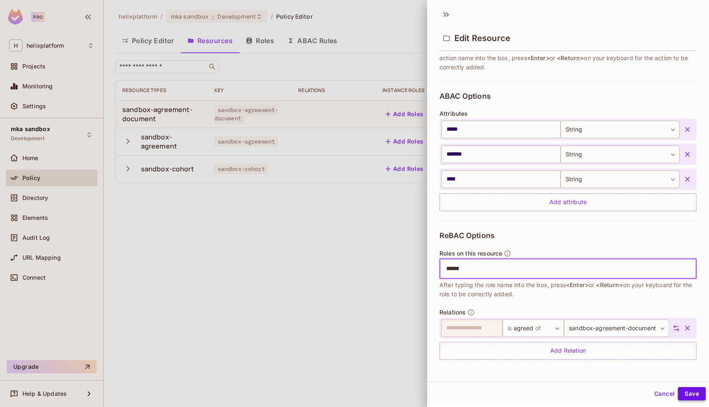
type input "******"
click at [697, 396] on button "Save" at bounding box center [692, 393] width 28 height 13
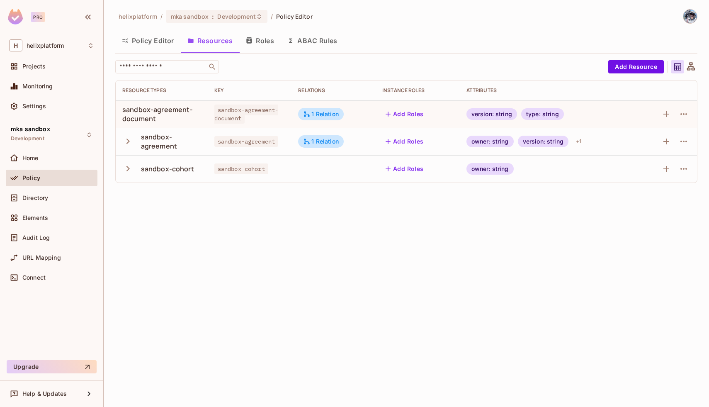
click at [266, 42] on button "Roles" at bounding box center [259, 40] width 41 height 21
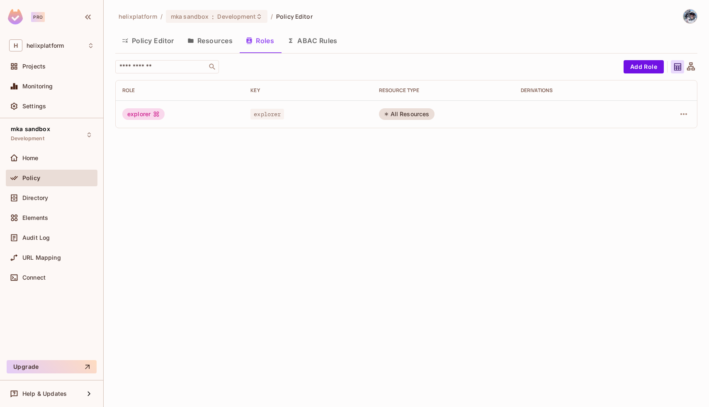
click at [301, 42] on button "ABAC Rules" at bounding box center [312, 40] width 63 height 21
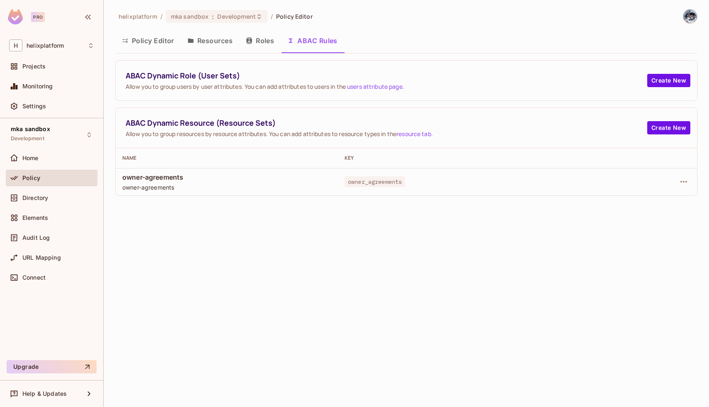
click at [250, 39] on icon "button" at bounding box center [248, 40] width 5 height 7
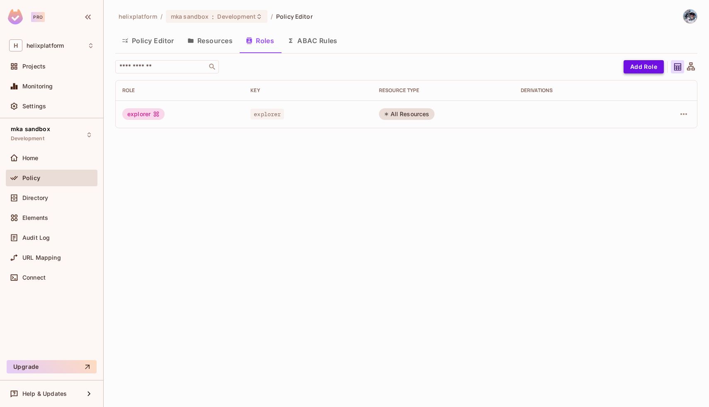
click at [645, 68] on button "Add Role" at bounding box center [644, 66] width 40 height 13
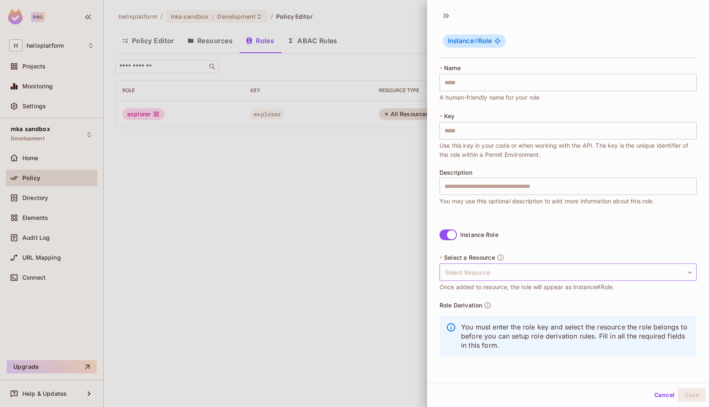
click at [482, 265] on body "Pro H helixplatform Projects Monitoring Settings mka sandbox Development Home P…" at bounding box center [354, 203] width 709 height 407
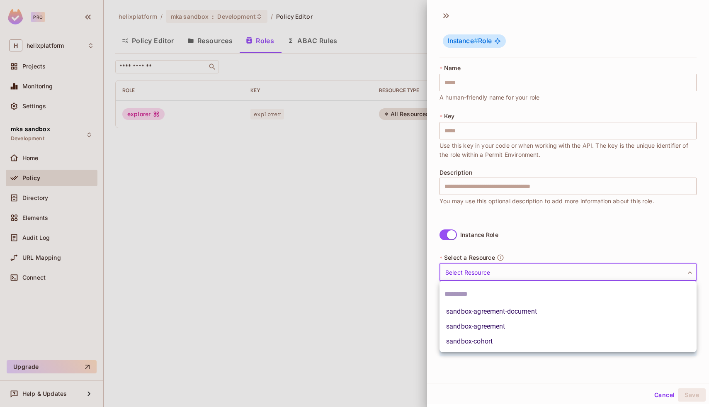
click at [478, 339] on li "sandbox-cohort" at bounding box center [568, 341] width 257 height 15
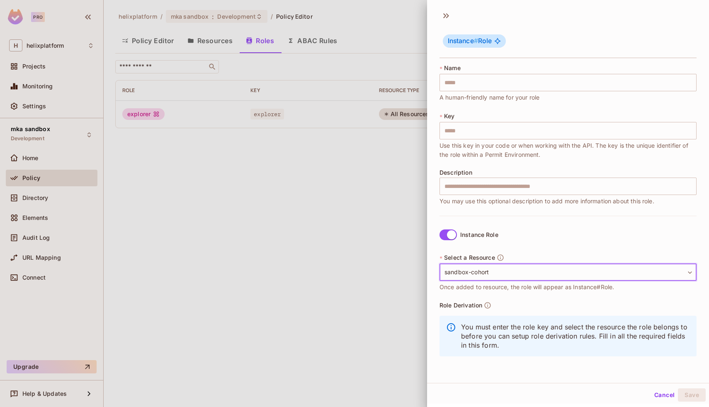
click at [486, 277] on body "**********" at bounding box center [354, 203] width 709 height 407
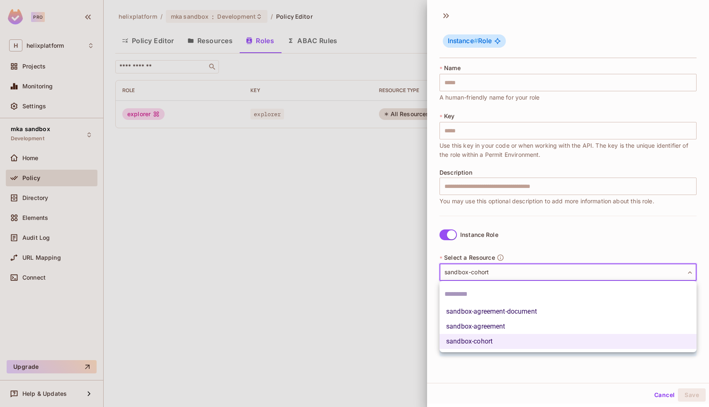
click at [472, 325] on li "sandbox-agreement" at bounding box center [568, 326] width 257 height 15
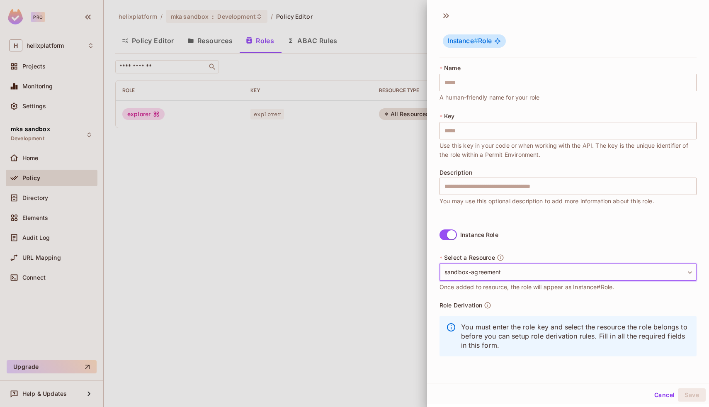
click at [489, 278] on body "**********" at bounding box center [354, 203] width 709 height 407
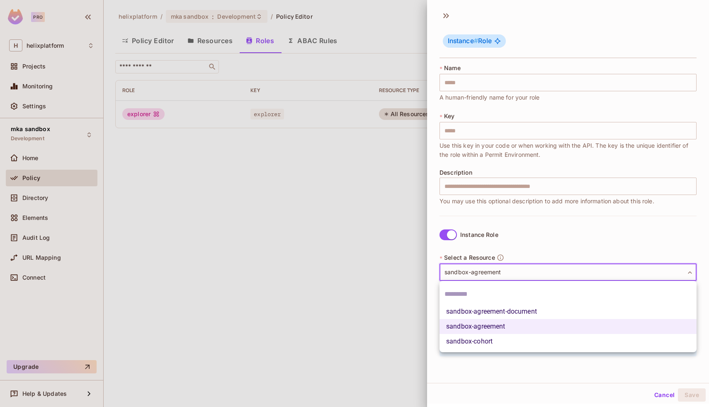
click at [483, 313] on li "sandbox-agreement-document" at bounding box center [568, 311] width 257 height 15
type input "**********"
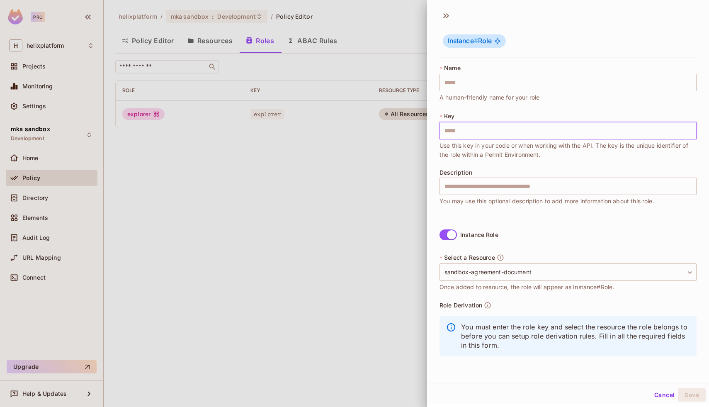
click at [464, 131] on input "text" at bounding box center [568, 130] width 257 height 17
type input "****"
click at [477, 271] on body "**********" at bounding box center [354, 203] width 709 height 407
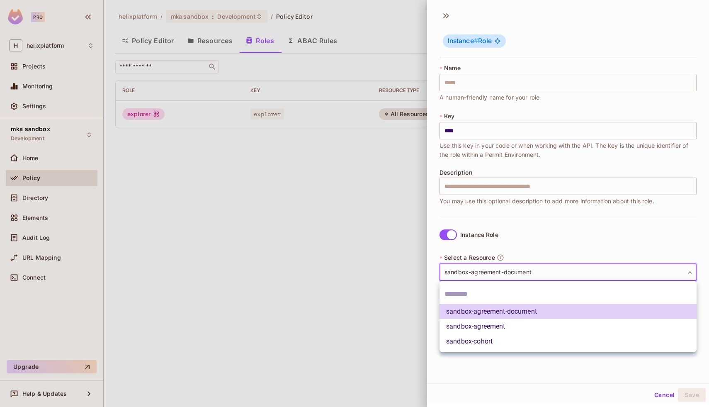
click at [478, 322] on li "sandbox-agreement" at bounding box center [568, 326] width 257 height 15
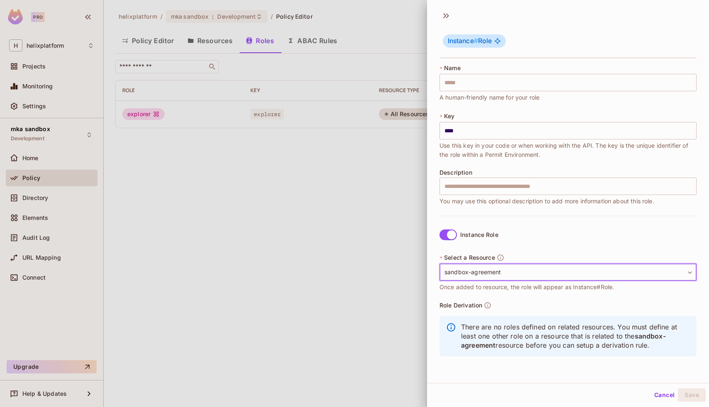
click at [494, 275] on body "**********" at bounding box center [354, 203] width 709 height 407
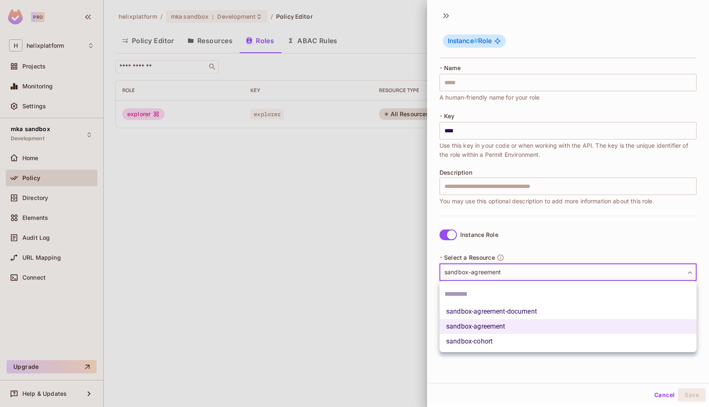
click at [491, 339] on li "sandbox-cohort" at bounding box center [568, 341] width 257 height 15
type input "**********"
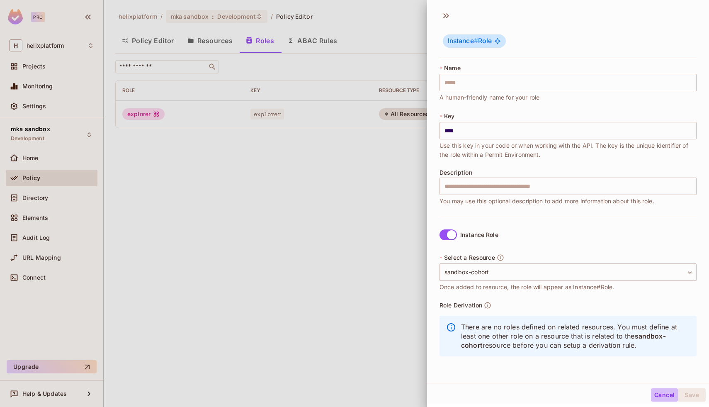
click at [668, 391] on button "Cancel" at bounding box center [664, 394] width 27 height 13
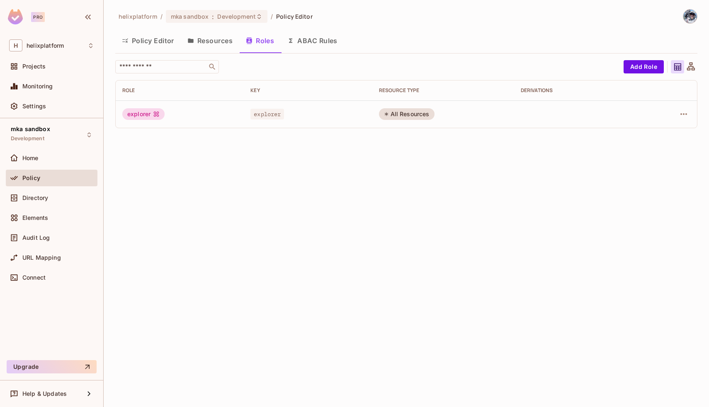
click at [209, 41] on button "Resources" at bounding box center [210, 40] width 58 height 21
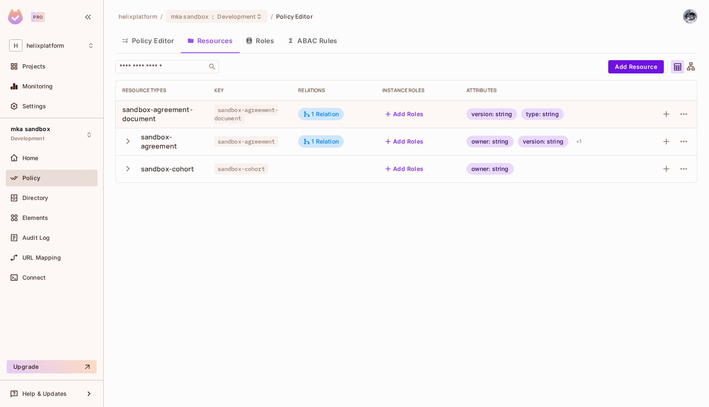
click at [142, 41] on button "Policy Editor" at bounding box center [148, 40] width 66 height 21
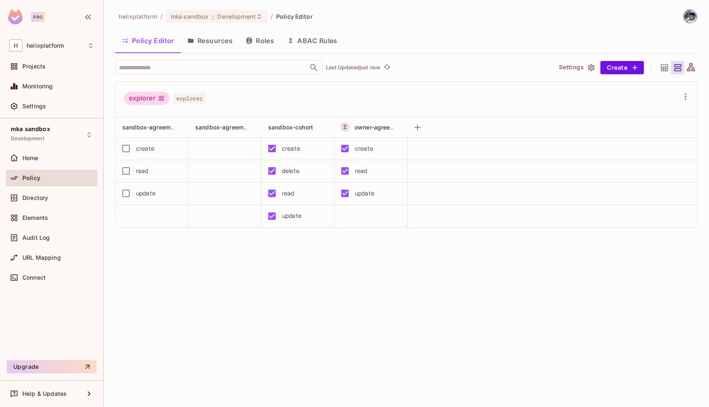
click at [207, 39] on button "Resources" at bounding box center [210, 40] width 58 height 21
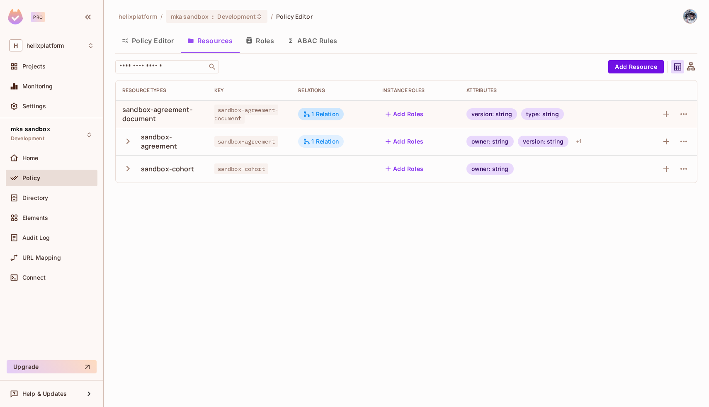
click at [313, 146] on div "1 Relation" at bounding box center [321, 141] width 46 height 12
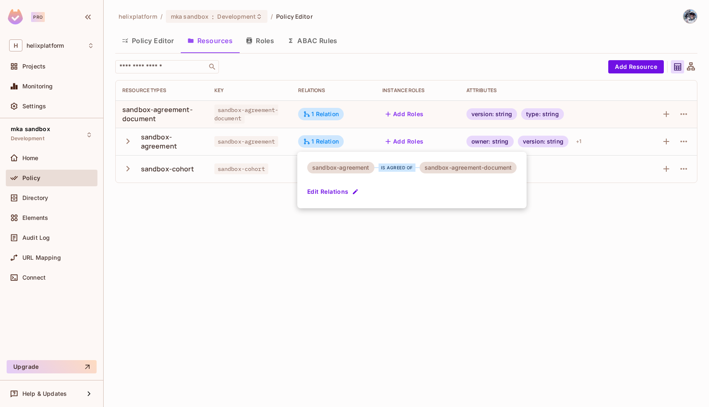
click at [214, 271] on div at bounding box center [354, 203] width 709 height 407
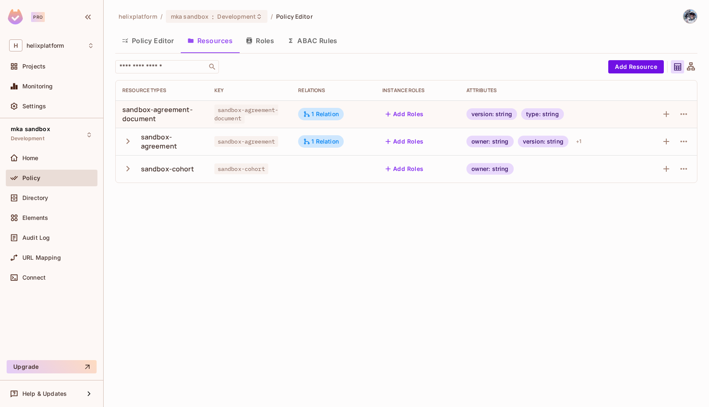
click at [153, 43] on button "Policy Editor" at bounding box center [148, 40] width 66 height 21
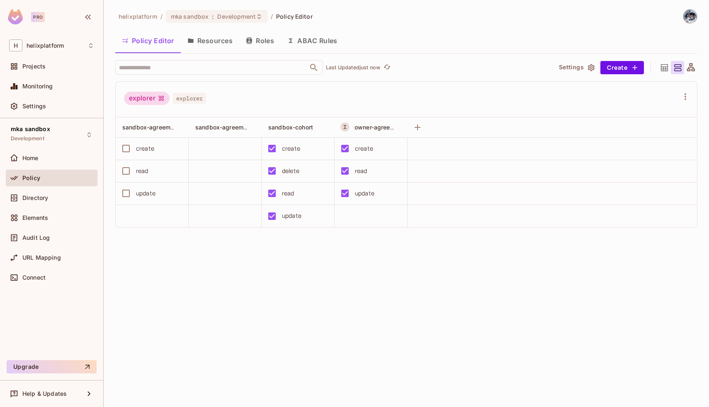
click at [41, 208] on div "Directory" at bounding box center [52, 200] width 92 height 20
click at [41, 195] on span "Directory" at bounding box center [35, 198] width 26 height 7
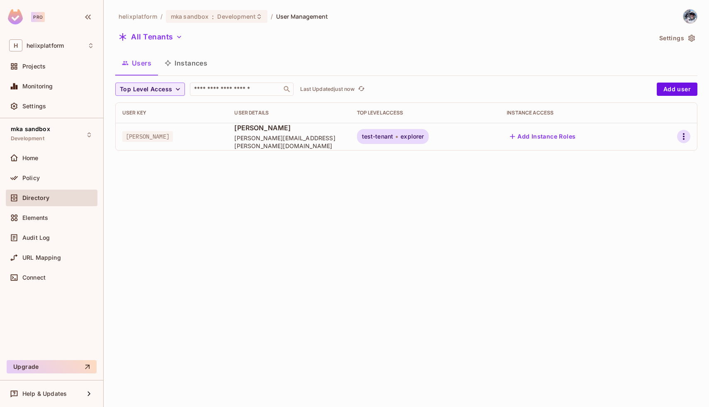
click at [684, 137] on icon "button" at bounding box center [684, 136] width 2 height 7
click at [652, 160] on li "Edit" at bounding box center [645, 155] width 77 height 18
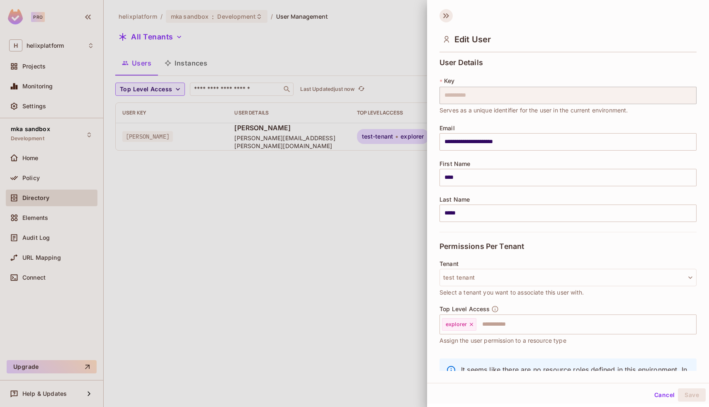
click at [447, 19] on icon at bounding box center [446, 15] width 13 height 13
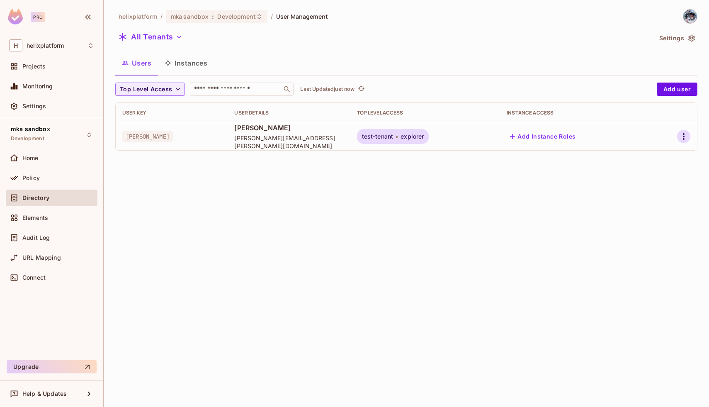
click at [682, 135] on icon "button" at bounding box center [684, 136] width 10 height 10
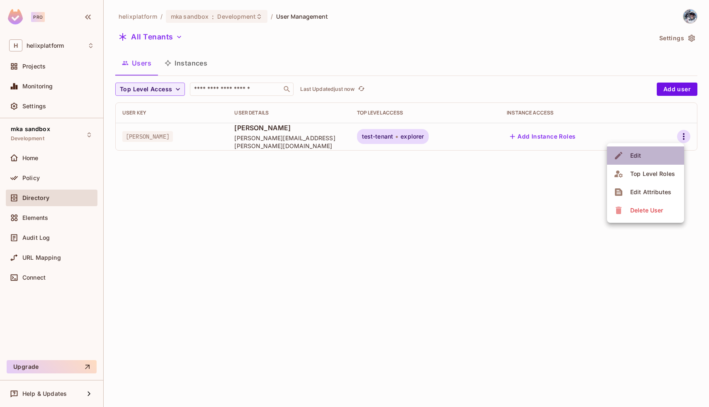
click at [655, 159] on li "Edit" at bounding box center [645, 155] width 77 height 18
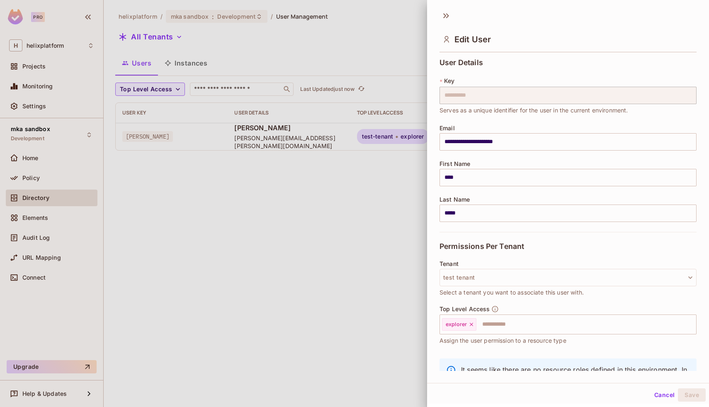
scroll to position [41, 0]
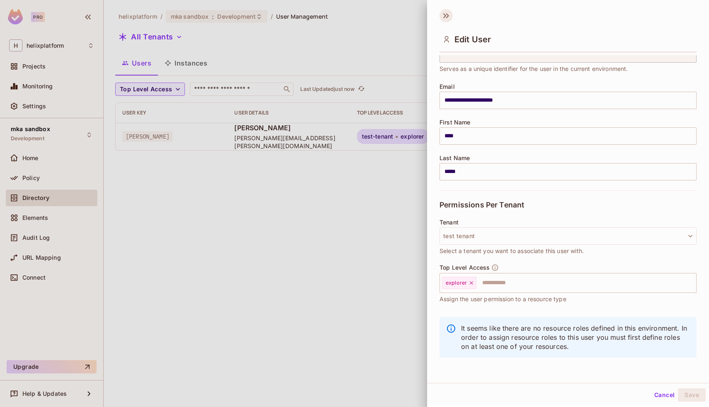
click at [447, 15] on icon at bounding box center [446, 15] width 13 height 13
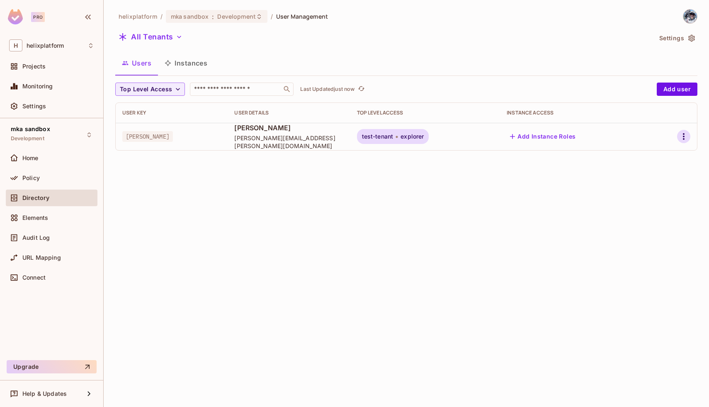
click at [684, 139] on icon "button" at bounding box center [684, 136] width 2 height 7
click at [659, 192] on div "Edit Attributes" at bounding box center [650, 192] width 41 height 8
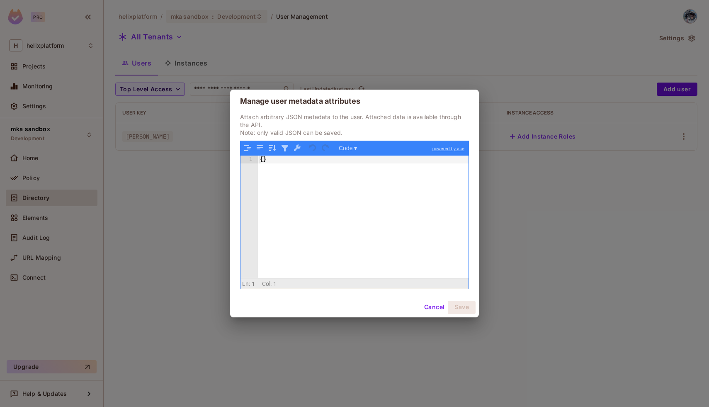
click at [361, 195] on div "{ }" at bounding box center [363, 224] width 211 height 137
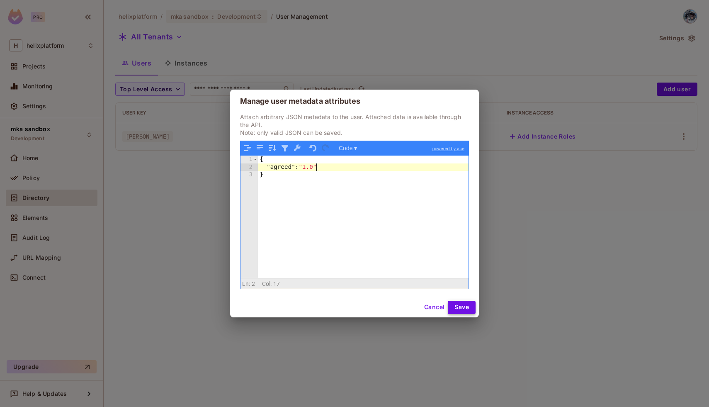
click at [467, 304] on button "Save" at bounding box center [462, 307] width 28 height 13
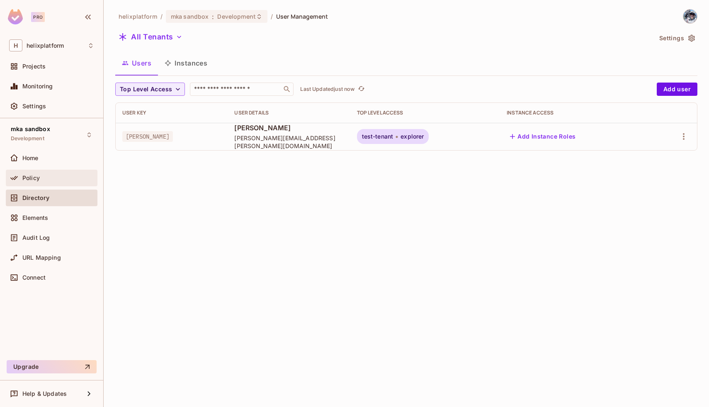
click at [42, 183] on div "Policy" at bounding box center [52, 178] width 92 height 17
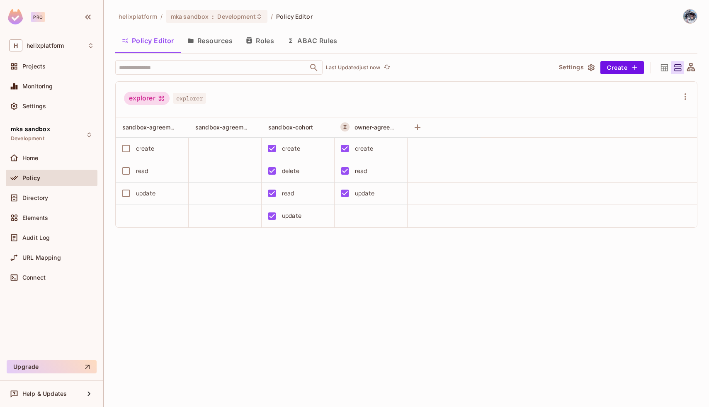
click at [300, 41] on button "ABAC Rules" at bounding box center [312, 40] width 63 height 21
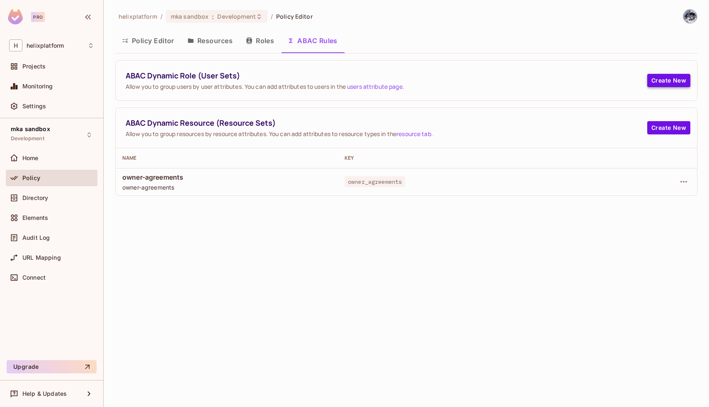
click at [673, 79] on button "Create New" at bounding box center [668, 80] width 43 height 13
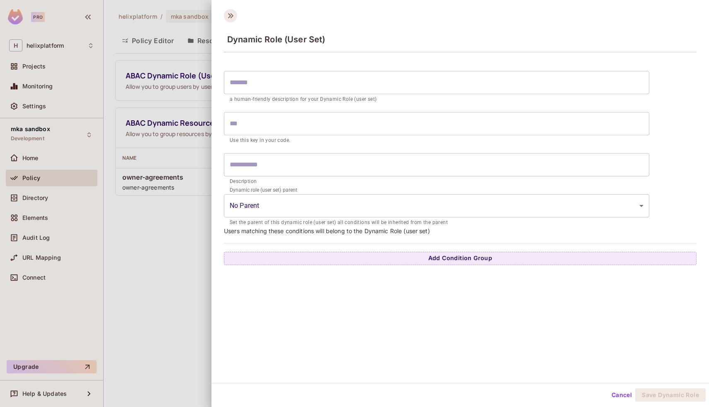
click at [230, 19] on icon at bounding box center [230, 15] width 13 height 13
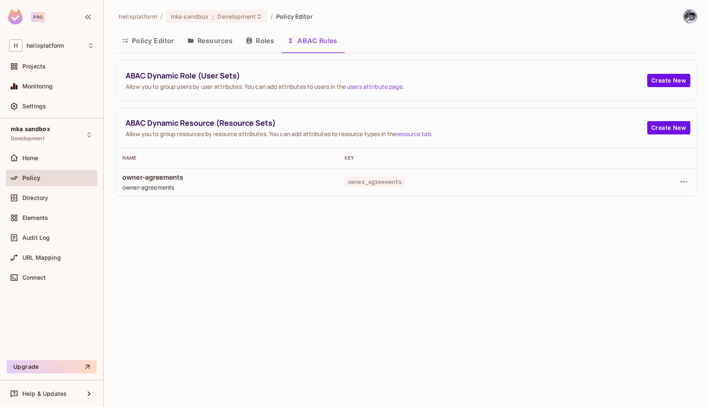
click at [387, 88] on link "users attribute page" at bounding box center [375, 87] width 56 height 8
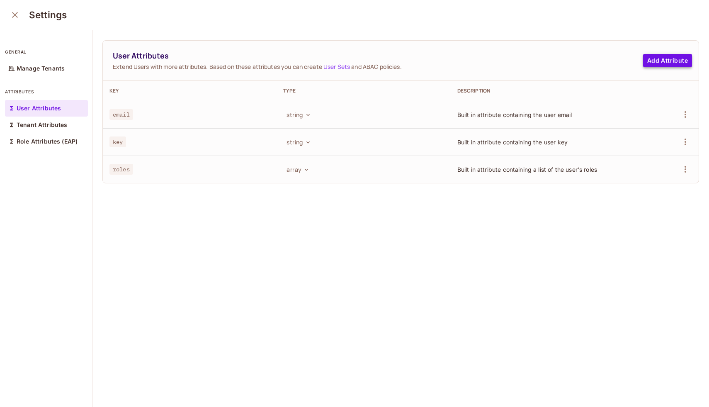
click at [664, 58] on button "Add Attribute" at bounding box center [667, 60] width 49 height 13
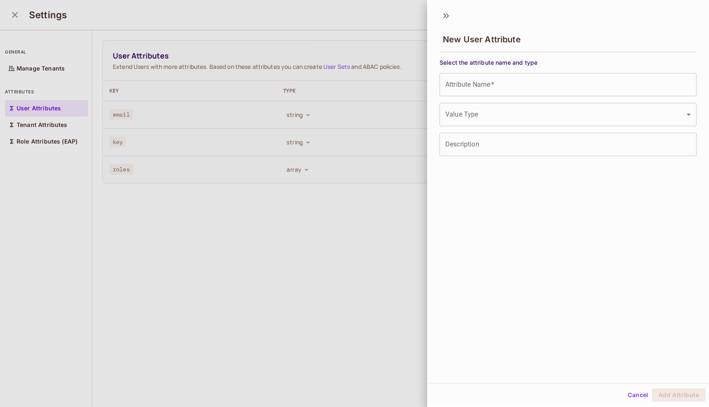
click at [620, 90] on input "Attribute Name   *" at bounding box center [568, 84] width 257 height 23
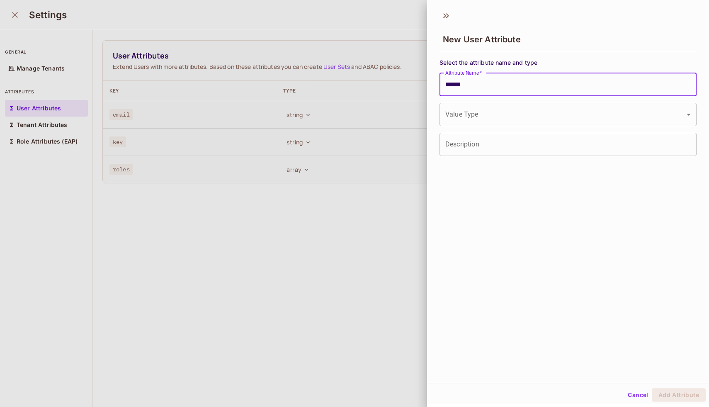
type input "******"
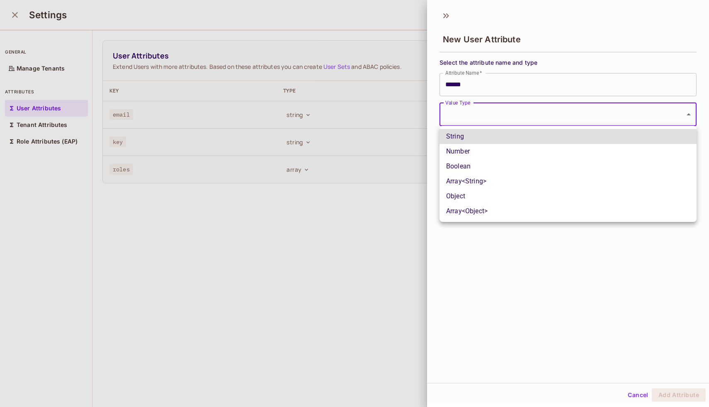
click at [484, 119] on body "Pro H helixplatform Projects Monitoring Settings mka sandbox Development Home P…" at bounding box center [354, 203] width 709 height 407
click at [475, 138] on li "String" at bounding box center [568, 136] width 257 height 15
type input "******"
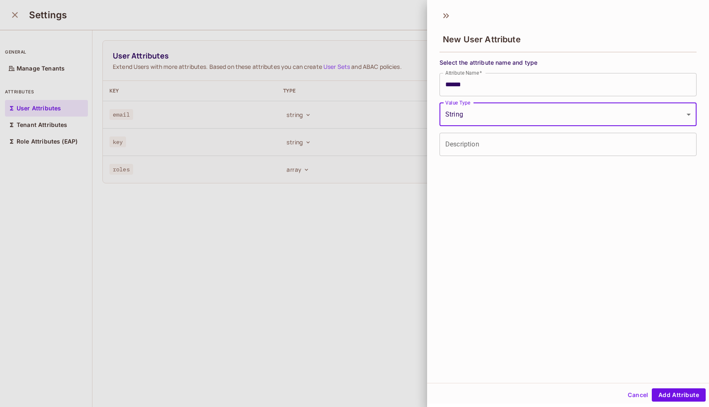
click at [471, 150] on input "Description" at bounding box center [568, 144] width 257 height 23
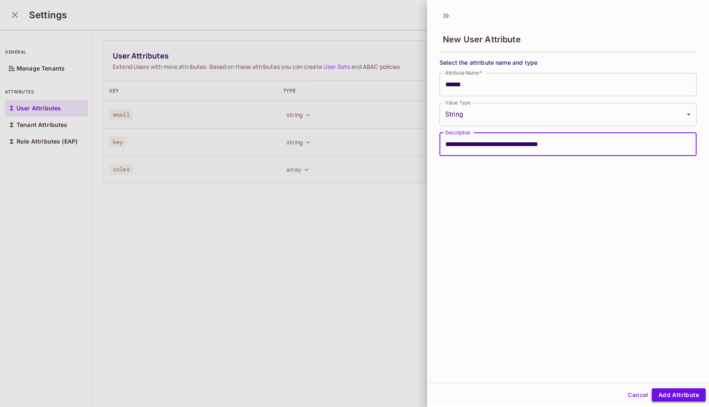
type input "**********"
click at [669, 396] on button "Add Attribute" at bounding box center [679, 394] width 54 height 13
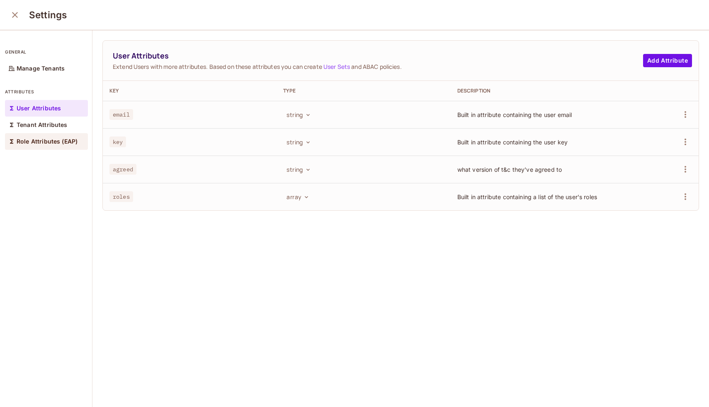
click at [36, 139] on p "Role Attributes (EAP)" at bounding box center [47, 141] width 61 height 7
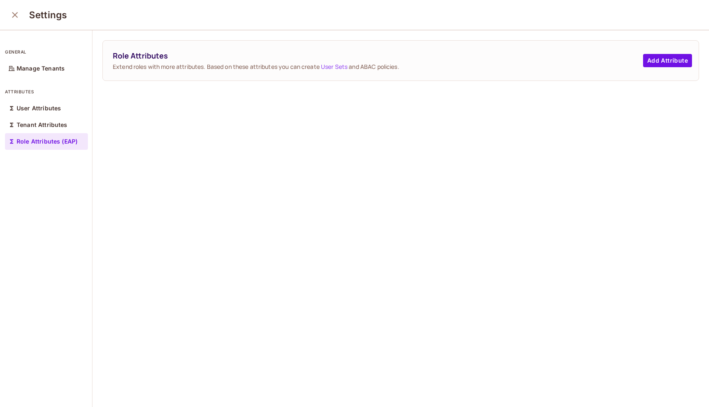
click at [15, 17] on icon "close" at bounding box center [15, 15] width 10 height 10
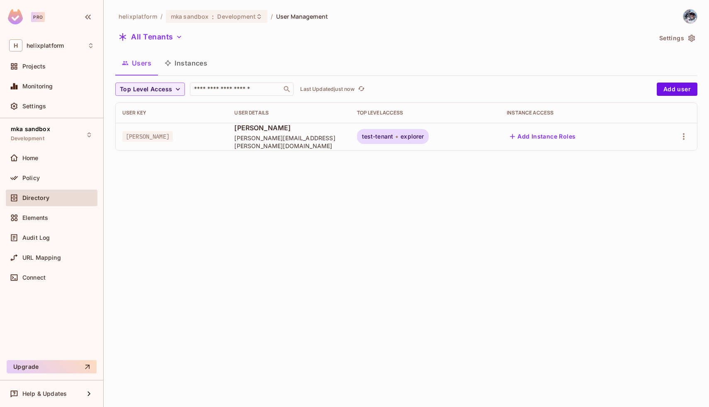
click at [186, 61] on button "Instances" at bounding box center [186, 63] width 56 height 21
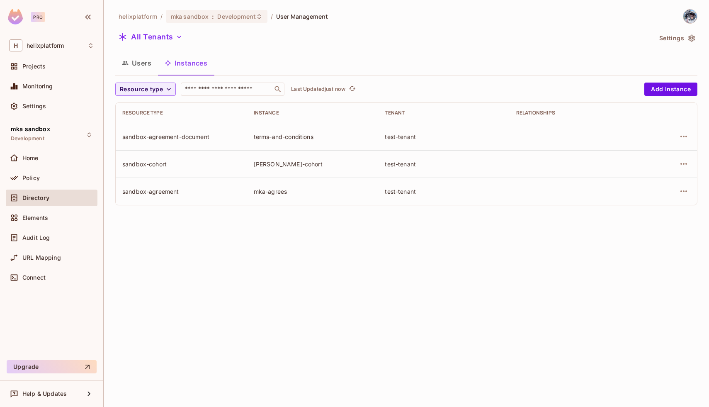
click at [141, 68] on button "Users" at bounding box center [136, 63] width 43 height 21
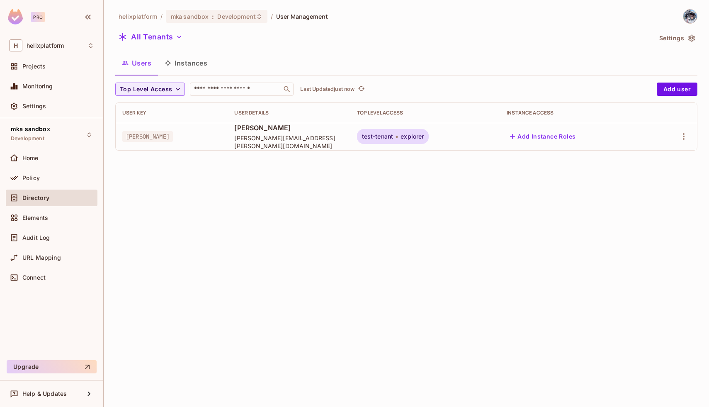
click at [185, 68] on button "Instances" at bounding box center [186, 63] width 56 height 21
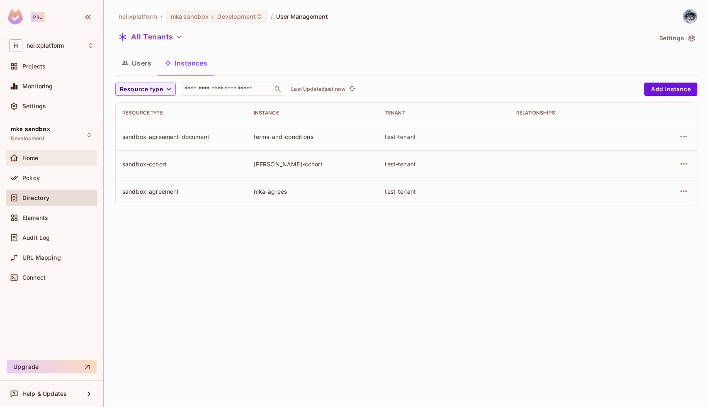
click at [42, 161] on div "Home" at bounding box center [51, 158] width 85 height 10
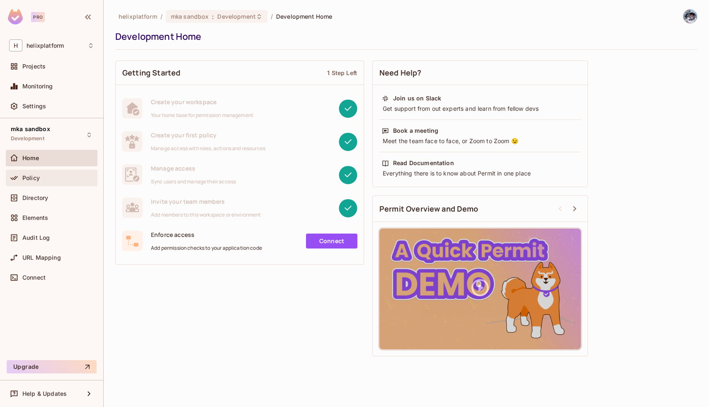
click at [51, 178] on div "Policy" at bounding box center [58, 178] width 72 height 7
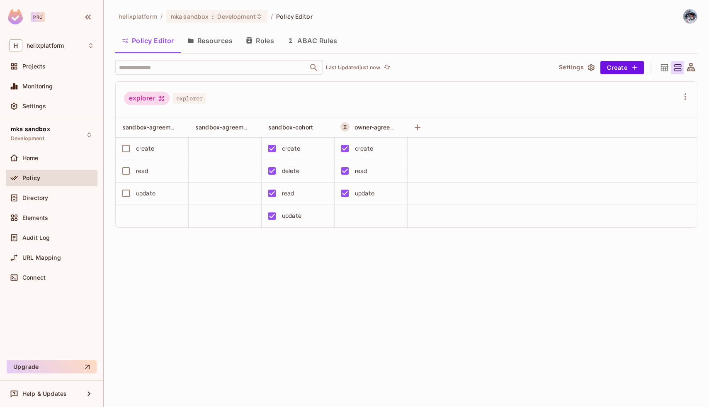
click at [299, 43] on button "ABAC Rules" at bounding box center [312, 40] width 63 height 21
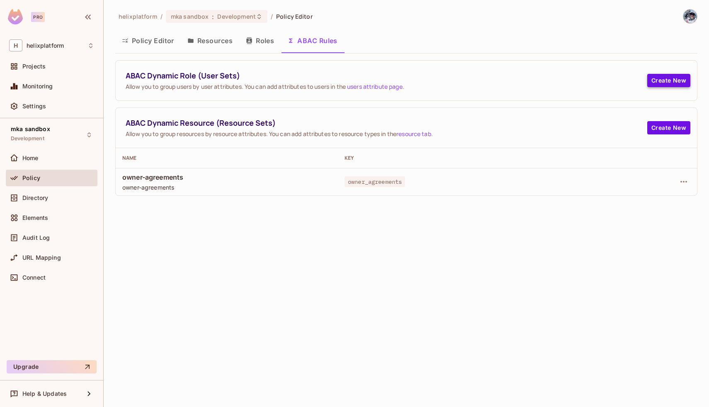
click at [656, 83] on button "Create New" at bounding box center [668, 80] width 43 height 13
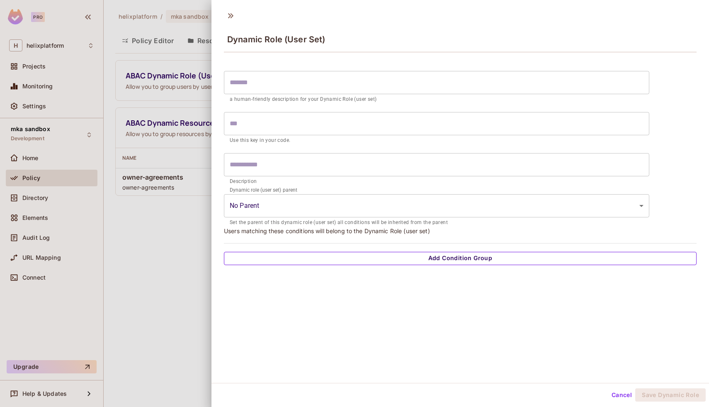
click at [433, 261] on button "Add Condition Group" at bounding box center [460, 258] width 473 height 13
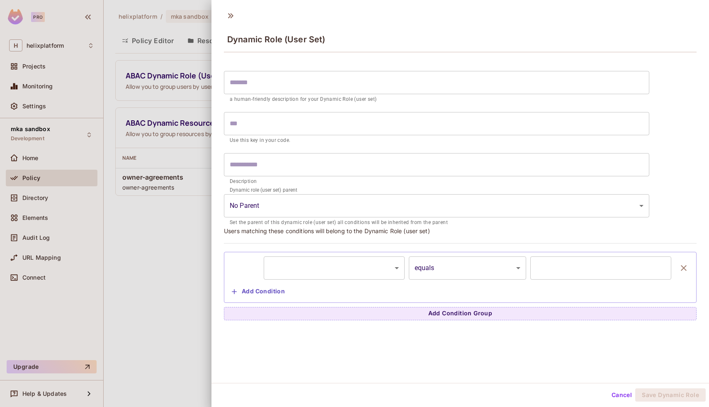
click at [389, 272] on body "Pro H helixplatform Projects Monitoring Settings mka sandbox Development Home P…" at bounding box center [354, 203] width 709 height 407
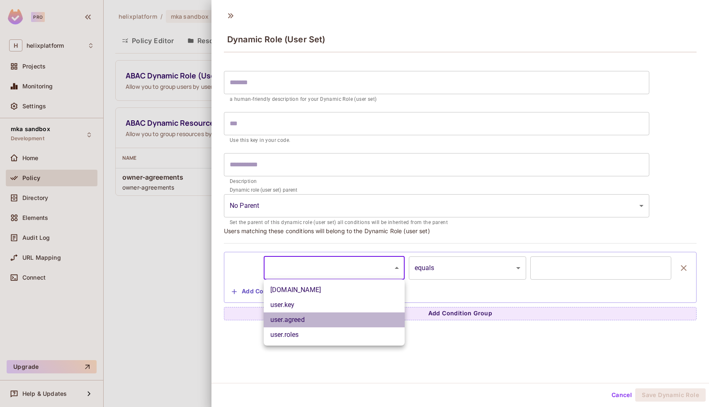
click at [326, 322] on li "user.agreed" at bounding box center [334, 319] width 141 height 15
type input "**********"
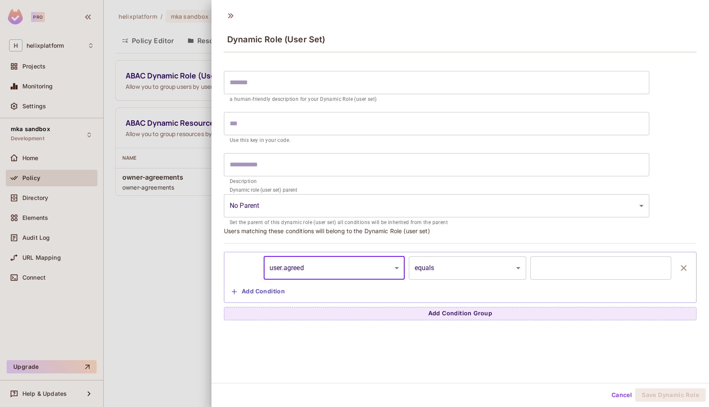
click at [555, 267] on input "text" at bounding box center [600, 267] width 141 height 23
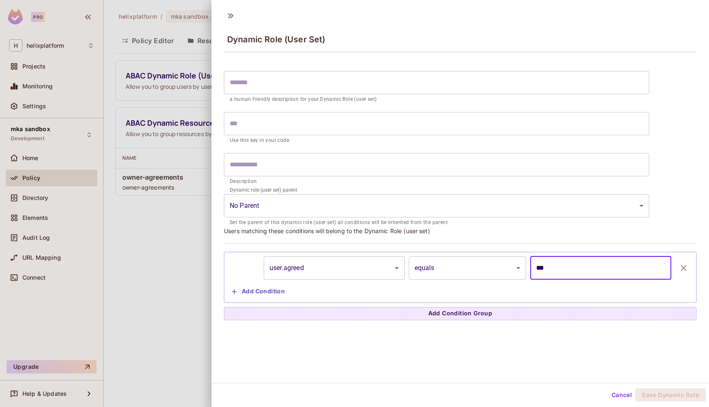
type input "***"
click at [327, 81] on input "text" at bounding box center [437, 82] width 426 height 23
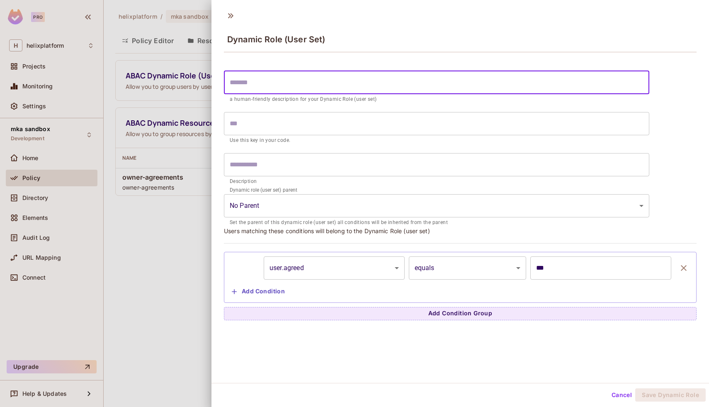
type input "*"
type input "**"
type input "***"
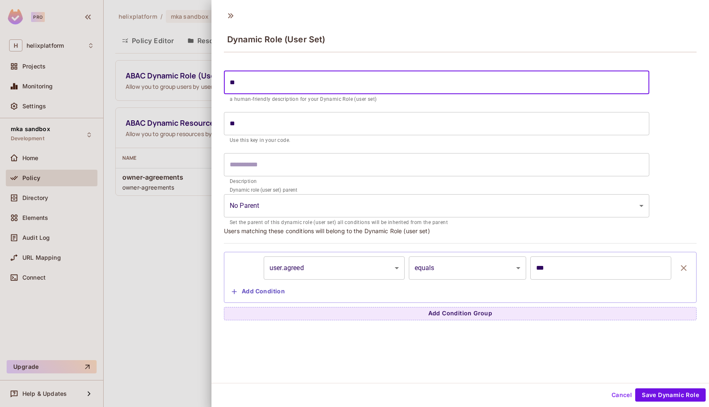
type input "***"
type input "****"
type input "*****"
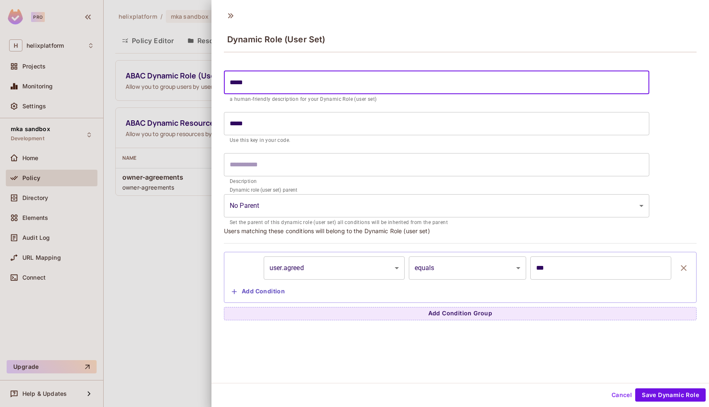
type input "******"
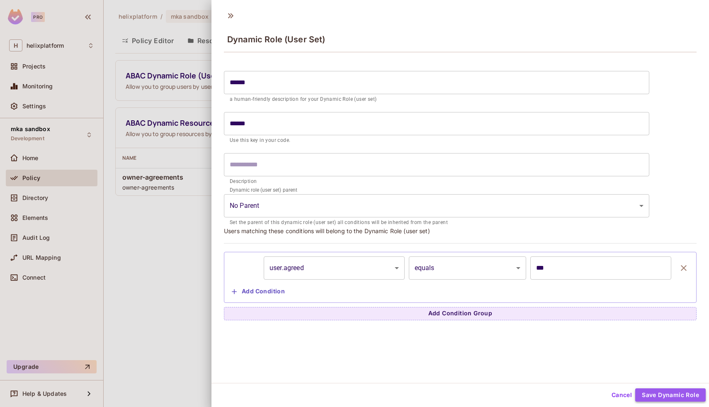
click at [656, 394] on button "Save Dynamic Role" at bounding box center [670, 394] width 71 height 13
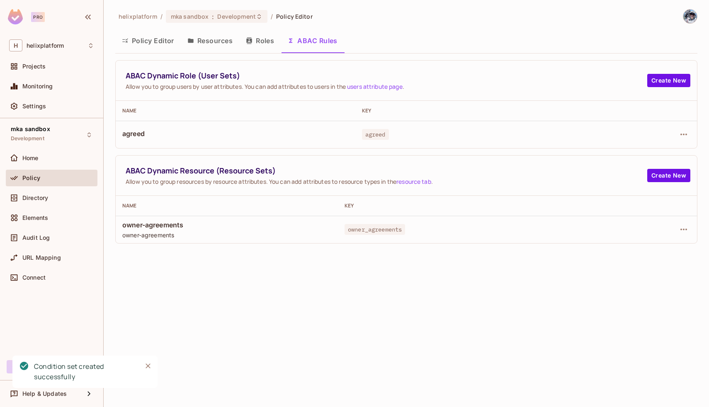
click at [153, 38] on button "Policy Editor" at bounding box center [148, 40] width 66 height 21
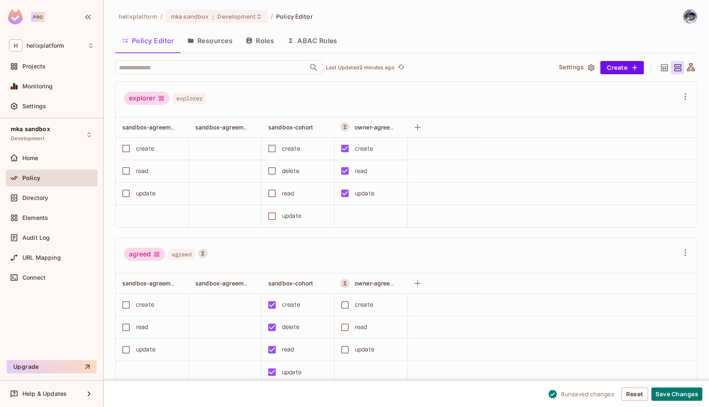
click at [317, 43] on button "ABAC Rules" at bounding box center [312, 40] width 63 height 21
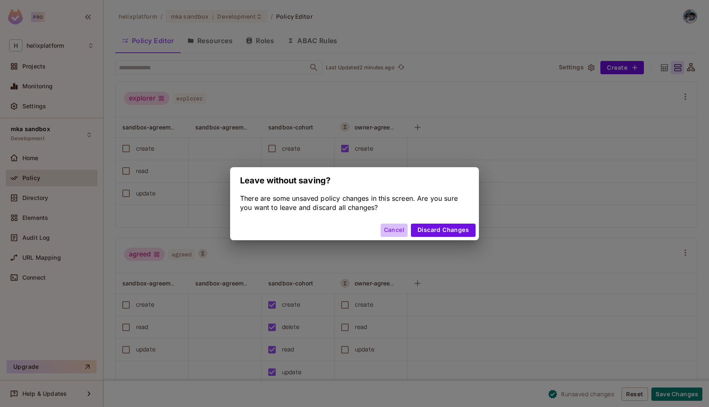
click at [396, 230] on button "Cancel" at bounding box center [394, 230] width 27 height 13
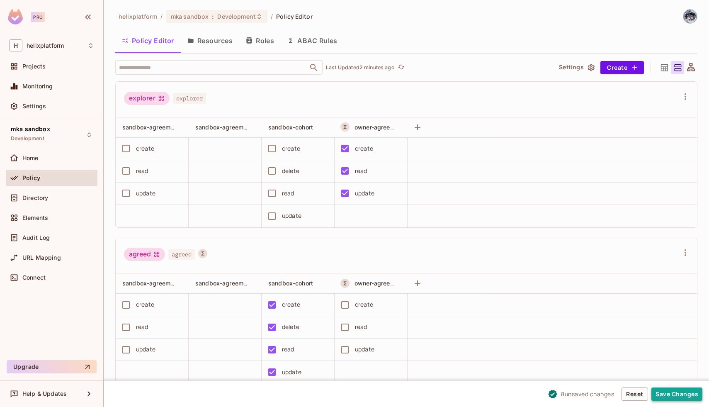
click at [688, 387] on button "Save Changes" at bounding box center [677, 393] width 51 height 13
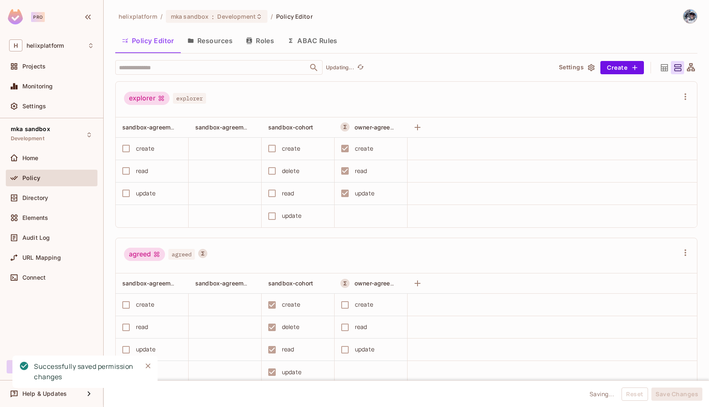
click at [311, 39] on button "ABAC Rules" at bounding box center [312, 40] width 63 height 21
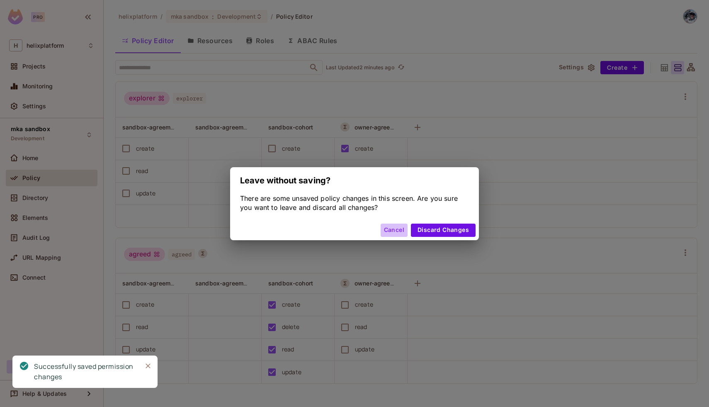
click at [395, 229] on button "Cancel" at bounding box center [394, 230] width 27 height 13
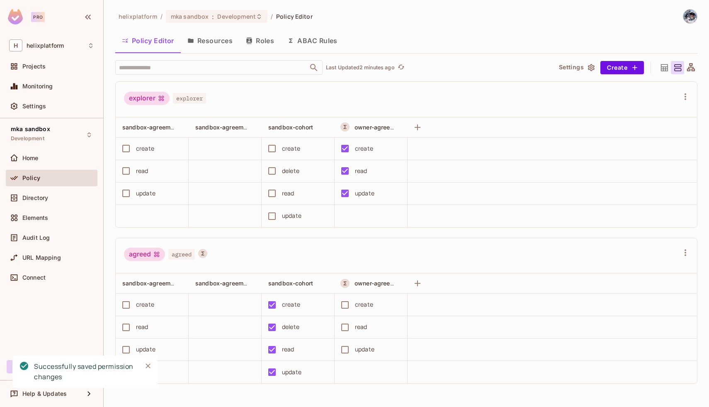
click at [324, 40] on button "ABAC Rules" at bounding box center [312, 40] width 63 height 21
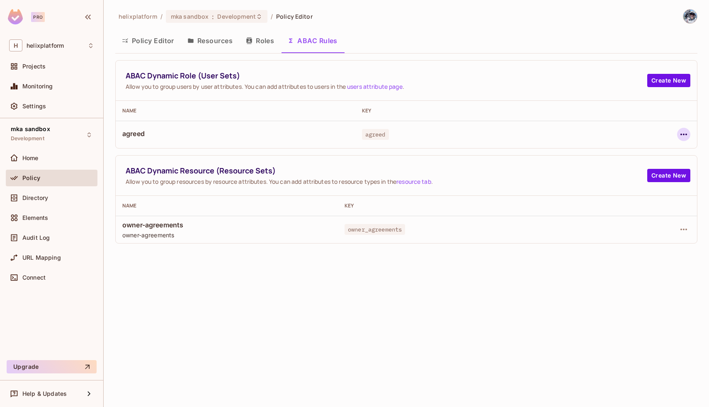
click at [682, 134] on icon "button" at bounding box center [684, 134] width 10 height 10
click at [645, 151] on div "Edit Dynamic Role (User Set)" at bounding box center [626, 153] width 81 height 8
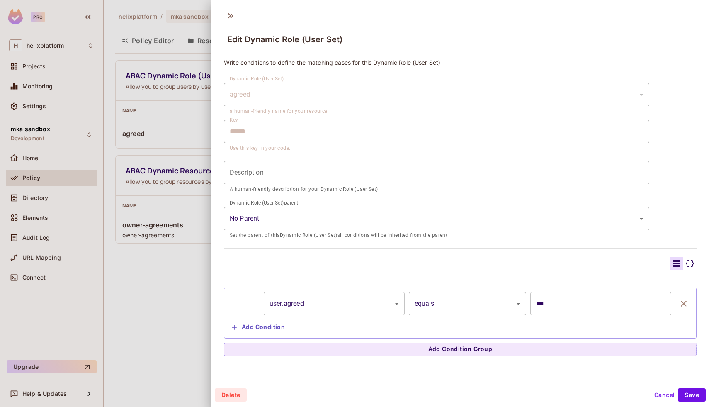
scroll to position [1, 0]
click at [687, 261] on icon at bounding box center [690, 262] width 8 height 7
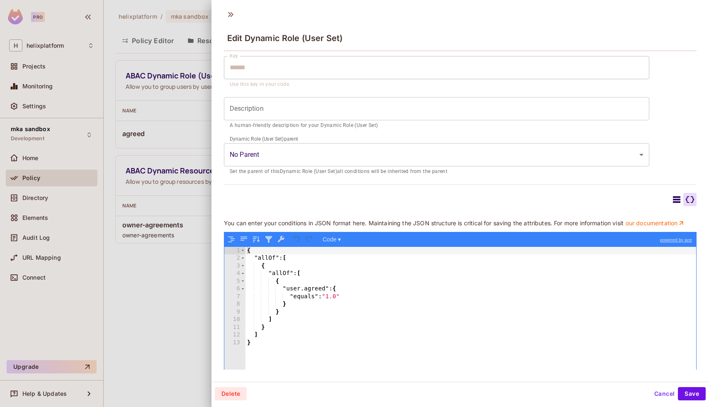
scroll to position [75, 0]
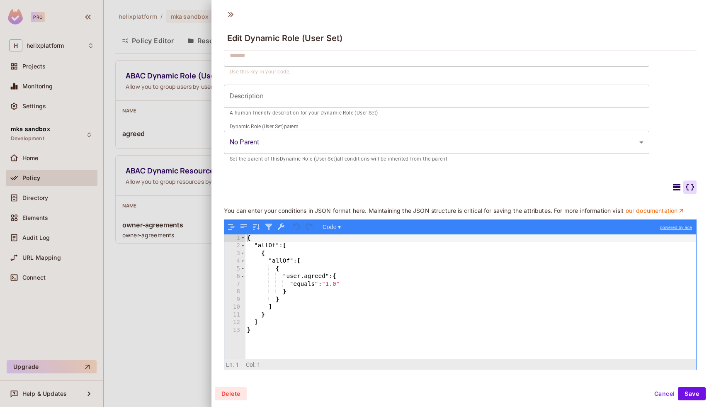
click at [677, 187] on icon at bounding box center [676, 187] width 7 height 7
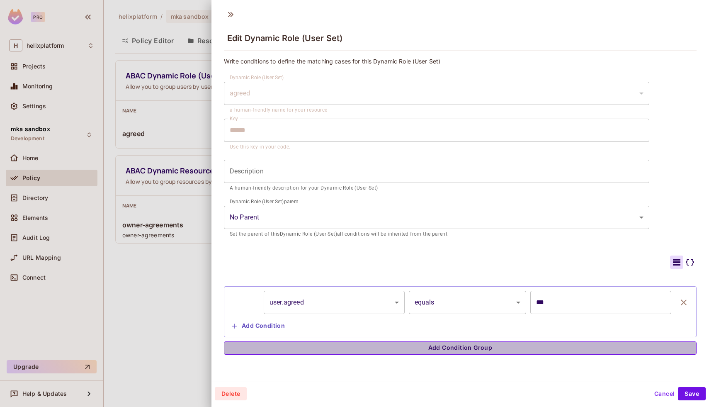
click at [413, 353] on button "Add Condition Group" at bounding box center [460, 347] width 473 height 13
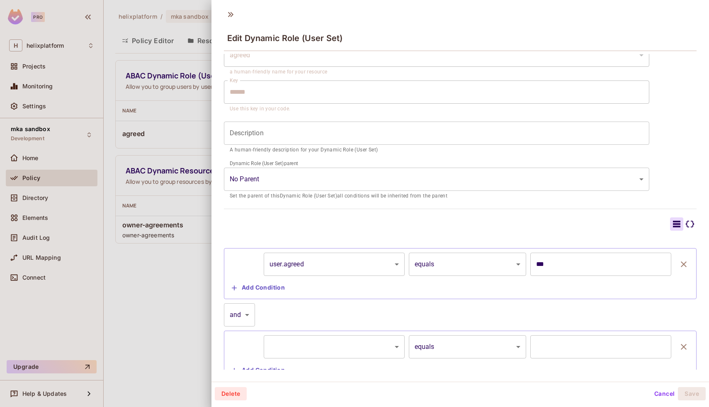
scroll to position [67, 0]
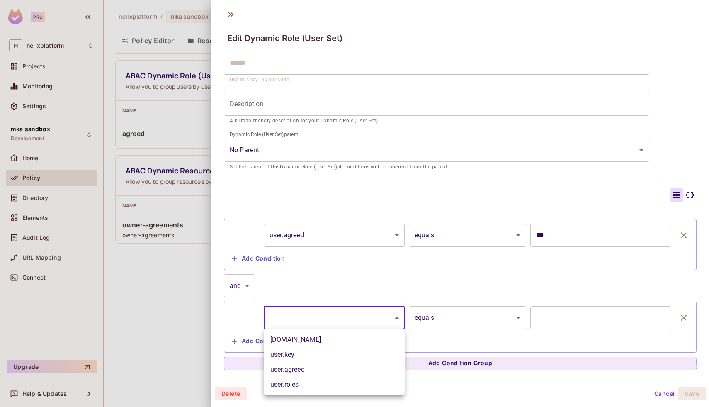
click at [394, 323] on body "Pro H helixplatform Projects Monitoring Settings mka sandbox Development Home P…" at bounding box center [354, 203] width 709 height 407
click at [424, 281] on div at bounding box center [354, 203] width 709 height 407
